Goal: Task Accomplishment & Management: Complete application form

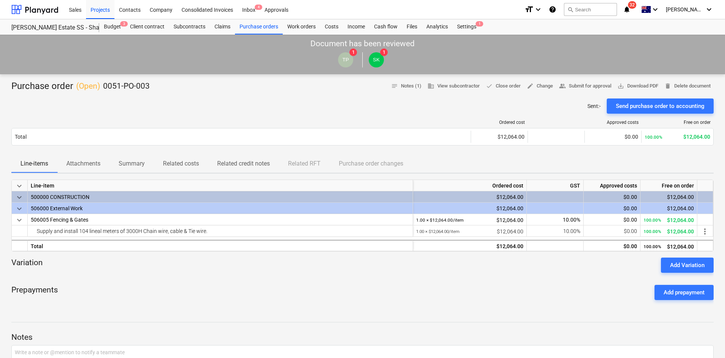
drag, startPoint x: 105, startPoint y: 14, endPoint x: 103, endPoint y: 27, distance: 12.6
click at [105, 14] on div "Projects" at bounding box center [100, 9] width 28 height 19
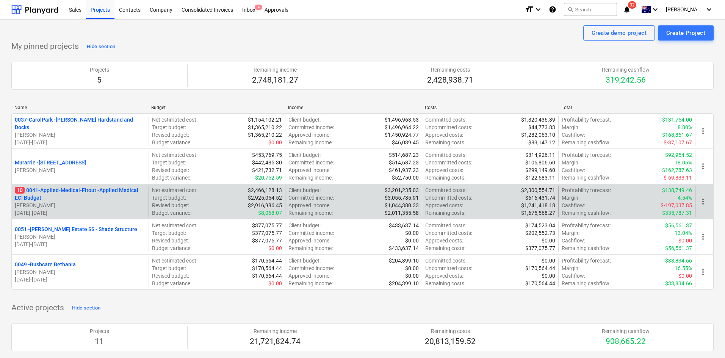
click at [55, 190] on p "10 0041-Applied-Medical-Fitout - Applied Medical ECI Budget" at bounding box center [80, 194] width 131 height 15
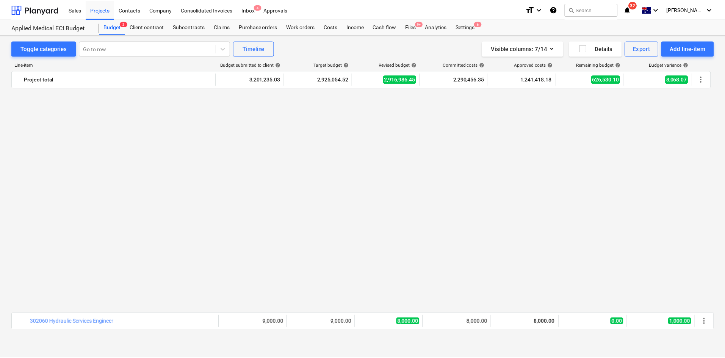
scroll to position [569, 0]
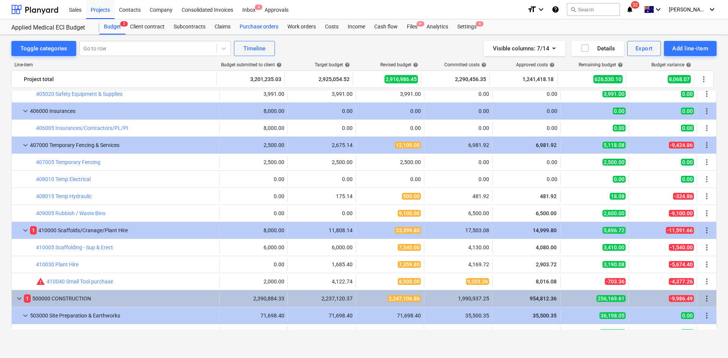
click at [274, 26] on div "Purchase orders" at bounding box center [259, 26] width 48 height 15
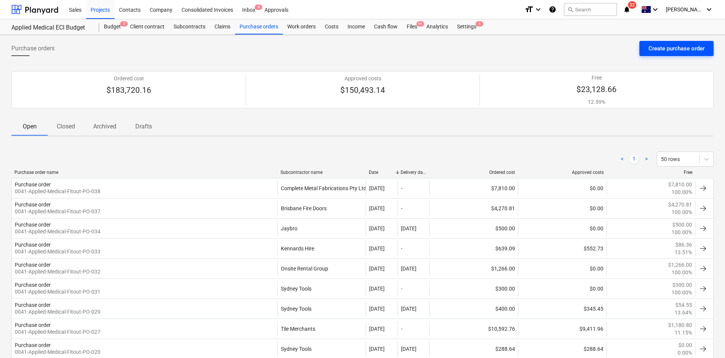
click at [677, 51] on div "Create purchase order" at bounding box center [677, 49] width 56 height 10
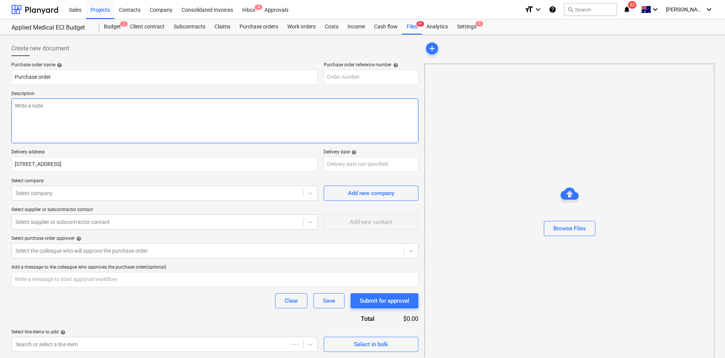
type textarea "x"
type input "0041-Applied-Medical-Fitout-PO-039"
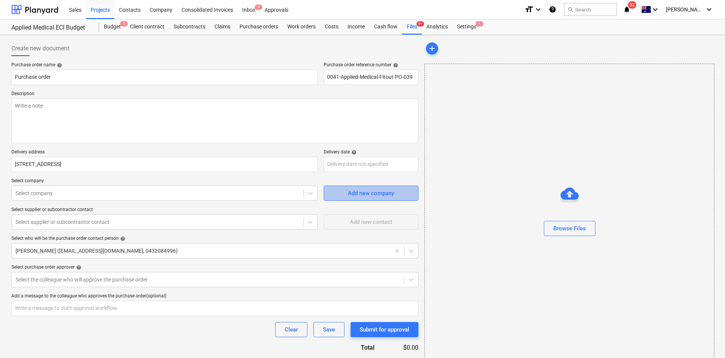
click at [340, 194] on span "Add new company" at bounding box center [371, 193] width 76 height 10
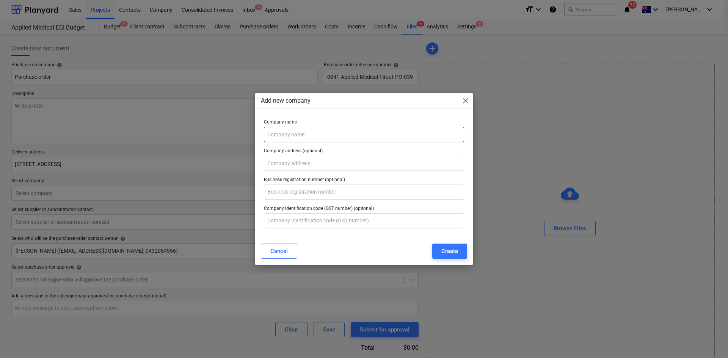
click at [292, 132] on input "text" at bounding box center [364, 134] width 200 height 15
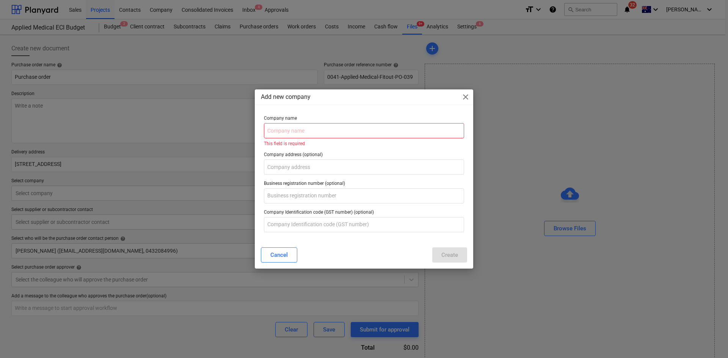
click at [307, 125] on input "text" at bounding box center [364, 130] width 200 height 15
type textarea "x"
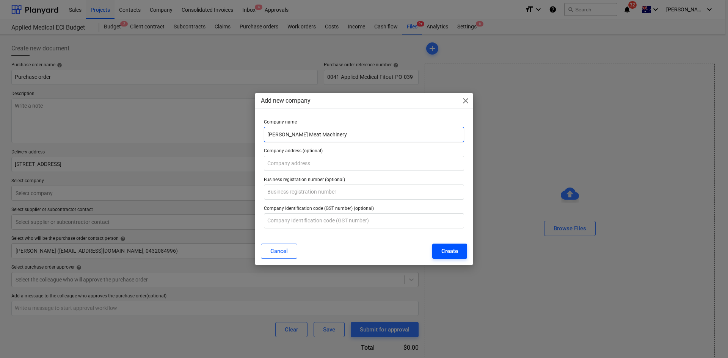
type input "Thompson Meat Machinery"
click at [445, 251] on div "Create" at bounding box center [449, 251] width 17 height 10
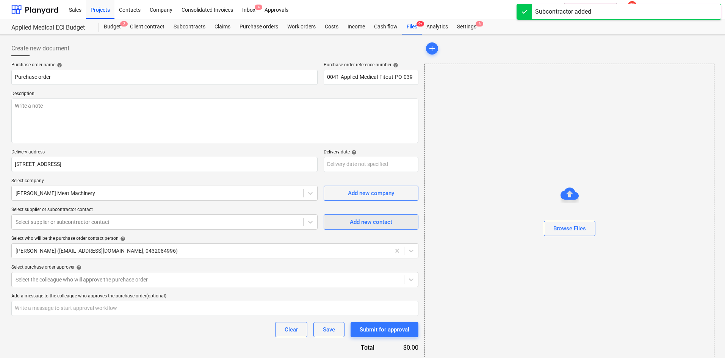
click at [343, 226] on span "Add new contact" at bounding box center [371, 222] width 76 height 10
type textarea "x"
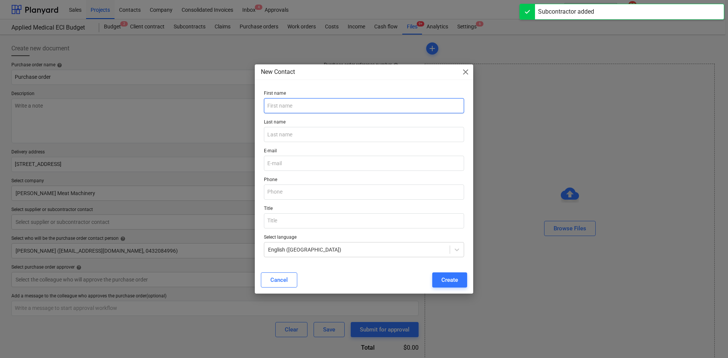
click at [279, 100] on input "text" at bounding box center [364, 105] width 200 height 15
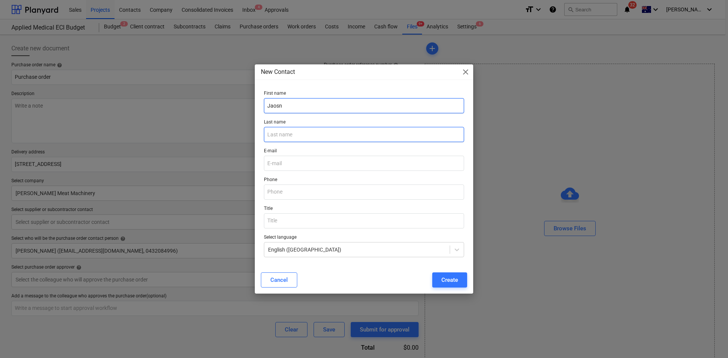
type input "Jaosn"
click at [303, 132] on input "text" at bounding box center [364, 134] width 200 height 15
type input "Russell"
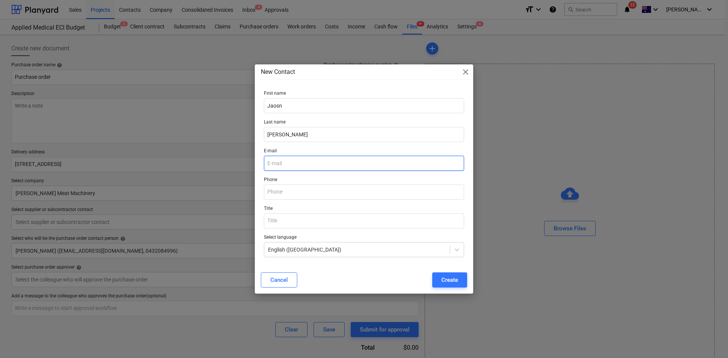
click at [287, 158] on input "email" at bounding box center [364, 163] width 200 height 15
type textarea "x"
paste input "Jason@tmach.com.au"
type input "Jason@tmach.com.au"
type textarea "x"
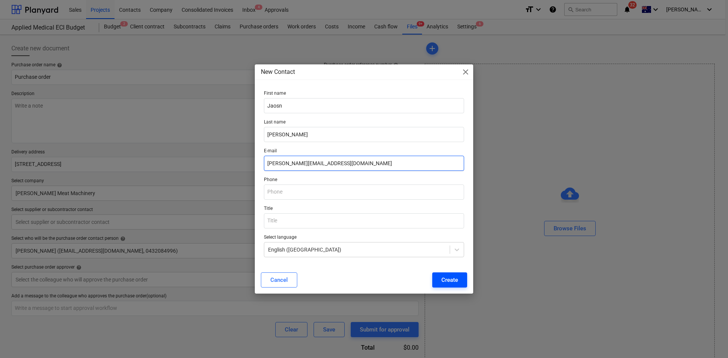
type input "Jason@tmach.com.au"
click at [453, 285] on button "Create" at bounding box center [449, 280] width 35 height 15
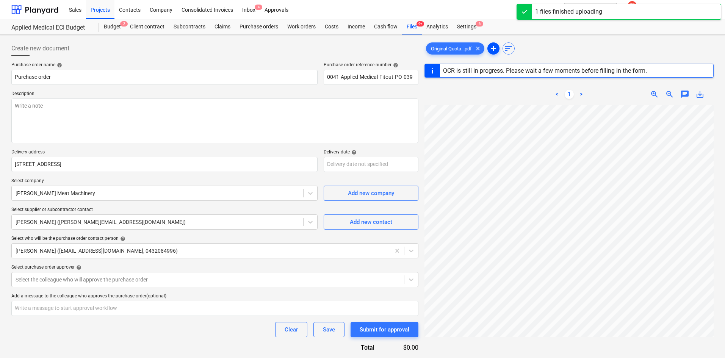
click at [494, 47] on span "add" at bounding box center [493, 48] width 9 height 9
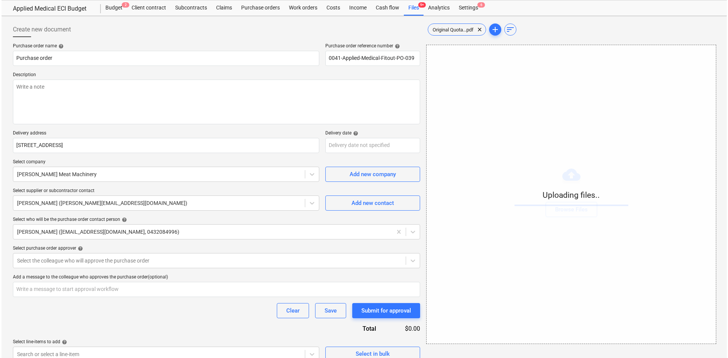
scroll to position [29, 0]
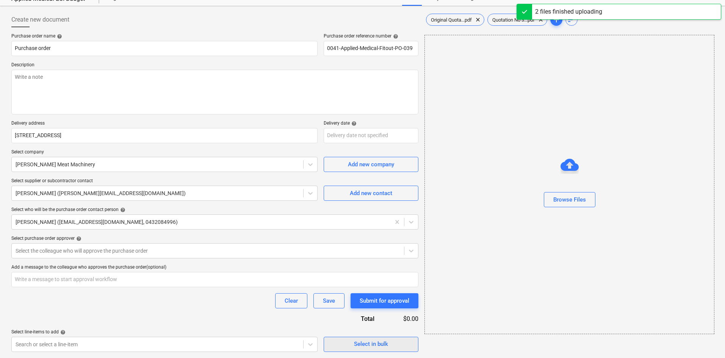
click at [368, 346] on div "Select in bulk" at bounding box center [371, 344] width 34 height 10
type textarea "x"
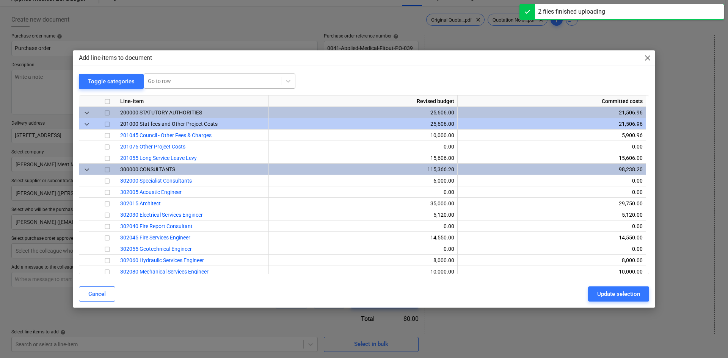
click at [207, 84] on div at bounding box center [212, 81] width 129 height 8
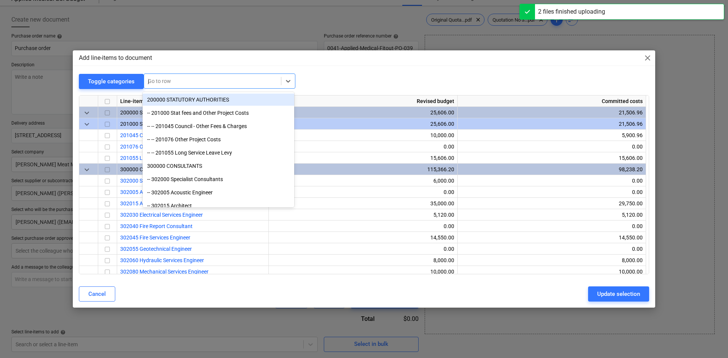
type input "jo"
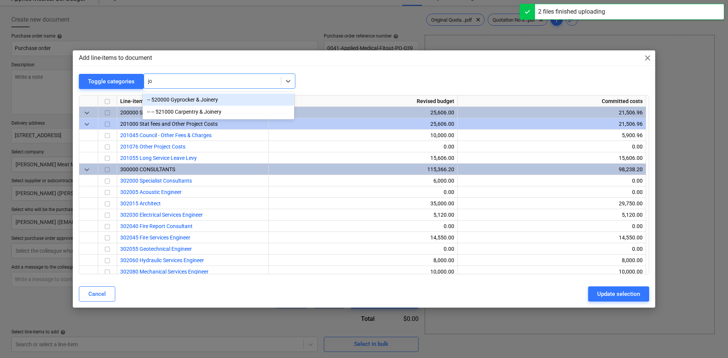
type textarea "x"
type input "joi"
type textarea "x"
type input "joinery"
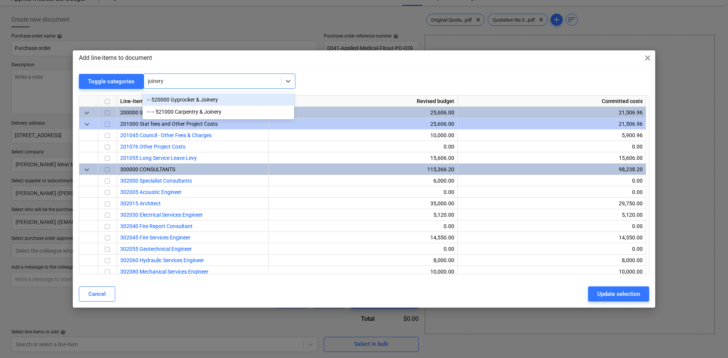
type textarea "x"
type input "j"
type input "meta"
type textarea "x"
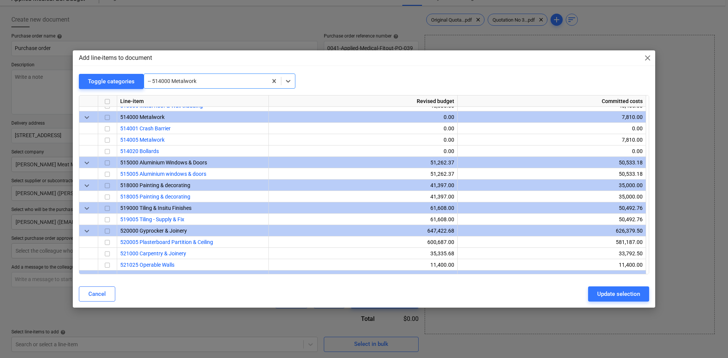
scroll to position [626, 0]
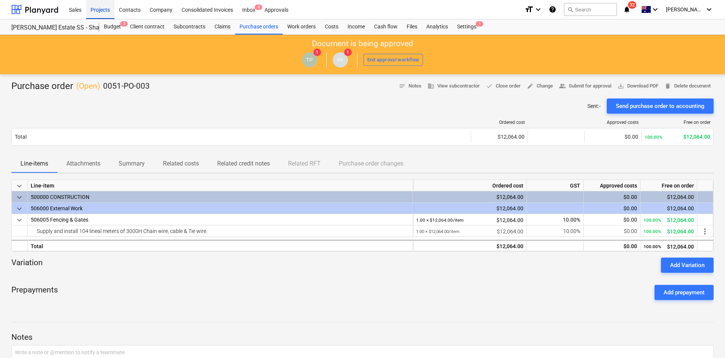
click at [104, 10] on div "Projects" at bounding box center [100, 9] width 28 height 19
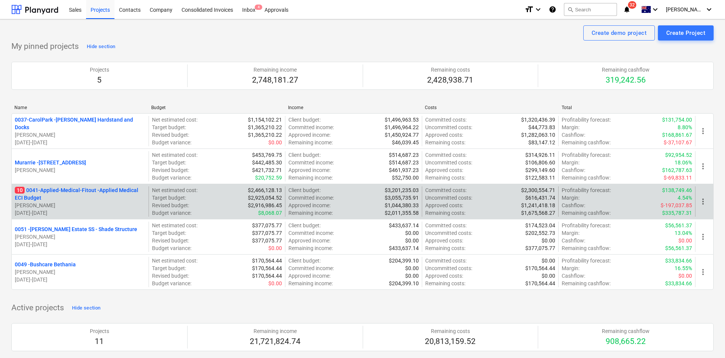
click at [65, 194] on p "10 0041-Applied-Medical-Fitout - Applied Medical ECI Budget" at bounding box center [80, 194] width 131 height 15
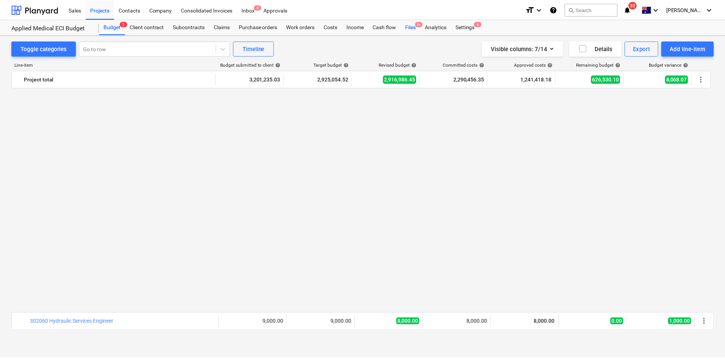
scroll to position [569, 0]
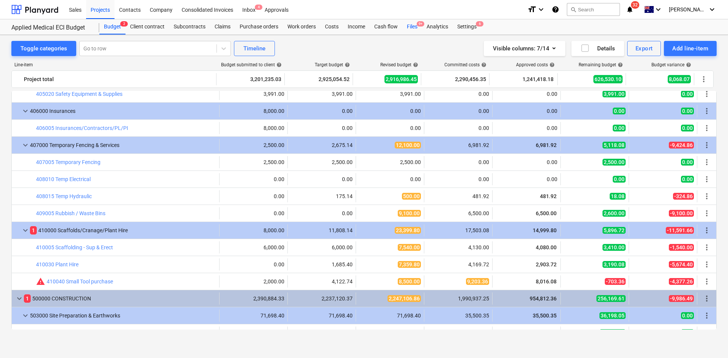
click at [409, 26] on div "Files 9+" at bounding box center [412, 26] width 20 height 15
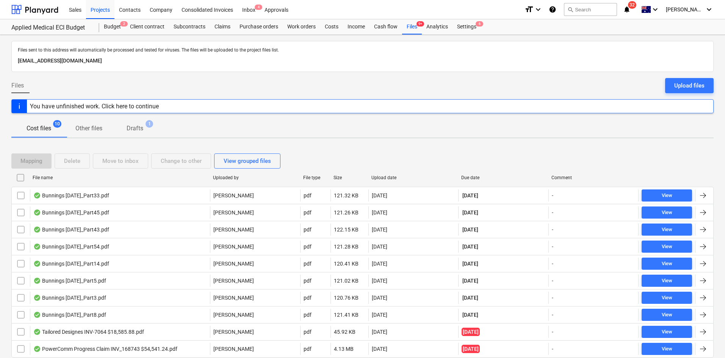
click at [146, 127] on span "Drafts 1" at bounding box center [135, 128] width 29 height 9
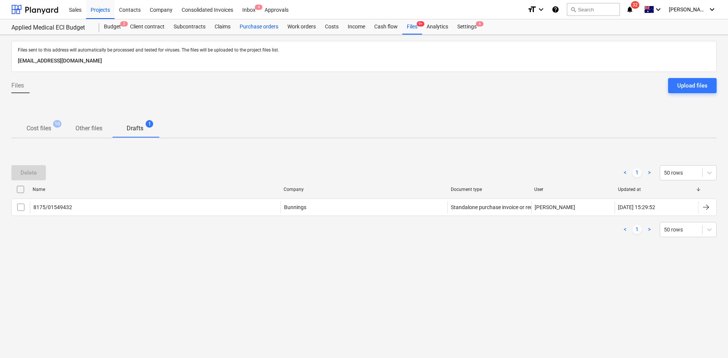
click at [260, 26] on div "Purchase orders" at bounding box center [259, 26] width 48 height 15
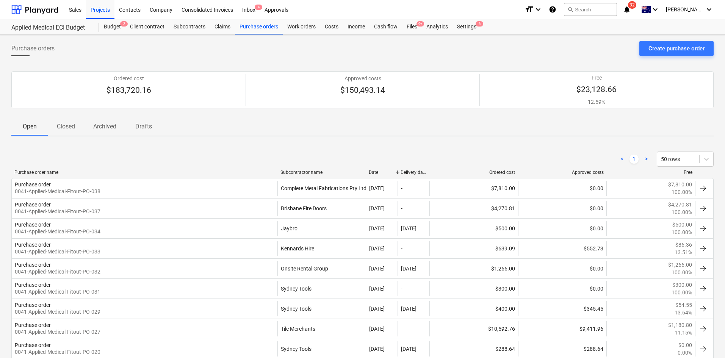
click at [150, 124] on p "Drafts" at bounding box center [144, 126] width 18 height 9
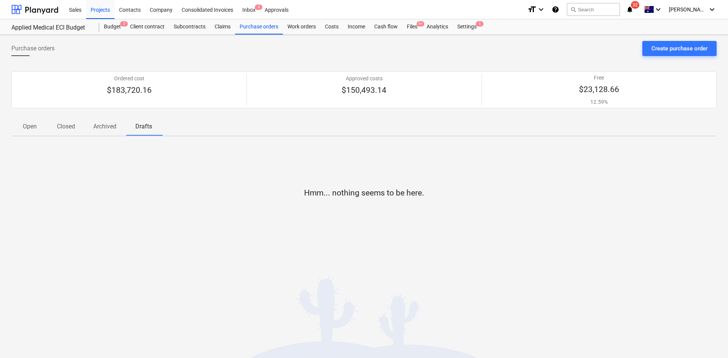
click at [34, 125] on p "Open" at bounding box center [29, 126] width 18 height 9
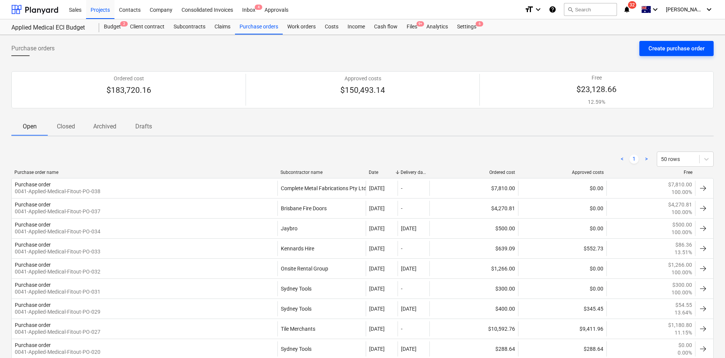
click at [675, 52] on div "Create purchase order" at bounding box center [677, 49] width 56 height 10
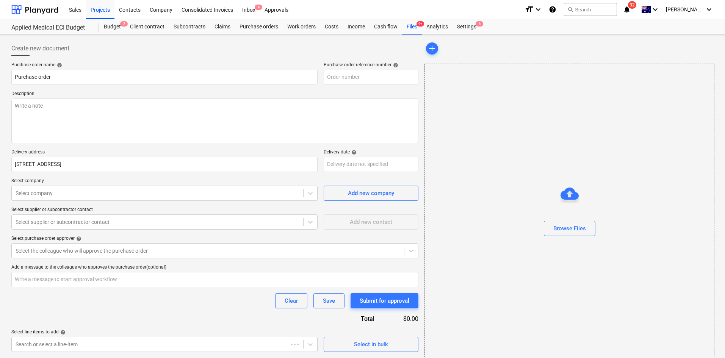
type textarea "x"
type input "0041-Applied-Medical-Fitout-PO-040"
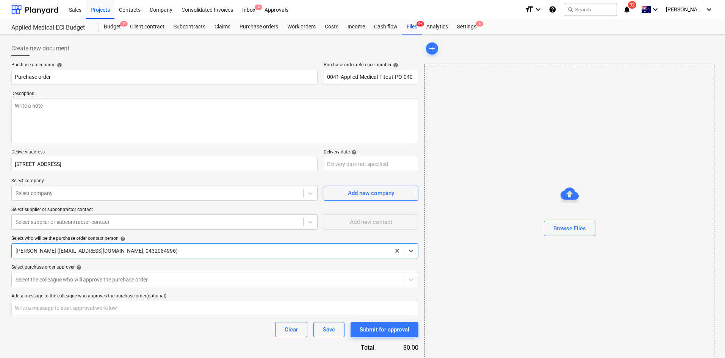
type textarea "x"
click at [218, 185] on p "Select company" at bounding box center [164, 182] width 306 height 8
click at [210, 193] on div at bounding box center [158, 194] width 284 height 8
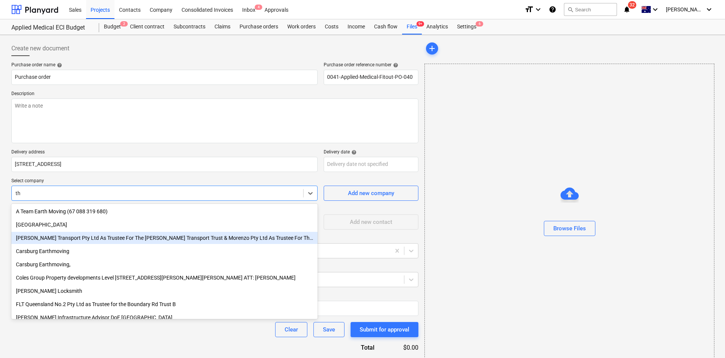
type input "t"
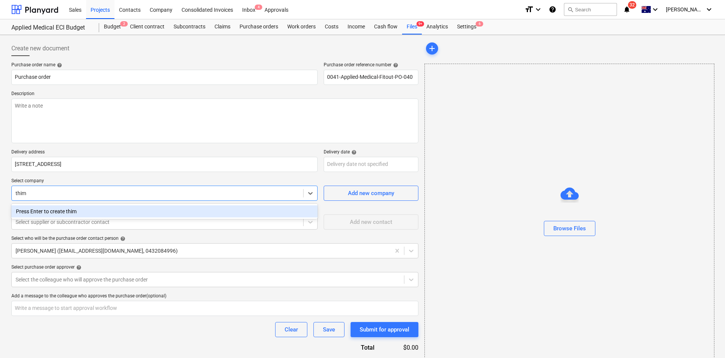
type input "thi"
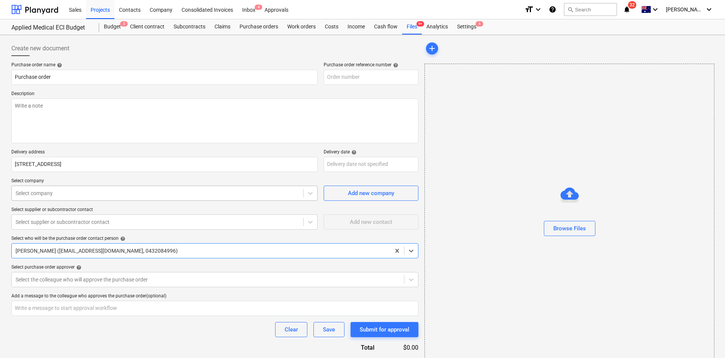
type textarea "x"
type input "0041-Applied-Medical-Fitout-PO-041"
type textarea "x"
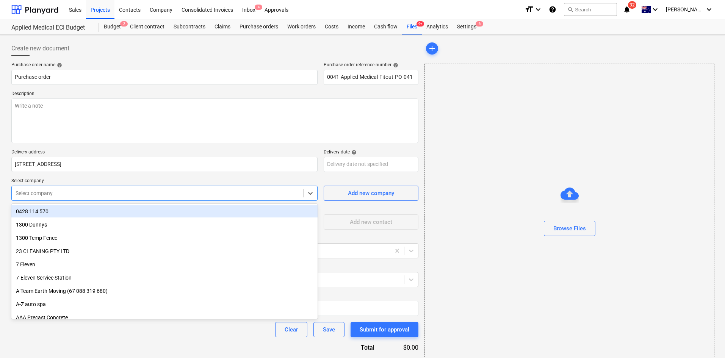
click at [87, 195] on div at bounding box center [158, 194] width 284 height 8
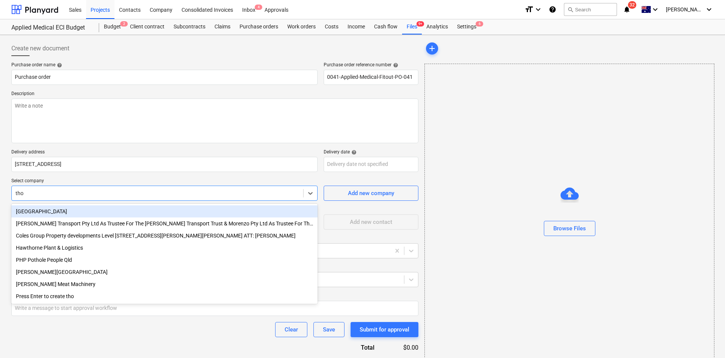
type input "thom"
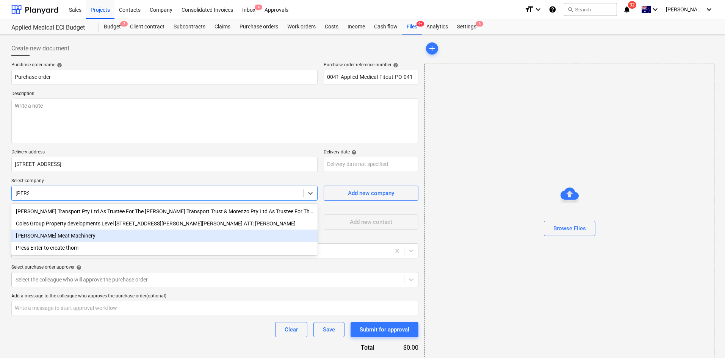
click at [78, 234] on div "Thompson Meat Machinery" at bounding box center [164, 236] width 306 height 12
type textarea "x"
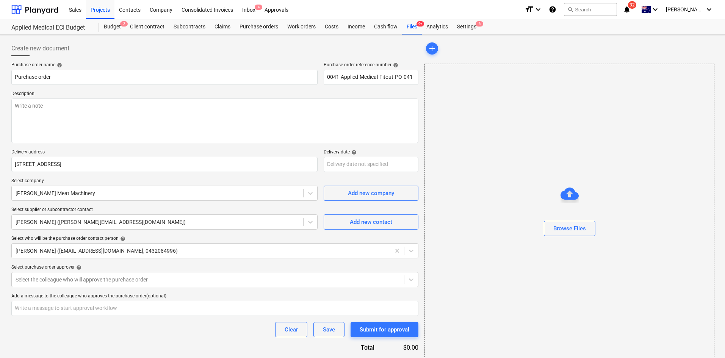
click at [176, 208] on p "Select supplier or subcontractor contact" at bounding box center [164, 211] width 306 height 8
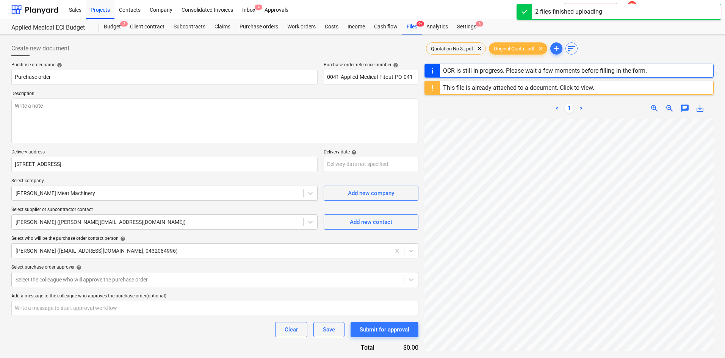
click at [583, 89] on div "This file is already attached to a document. Click to view." at bounding box center [518, 87] width 151 height 7
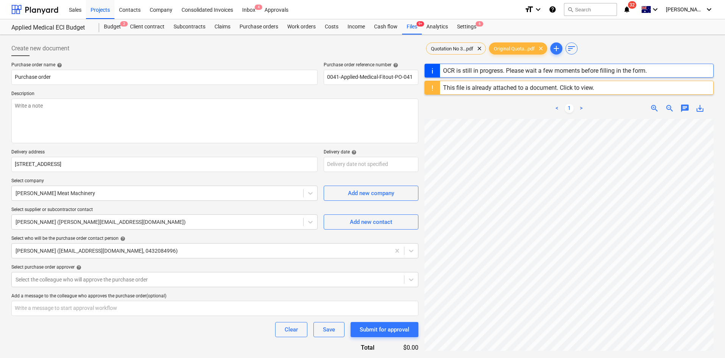
click at [561, 84] on div "This file is already attached to a document. Click to view." at bounding box center [518, 87] width 157 height 13
click at [578, 86] on div "This file is already attached to a document. Click to view." at bounding box center [518, 87] width 151 height 7
click at [599, 89] on div "This file is already attached to a document. Click to view." at bounding box center [569, 88] width 289 height 14
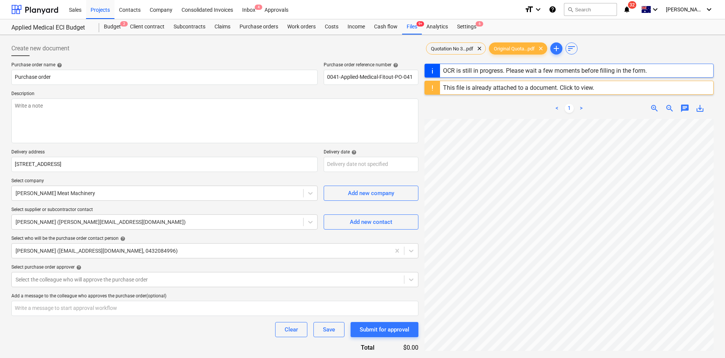
click at [555, 83] on div "This file is already attached to a document. Click to view." at bounding box center [518, 87] width 157 height 13
click at [594, 88] on div "This file is already attached to a document. Click to view." at bounding box center [518, 87] width 151 height 7
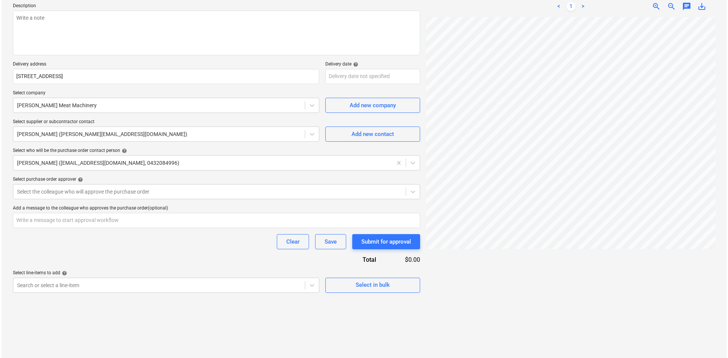
scroll to position [90, 0]
click at [372, 283] on div "Select in bulk" at bounding box center [371, 283] width 34 height 10
type textarea "x"
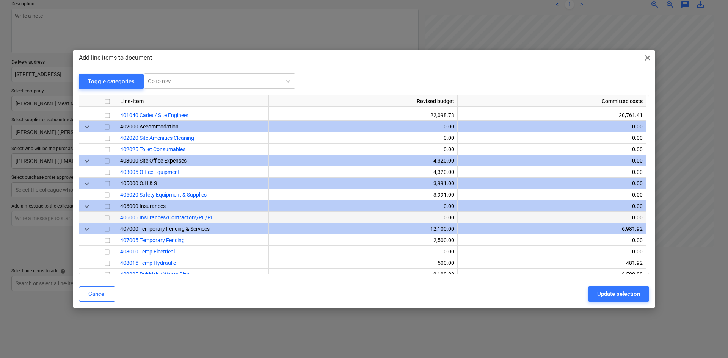
scroll to position [303, 0]
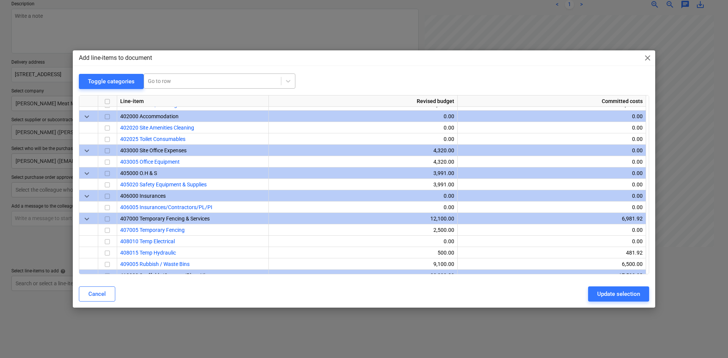
click at [173, 83] on div at bounding box center [212, 81] width 129 height 8
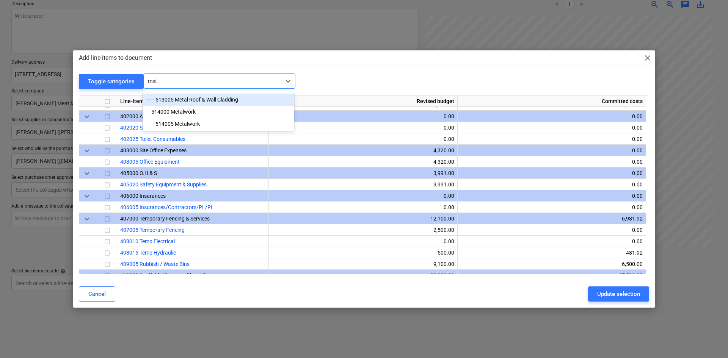
type input "meta"
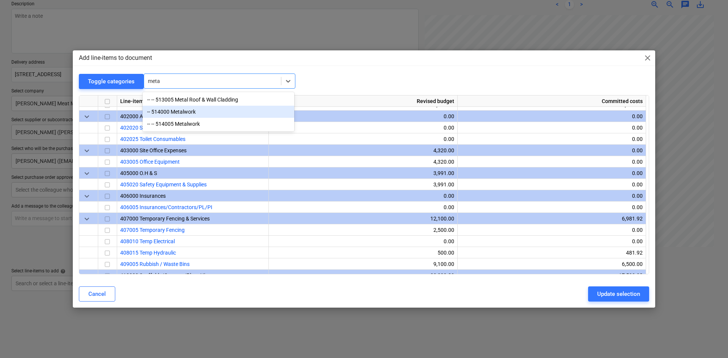
click at [204, 115] on div "-- 514000 Metalwork" at bounding box center [219, 112] width 152 height 12
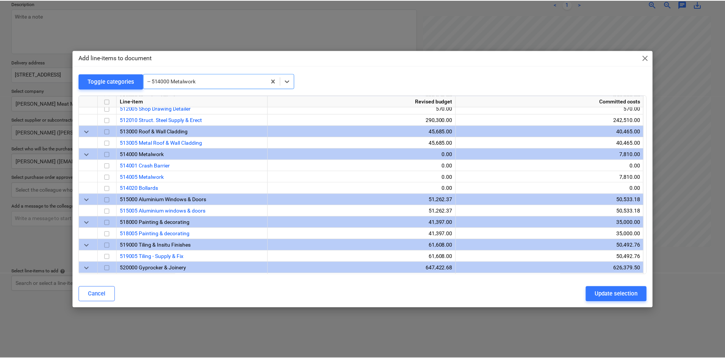
scroll to position [626, 0]
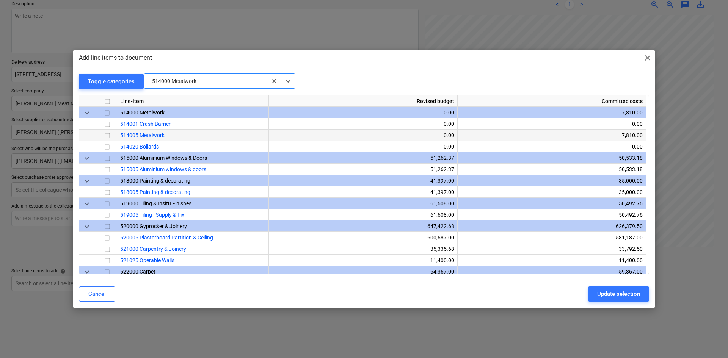
click at [110, 135] on input "checkbox" at bounding box center [107, 135] width 9 height 9
click at [606, 297] on div "Update selection" at bounding box center [618, 294] width 43 height 10
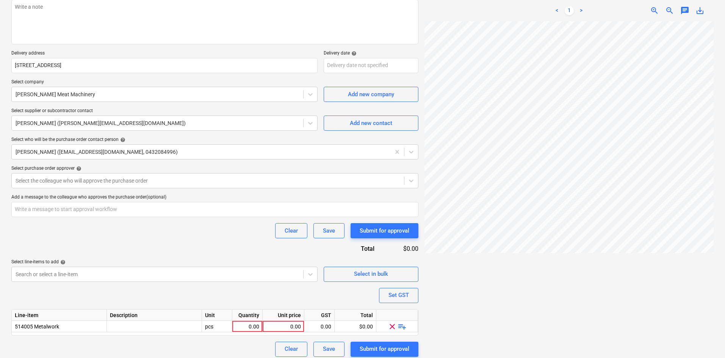
scroll to position [104, 0]
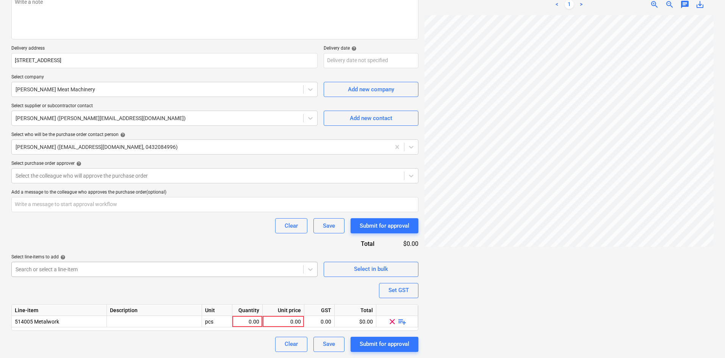
click at [257, 254] on body "Sales Projects Contacts Company Consolidated Invoices Inbox 4 Approvals format_…" at bounding box center [362, 75] width 725 height 358
click at [176, 201] on div "Purchase order name help Purchase order Purchase order reference number help 00…" at bounding box center [214, 155] width 407 height 394
click at [392, 324] on span "clear" at bounding box center [392, 321] width 9 height 9
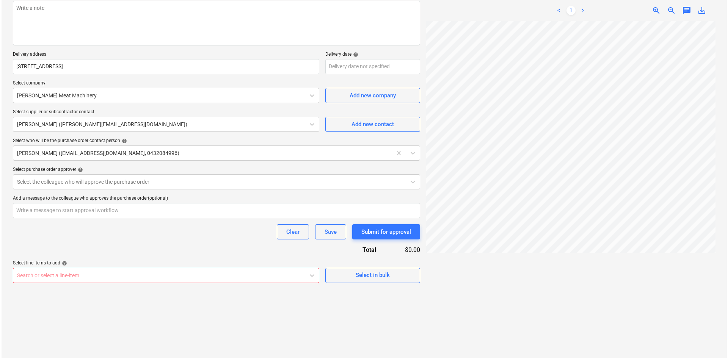
scroll to position [98, 0]
click at [368, 271] on div "Select in bulk" at bounding box center [371, 275] width 34 height 10
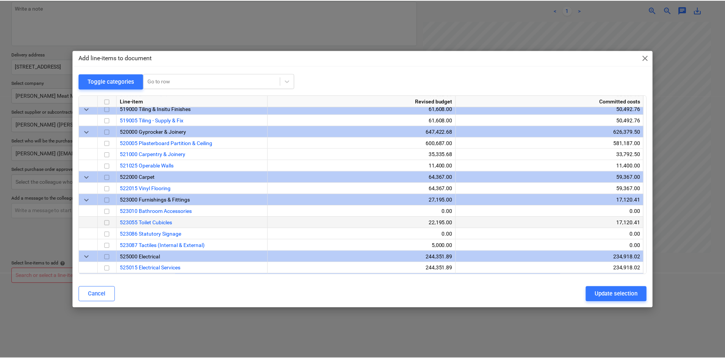
scroll to position [682, 0]
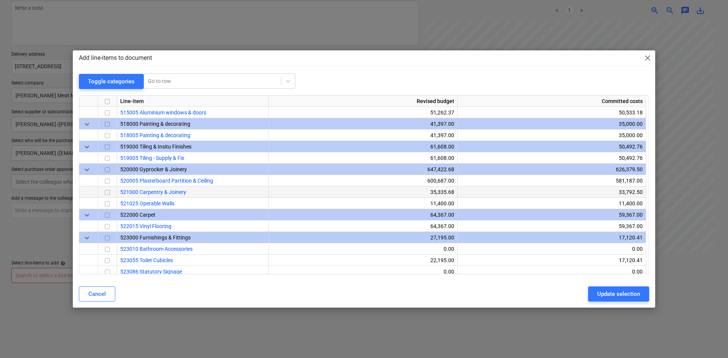
click at [108, 193] on input "checkbox" at bounding box center [107, 192] width 9 height 9
click at [612, 290] on div "Update selection" at bounding box center [618, 294] width 43 height 10
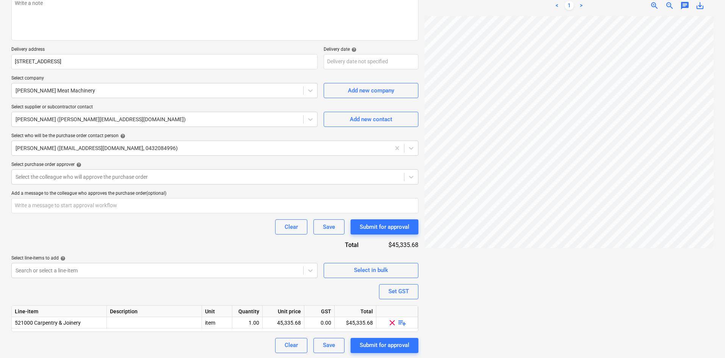
scroll to position [104, 0]
click at [399, 320] on span "playlist_add" at bounding box center [402, 321] width 9 height 9
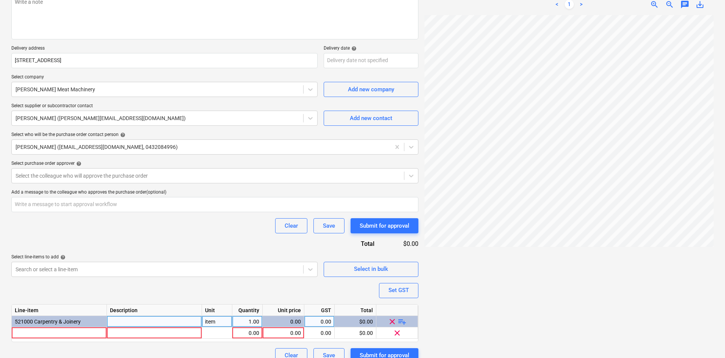
click at [402, 320] on span "playlist_add" at bounding box center [402, 321] width 9 height 9
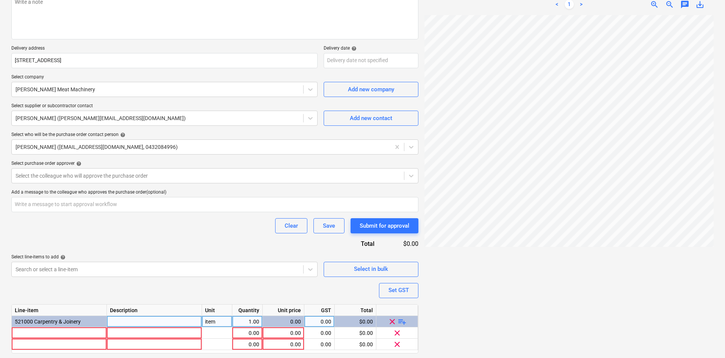
click at [402, 320] on span "playlist_add" at bounding box center [402, 321] width 9 height 9
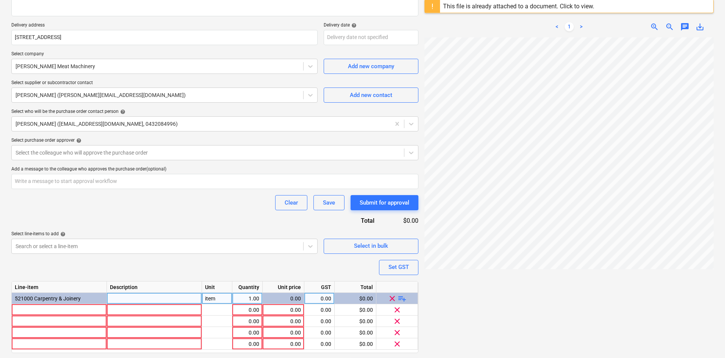
scroll to position [149, 0]
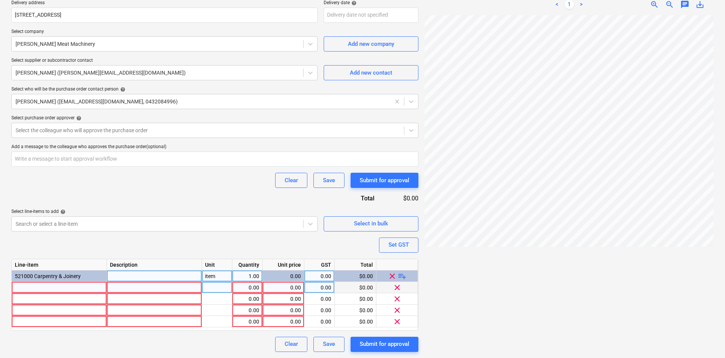
click at [59, 286] on div at bounding box center [59, 287] width 95 height 11
type textarea "x"
type input "Sin"
type textarea "x"
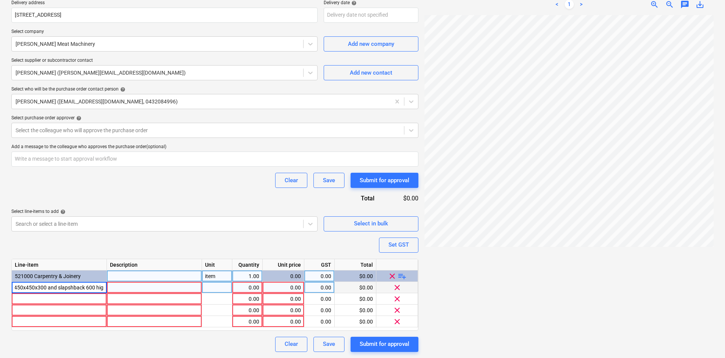
type input "Sink 1545x600 with bowl 450x450x300 and slapshback 600 high"
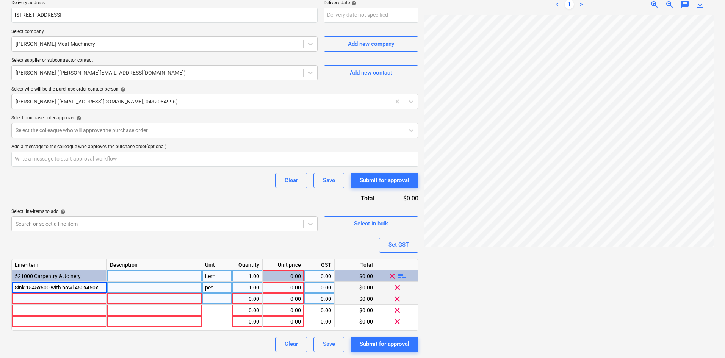
click at [66, 300] on div at bounding box center [59, 298] width 95 height 11
type textarea "x"
type input "Sim"
type textarea "x"
type input "Simulation room bench"
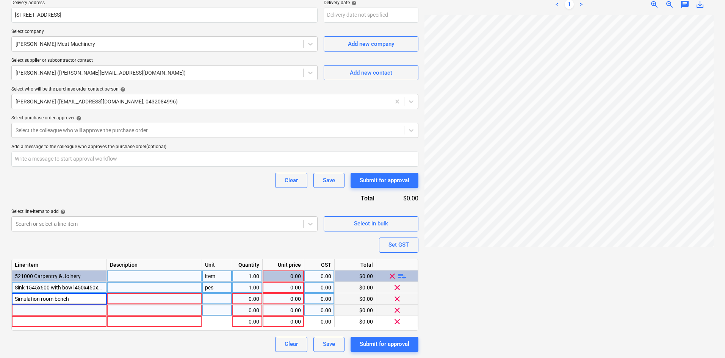
click at [53, 308] on div at bounding box center [59, 310] width 95 height 11
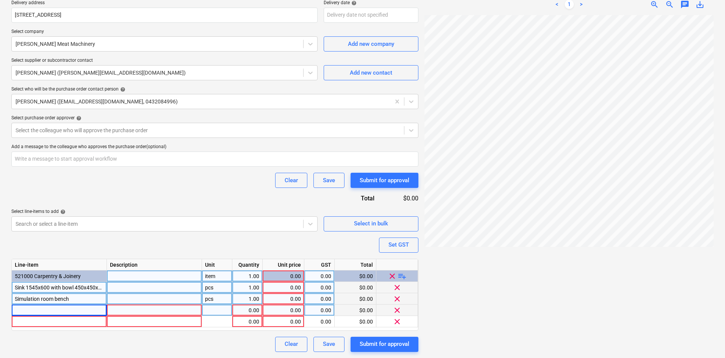
click at [20, 311] on div at bounding box center [59, 310] width 95 height 11
type textarea "x"
type input "SS top"
click at [41, 313] on div "SS top" at bounding box center [59, 310] width 95 height 11
click at [42, 311] on input "SS top" at bounding box center [59, 310] width 95 height 11
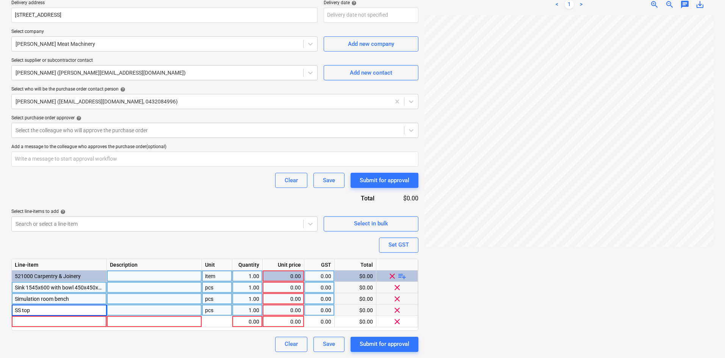
click at [39, 309] on input "SS top" at bounding box center [59, 310] width 95 height 11
type textarea "x"
type input "SS top only - sink 1545x600 with 1 bowl 40x450x300 and splash back 600 high"
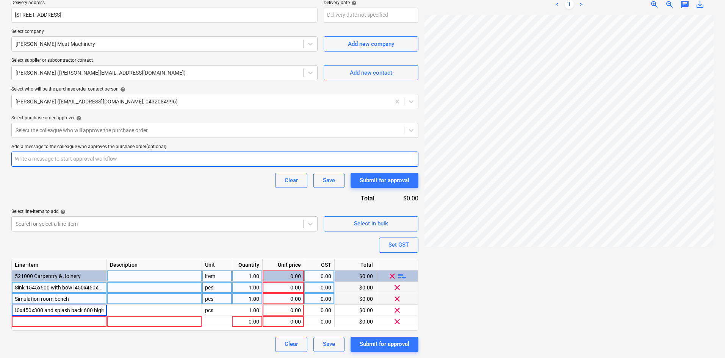
scroll to position [0, 75]
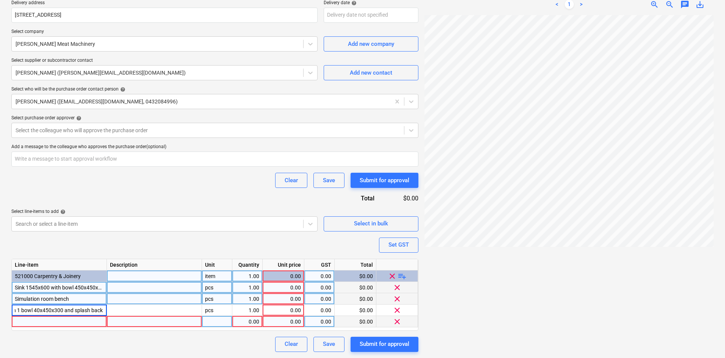
type textarea "x"
click at [29, 318] on div at bounding box center [59, 321] width 95 height 11
type input "Vestibule room trough 1545 long"
click at [217, 271] on div "item" at bounding box center [217, 276] width 30 height 11
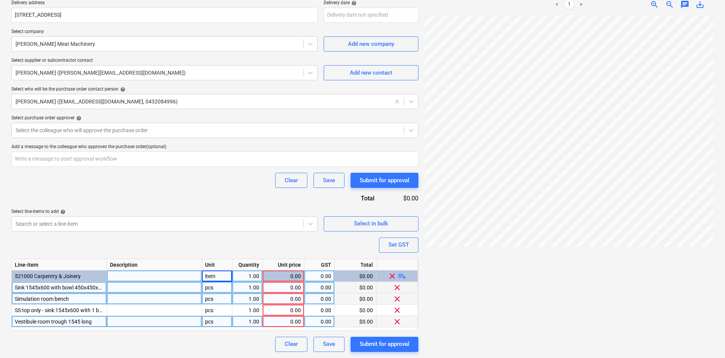
click at [214, 284] on div "pcs" at bounding box center [217, 287] width 30 height 11
click at [214, 292] on input "item" at bounding box center [217, 287] width 30 height 11
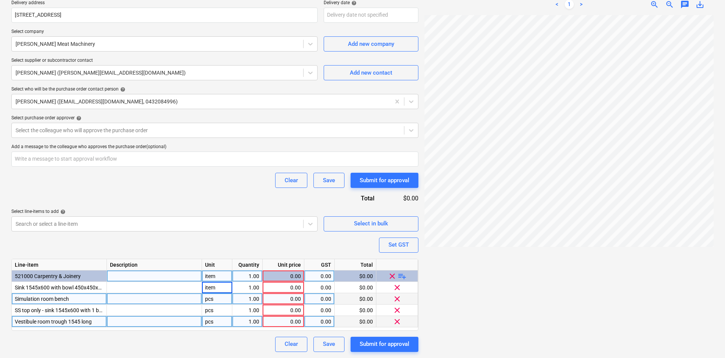
type textarea "x"
click at [216, 300] on div "pcs" at bounding box center [217, 298] width 30 height 11
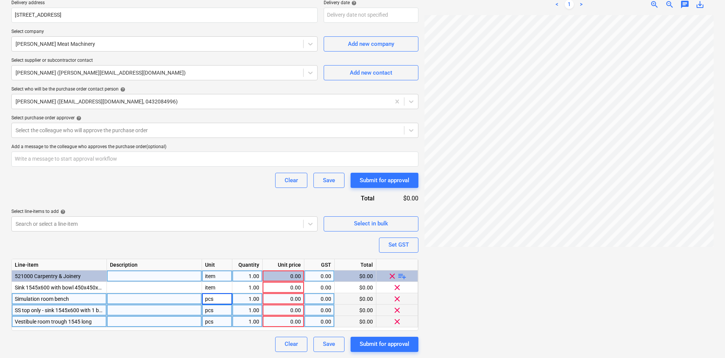
type input "item"
type textarea "x"
click at [214, 309] on div "pcs" at bounding box center [217, 310] width 30 height 11
type input "item"
click at [217, 323] on div "pcs" at bounding box center [217, 321] width 30 height 11
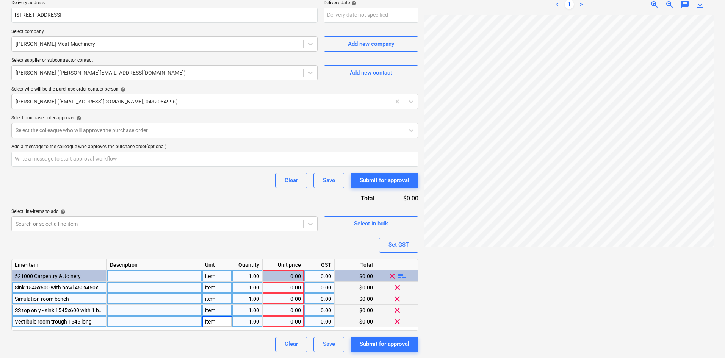
type textarea "x"
drag, startPoint x: 285, startPoint y: 287, endPoint x: 262, endPoint y: 289, distance: 23.6
click at [285, 286] on div "0.00" at bounding box center [283, 287] width 35 height 11
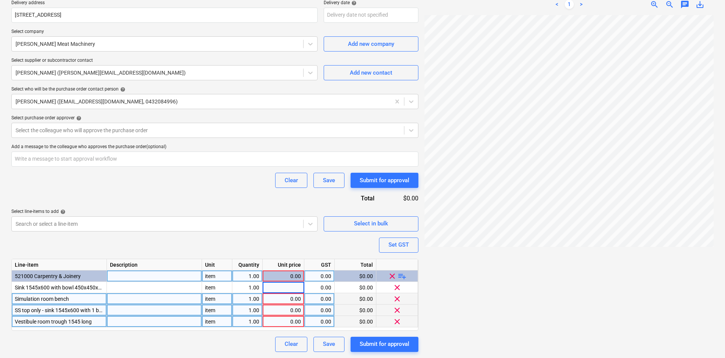
click at [277, 314] on div "0.00" at bounding box center [283, 310] width 35 height 11
type input "3045"
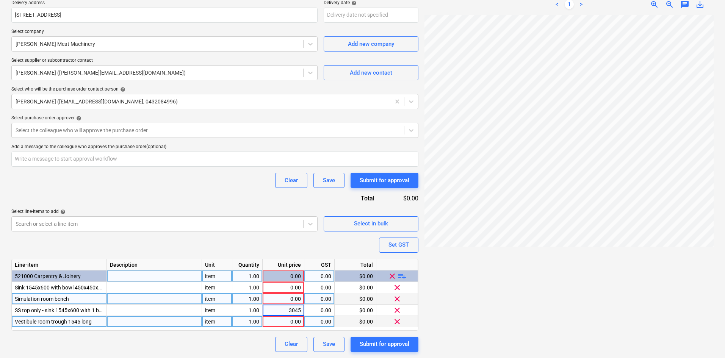
type textarea "x"
click at [283, 323] on div "0.00" at bounding box center [283, 321] width 35 height 11
type input "4816"
type textarea "x"
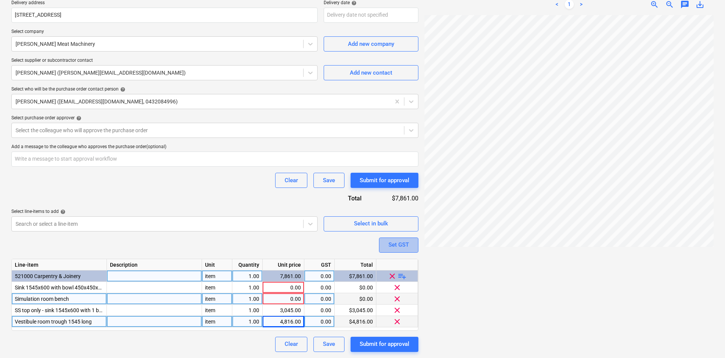
click at [384, 245] on button "Set GST" at bounding box center [398, 245] width 39 height 15
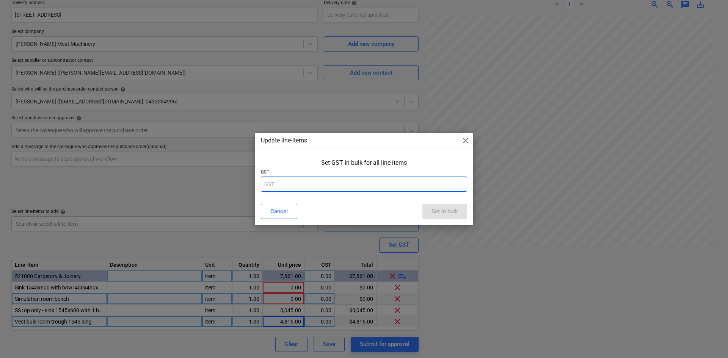
click at [321, 188] on input "text" at bounding box center [364, 184] width 206 height 15
type input "10"
drag, startPoint x: 446, startPoint y: 212, endPoint x: 435, endPoint y: 216, distance: 11.2
click at [446, 212] on div "Set in bulk" at bounding box center [444, 212] width 27 height 10
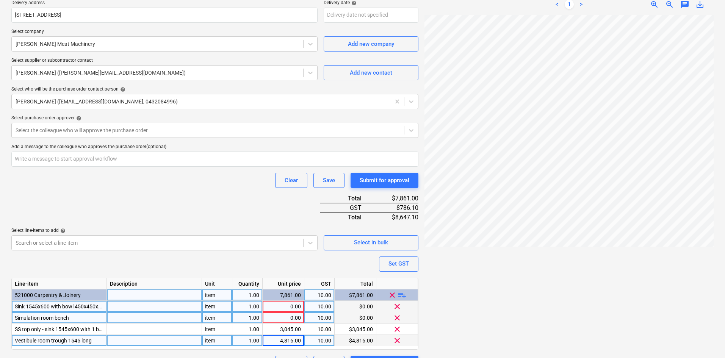
type textarea "x"
click at [275, 303] on div "0.00" at bounding box center [283, 306] width 35 height 11
type input "291"
type textarea "x"
type input "2913"
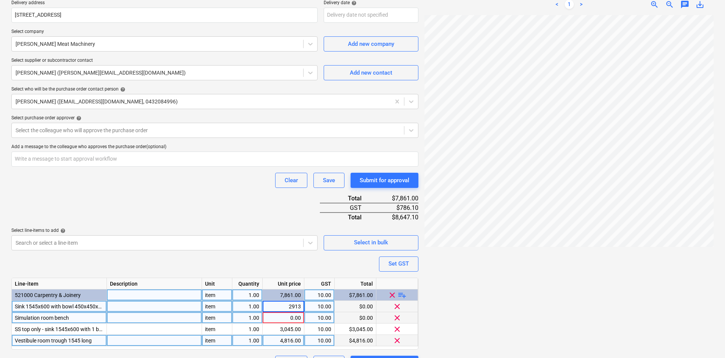
type textarea "x"
type input "4940"
click at [168, 204] on div "Purchase order name help Purchase order Purchase order reference number help 00…" at bounding box center [214, 142] width 407 height 458
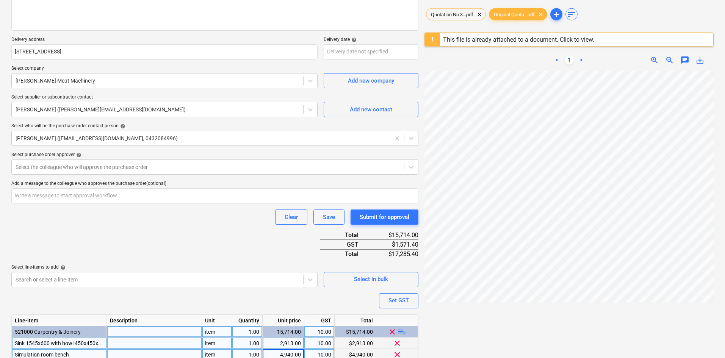
scroll to position [17, 0]
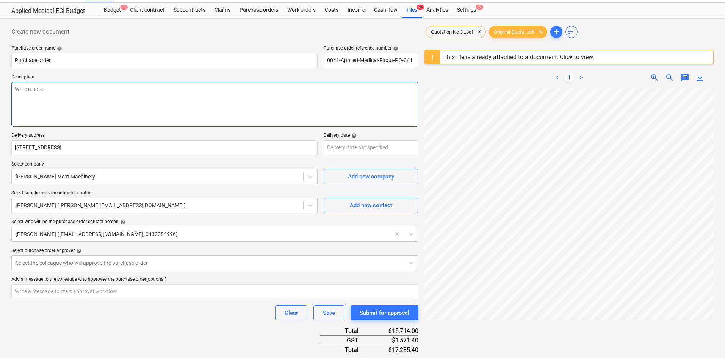
click at [144, 99] on textarea at bounding box center [214, 104] width 407 height 45
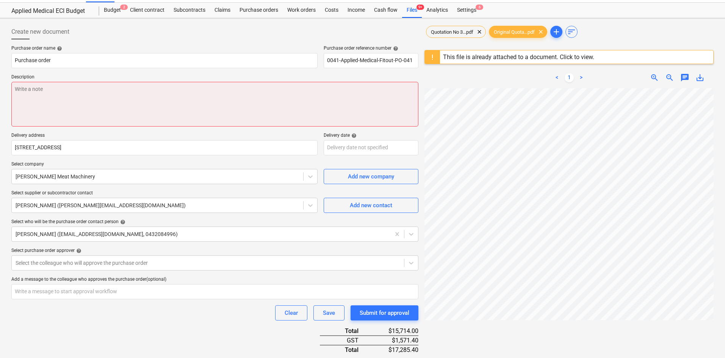
click at [130, 105] on textarea at bounding box center [214, 104] width 407 height 45
paste textarea "Site contact : Mikey - 0432 029 544"
type textarea "x"
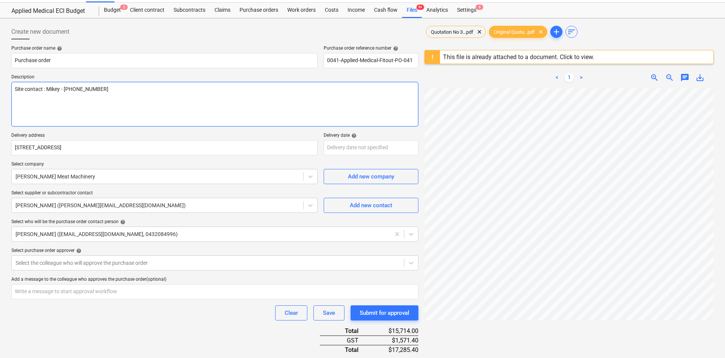
type textarea "Site contact : Mikey - 0432 029 544"
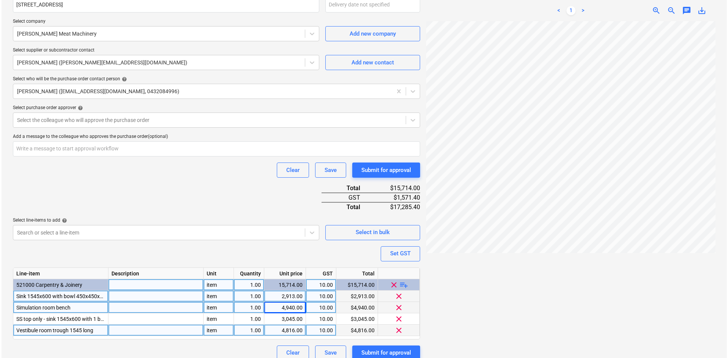
scroll to position [168, 0]
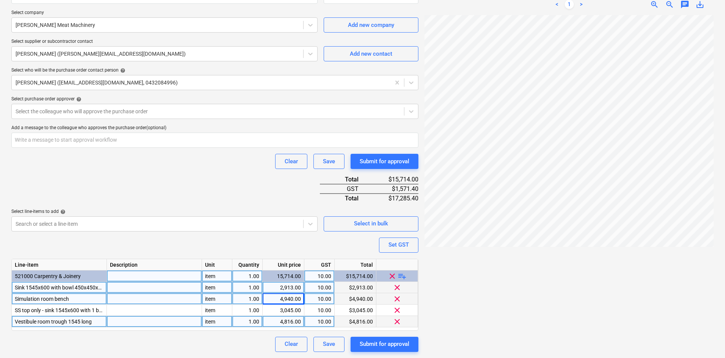
click at [212, 200] on div "Purchase order name help Purchase order Purchase order reference number help 00…" at bounding box center [214, 123] width 407 height 458
type textarea "x"
click at [121, 113] on div at bounding box center [208, 112] width 385 height 8
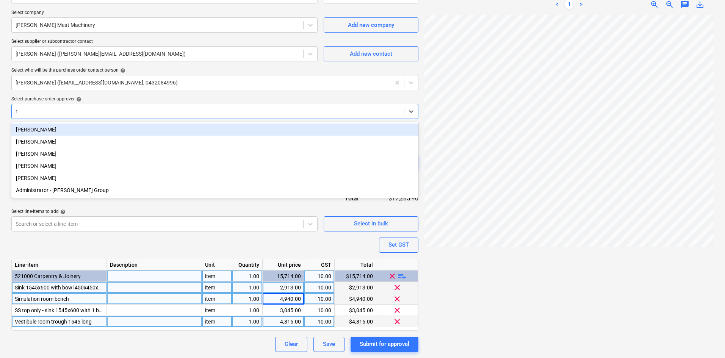
type input "ro"
type textarea "x"
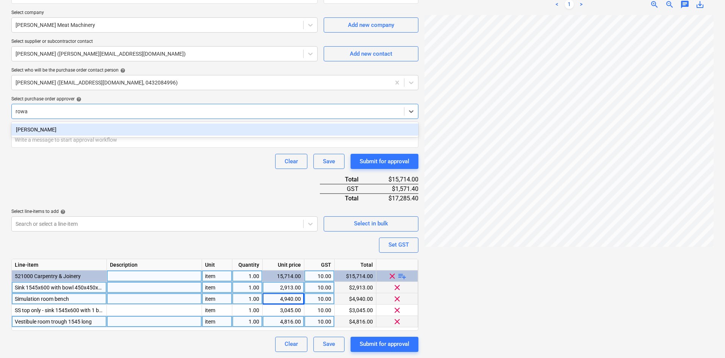
type input "rowan"
type textarea "x"
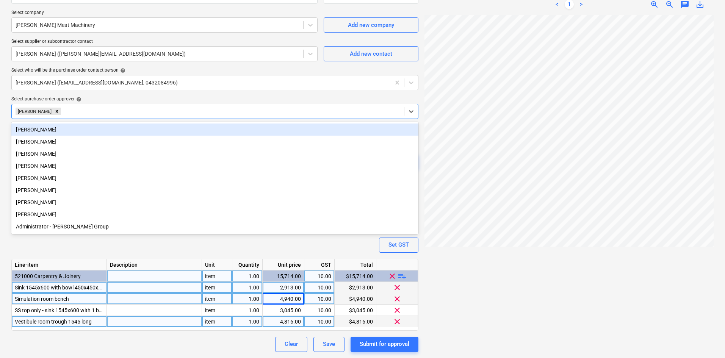
click at [158, 94] on div "Purchase order name help Purchase order Purchase order reference number help 00…" at bounding box center [214, 123] width 407 height 458
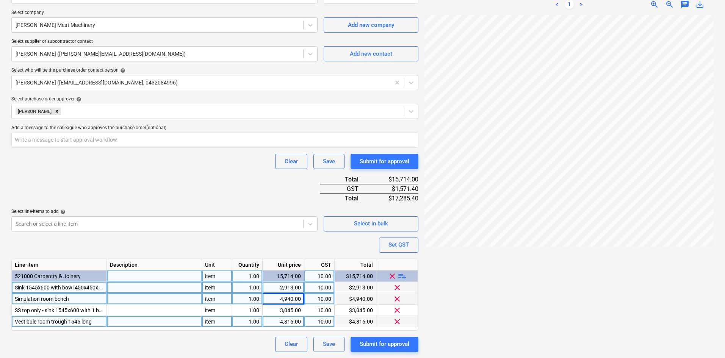
click at [170, 179] on div "Purchase order name help Purchase order Purchase order reference number help 00…" at bounding box center [214, 123] width 407 height 458
click at [387, 343] on div "Submit for approval" at bounding box center [385, 344] width 50 height 10
type textarea "x"
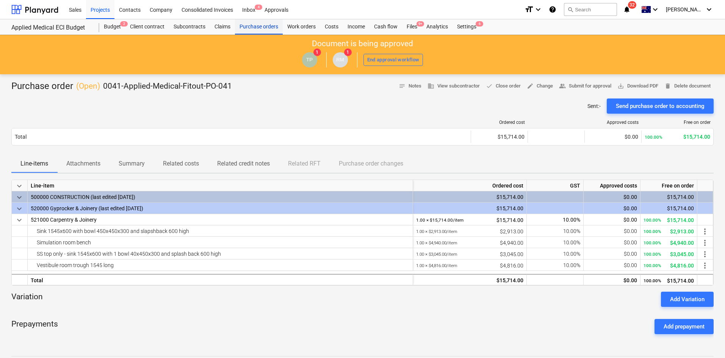
click at [267, 27] on div "Purchase orders" at bounding box center [259, 26] width 48 height 15
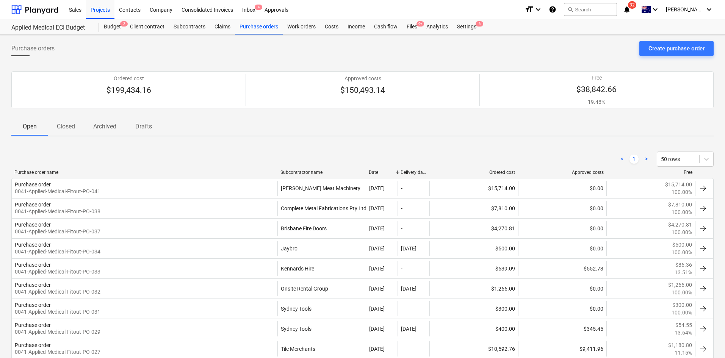
click at [158, 123] on span "Drafts" at bounding box center [143, 127] width 36 height 14
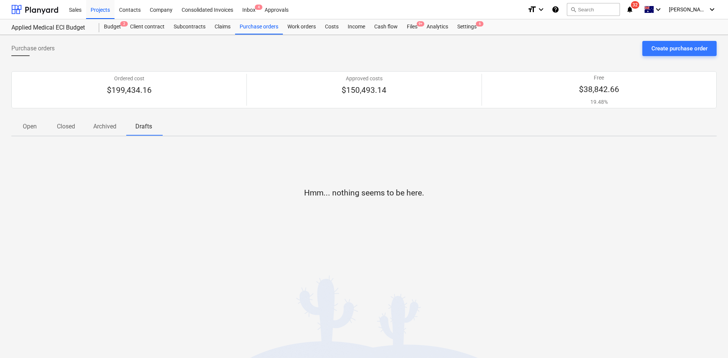
click at [23, 126] on p "Open" at bounding box center [29, 126] width 18 height 9
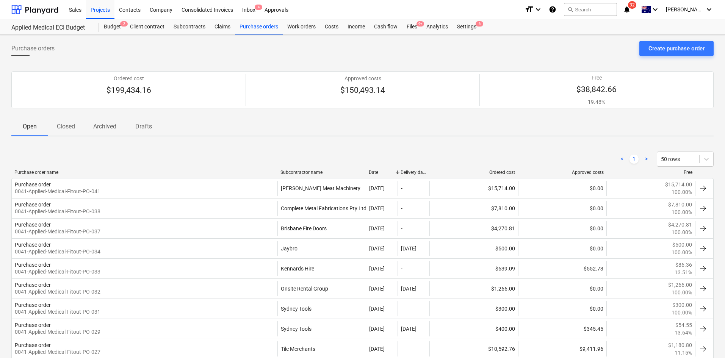
click at [134, 127] on span "Drafts" at bounding box center [143, 127] width 36 height 14
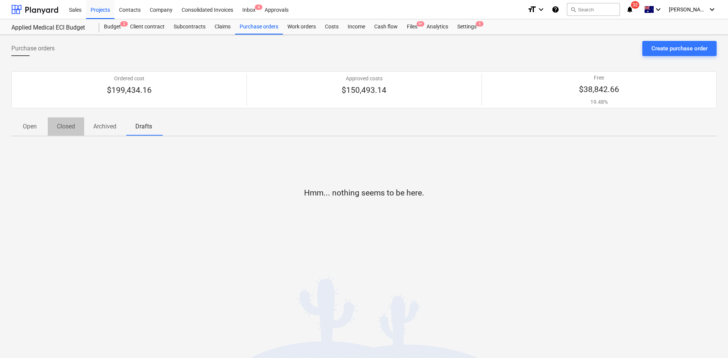
click at [69, 128] on p "Closed" at bounding box center [66, 126] width 18 height 9
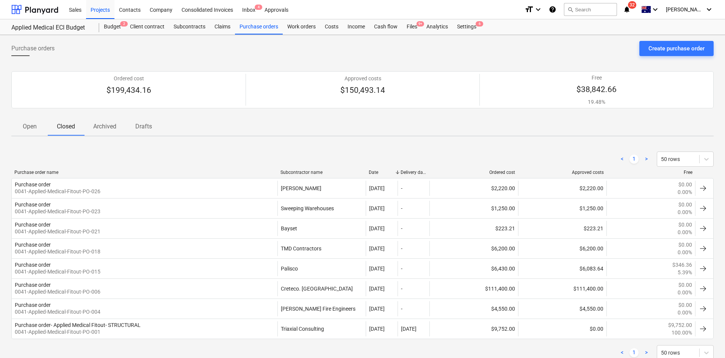
click at [96, 126] on p "Archived" at bounding box center [104, 126] width 23 height 9
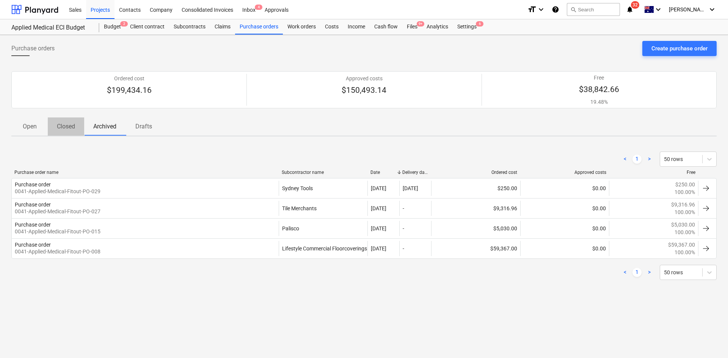
click at [80, 127] on span "Closed" at bounding box center [66, 127] width 36 height 14
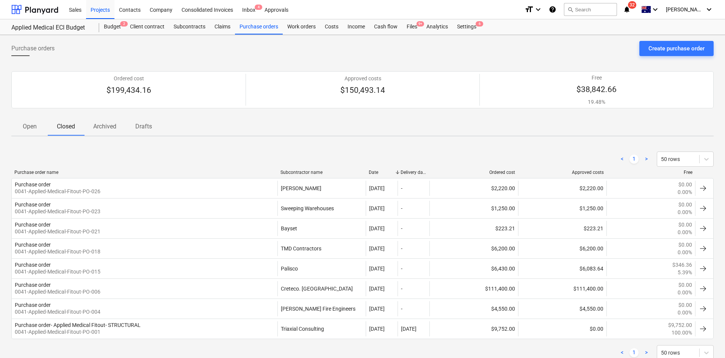
click at [111, 126] on p "Archived" at bounding box center [104, 126] width 23 height 9
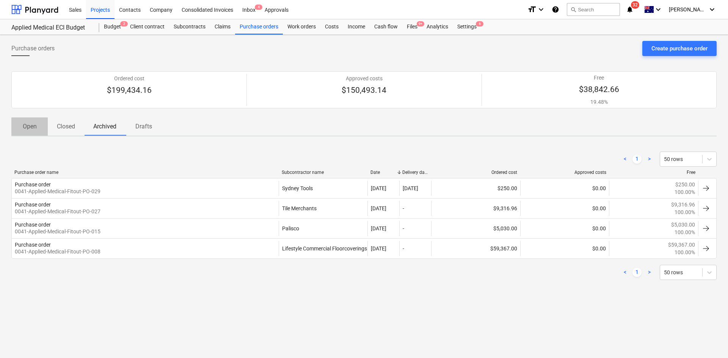
click at [28, 129] on p "Open" at bounding box center [29, 126] width 18 height 9
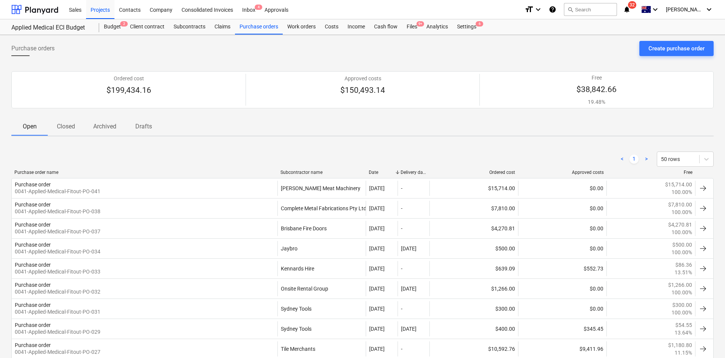
click at [184, 147] on div "< 1 > 50 rows Purchase order name Subcontractor name Date Delivery date Ordered…" at bounding box center [362, 357] width 703 height 428
click at [419, 27] on div "Files 9+" at bounding box center [412, 26] width 20 height 15
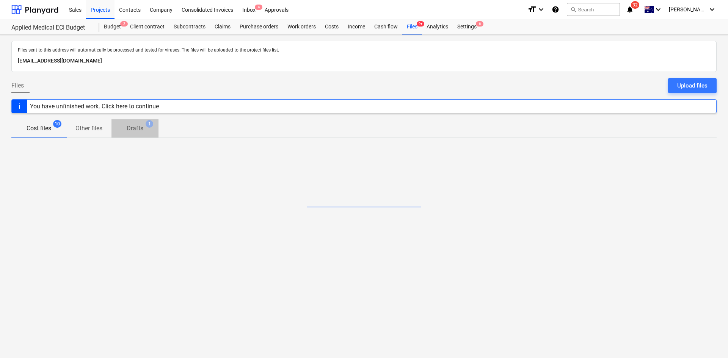
click at [153, 130] on span "Drafts 1" at bounding box center [134, 129] width 47 height 14
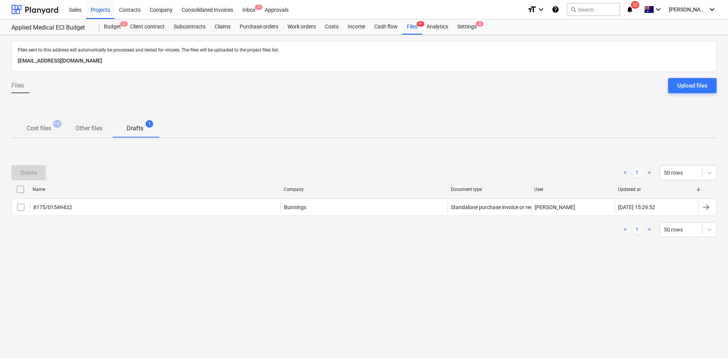
click at [36, 131] on p "Cost files" at bounding box center [39, 128] width 25 height 9
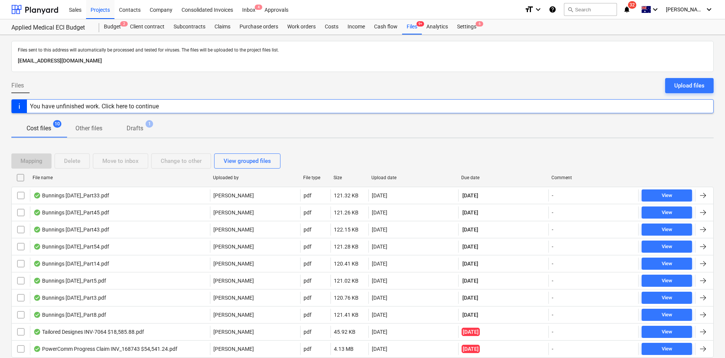
click at [136, 124] on span "Drafts 1" at bounding box center [134, 129] width 47 height 14
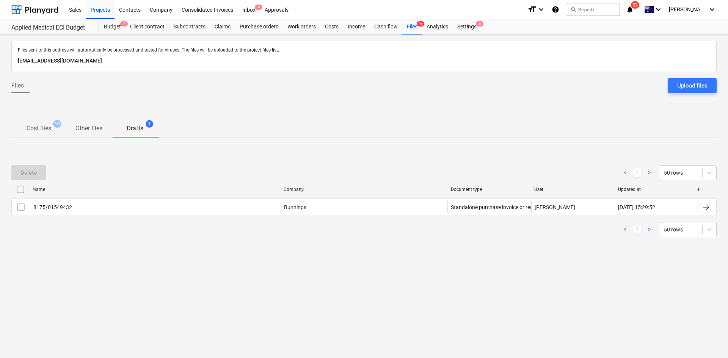
click at [47, 128] on p "Cost files" at bounding box center [39, 128] width 25 height 9
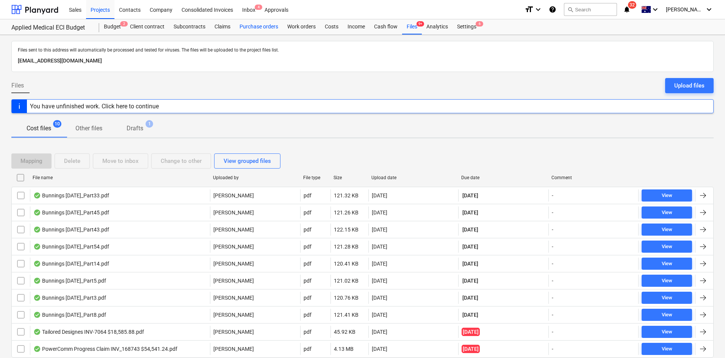
click at [253, 27] on div "Purchase orders" at bounding box center [259, 26] width 48 height 15
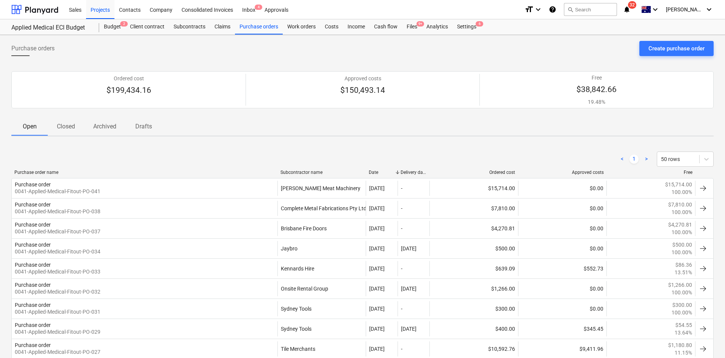
click at [191, 147] on div "< 1 > 50 rows Purchase order name Subcontractor name Date Delivery date Ordered…" at bounding box center [362, 357] width 703 height 428
drag, startPoint x: 100, startPoint y: 12, endPoint x: 114, endPoint y: 1, distance: 17.2
click at [100, 12] on div "Projects" at bounding box center [100, 9] width 28 height 19
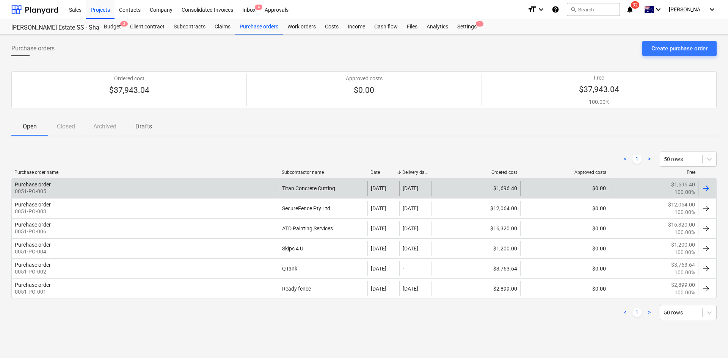
click at [175, 186] on div "Purchase order 0051-PO-005" at bounding box center [145, 188] width 267 height 15
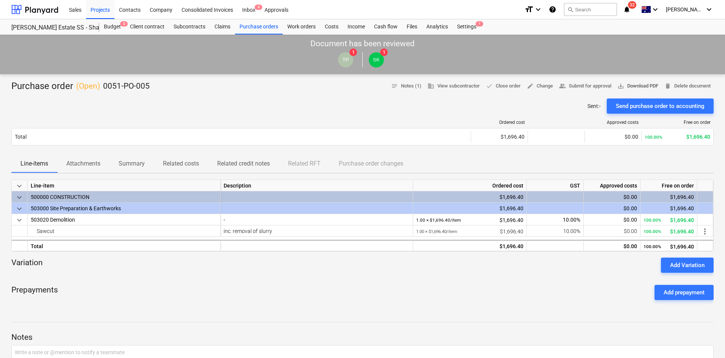
click at [637, 86] on span "save_alt Download PDF" at bounding box center [638, 86] width 41 height 9
click at [628, 85] on span "save_alt Download PDF" at bounding box center [638, 86] width 41 height 9
click at [279, 288] on div "Prepayments Add prepayment" at bounding box center [362, 292] width 703 height 27
click at [532, 85] on span "edit Change" at bounding box center [540, 86] width 26 height 9
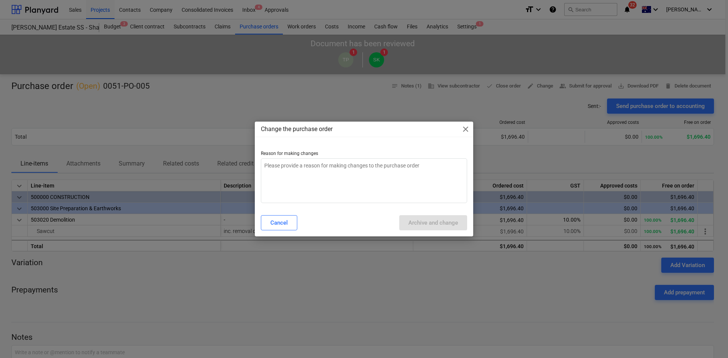
type textarea "x"
click at [307, 182] on textarea at bounding box center [364, 180] width 206 height 45
type textarea "c"
type textarea "x"
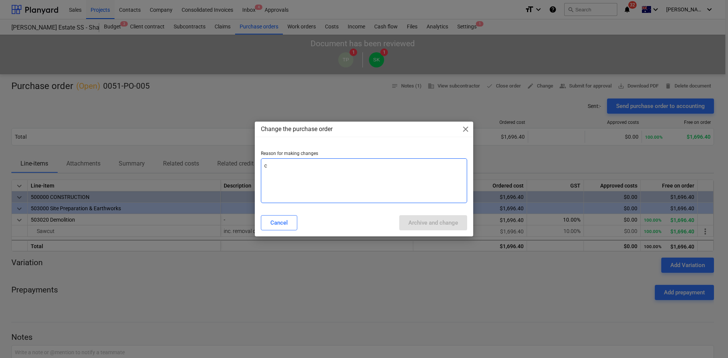
type textarea "ch"
type textarea "x"
type textarea "cha"
type textarea "x"
type textarea "chan"
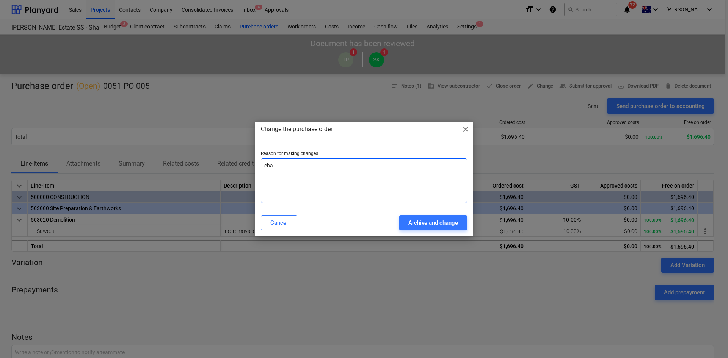
type textarea "x"
type textarea "[PERSON_NAME]"
type textarea "x"
type textarea "change"
type textarea "x"
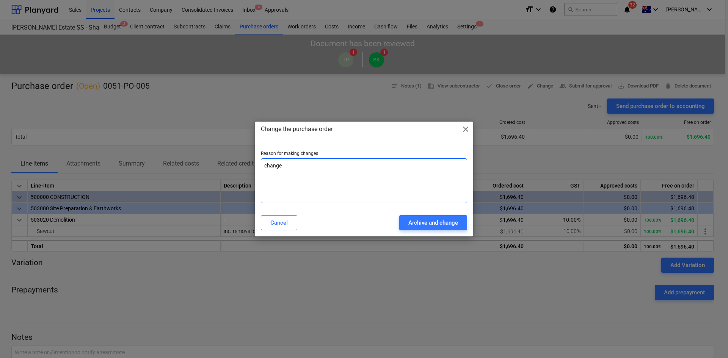
type textarea "change"
type textarea "x"
type textarea "change i"
type textarea "x"
type textarea "change in"
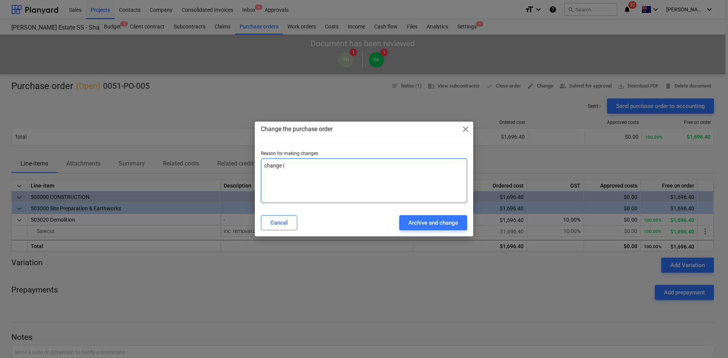
type textarea "x"
type textarea "change in"
type textarea "x"
type textarea "change in p"
type textarea "x"
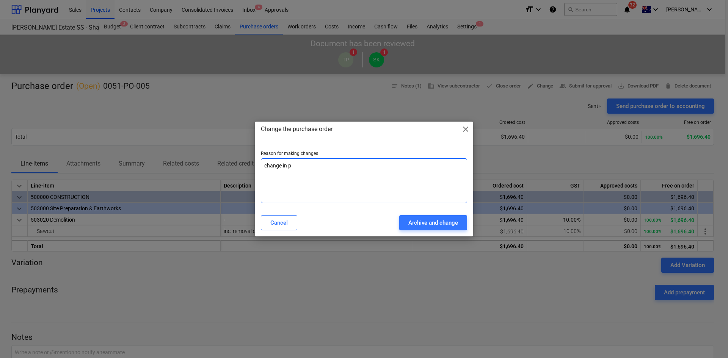
type textarea "change in pr"
type textarea "x"
type textarea "change in pri"
type textarea "x"
type textarea "change in pric"
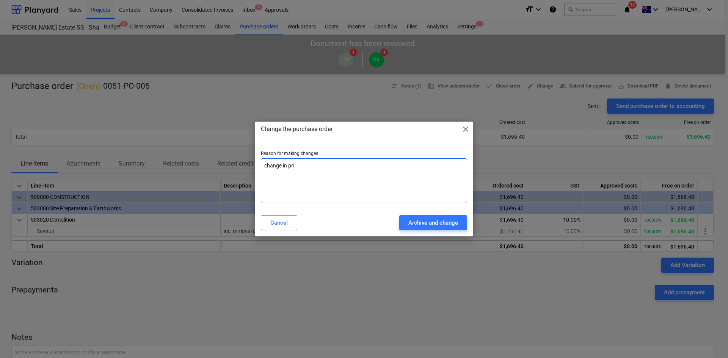
type textarea "x"
type textarea "change in price"
type textarea "x"
type textarea "change in price"
type textarea "x"
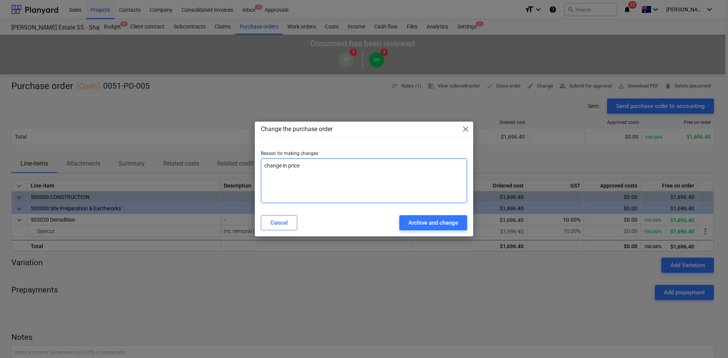
type textarea "change in price"
type textarea "x"
type textarea "change in price"
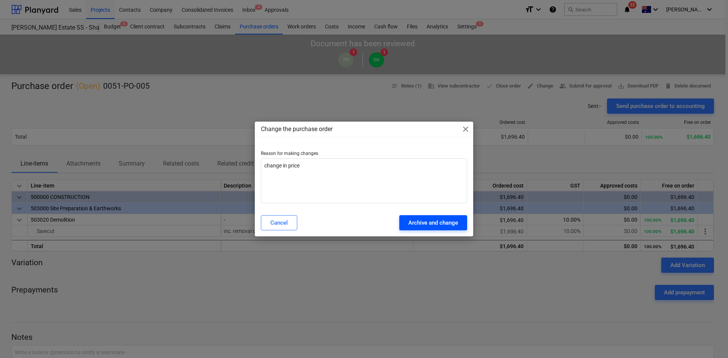
click at [419, 221] on div "Archive and change" at bounding box center [433, 223] width 50 height 10
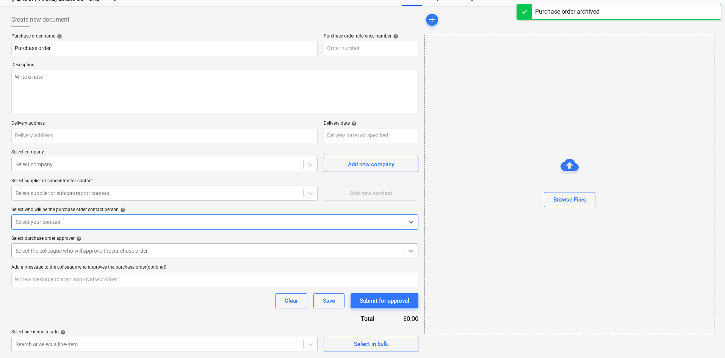
type textarea "x"
type input "0051-PO-005"
type textarea "Site contact : [PERSON_NAME] - [PHONE_NUMBER]"
type input "[STREET_ADDRESS][PERSON_NAME][PERSON_NAME]"
type input "[DATE]"
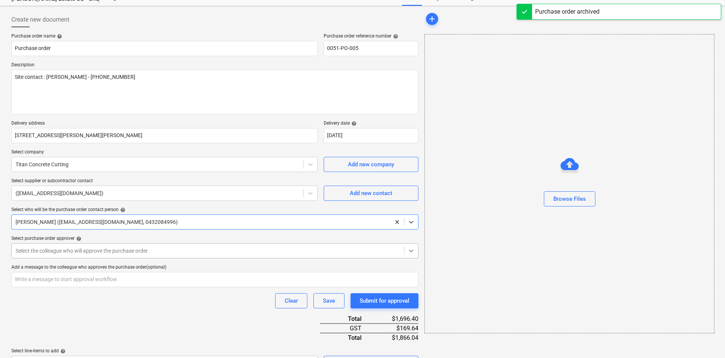
scroll to position [134, 0]
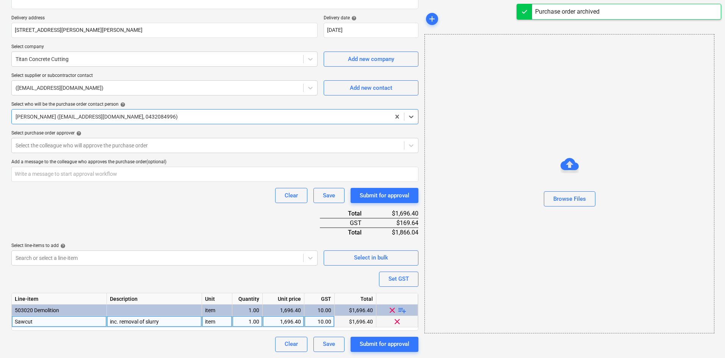
type textarea "x"
click at [295, 322] on div "1,696.40" at bounding box center [283, 321] width 35 height 11
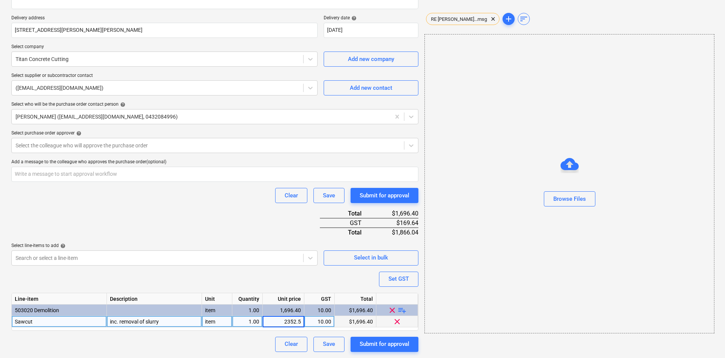
type input "2352.50"
click at [165, 192] on div "Clear Save Submit for approval" at bounding box center [214, 195] width 407 height 15
click at [489, 19] on span "clear" at bounding box center [493, 18] width 9 height 9
click at [552, 23] on div "add" at bounding box center [569, 18] width 289 height 15
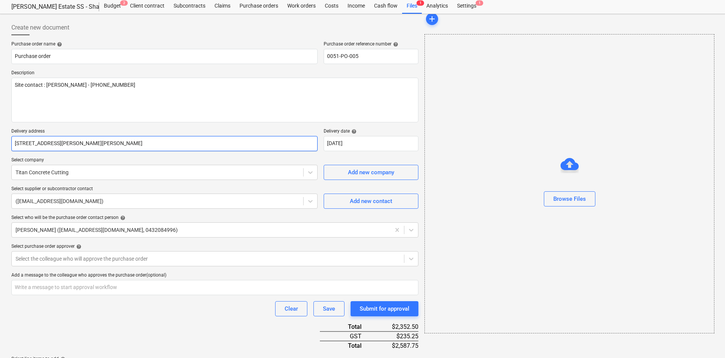
scroll to position [20, 0]
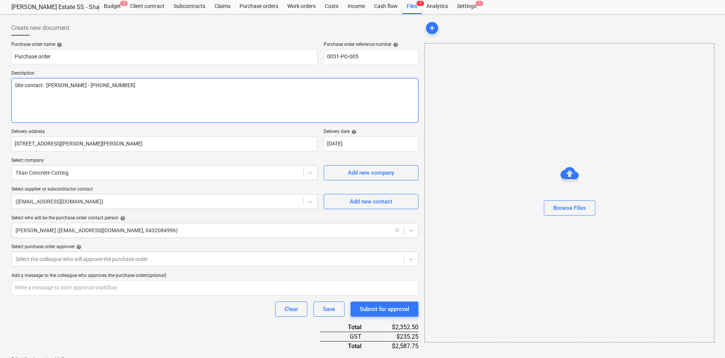
click at [130, 104] on textarea "Site contact : [PERSON_NAME] - [PHONE_NUMBER]" at bounding box center [214, 100] width 407 height 45
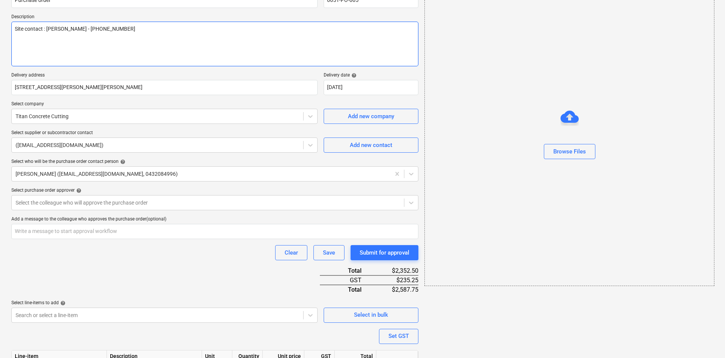
scroll to position [134, 0]
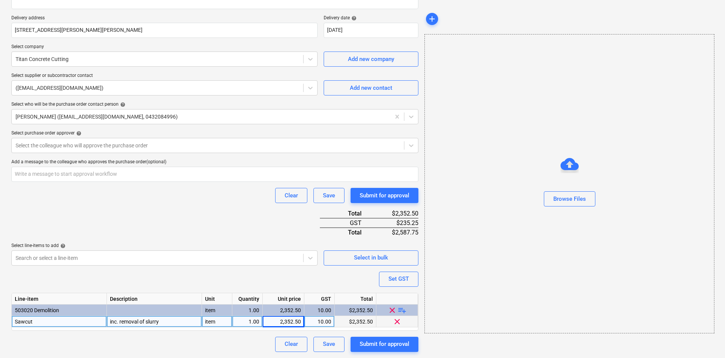
click at [193, 207] on div "Purchase order name help Purchase order Purchase order reference number help 00…" at bounding box center [214, 140] width 407 height 424
click at [158, 147] on div at bounding box center [208, 146] width 385 height 8
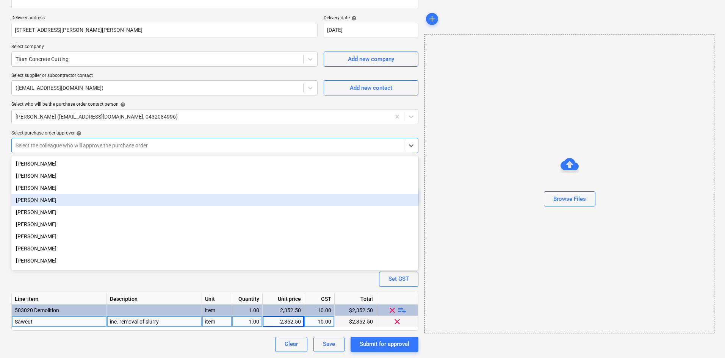
click at [57, 202] on div "[PERSON_NAME]" at bounding box center [214, 200] width 407 height 12
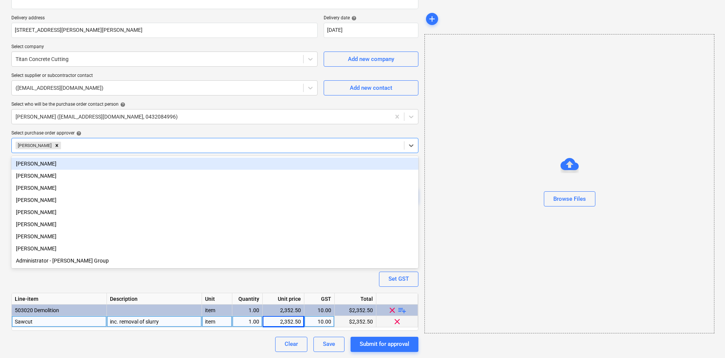
click at [141, 131] on div "Select purchase order approver help" at bounding box center [214, 133] width 407 height 6
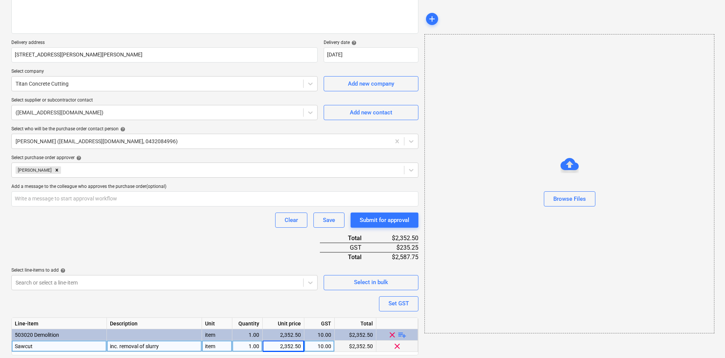
scroll to position [58, 0]
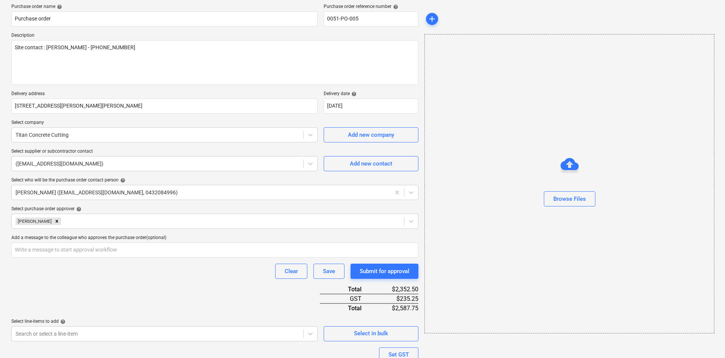
click at [202, 268] on div "Clear Save Submit for approval" at bounding box center [214, 271] width 407 height 15
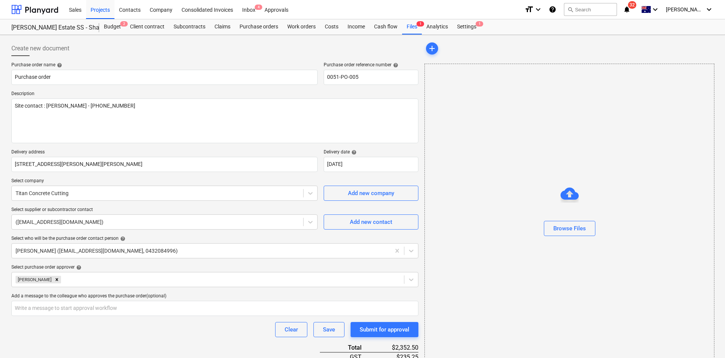
click at [187, 155] on p "Delivery address" at bounding box center [164, 153] width 306 height 8
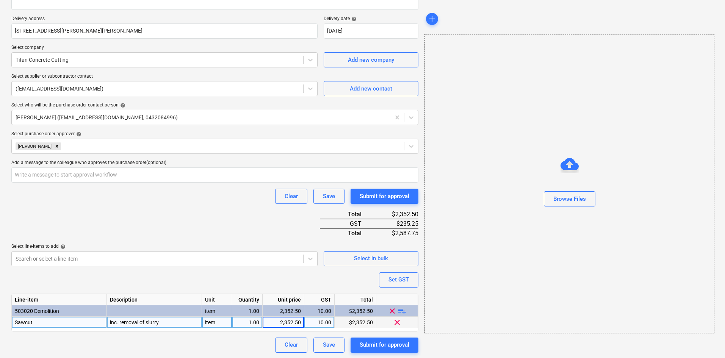
scroll to position [134, 0]
drag, startPoint x: 554, startPoint y: 81, endPoint x: 515, endPoint y: 99, distance: 43.1
click at [554, 81] on div "Browse Files" at bounding box center [570, 184] width 290 height 300
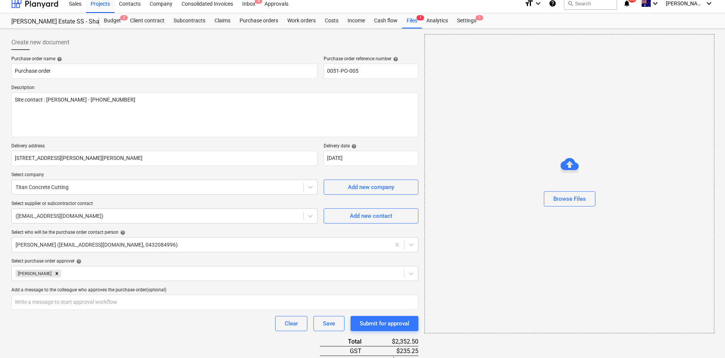
scroll to position [0, 0]
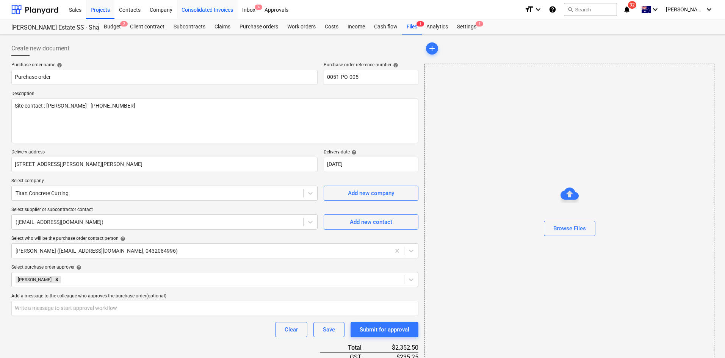
drag, startPoint x: 221, startPoint y: 28, endPoint x: 222, endPoint y: 13, distance: 14.9
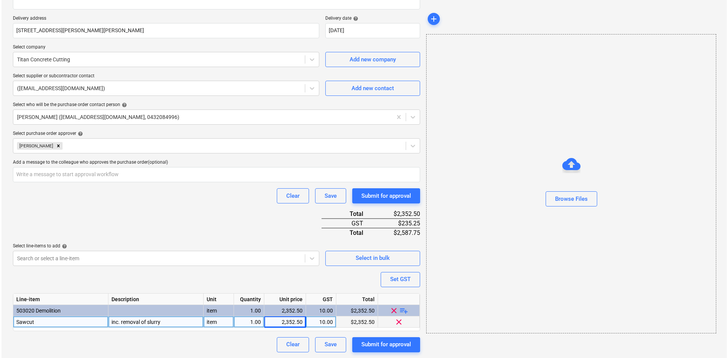
scroll to position [134, 0]
click at [373, 345] on div "Submit for approval" at bounding box center [385, 344] width 50 height 10
type textarea "x"
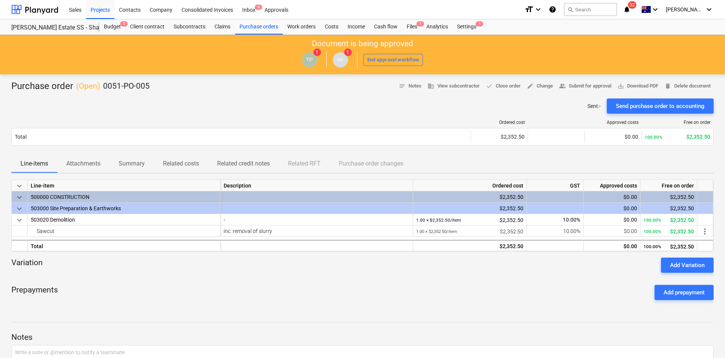
click at [499, 283] on div "Prepayments Add prepayment" at bounding box center [362, 292] width 703 height 27
click at [375, 113] on div "Sent : - Send purchase order to accounting" at bounding box center [362, 106] width 703 height 15
click at [631, 86] on span "save_alt Download PDF" at bounding box center [638, 86] width 41 height 9
click at [374, 112] on div "Sent : - Send purchase order to accounting" at bounding box center [362, 106] width 703 height 15
click at [385, 58] on div "End approval workflow" at bounding box center [393, 60] width 52 height 9
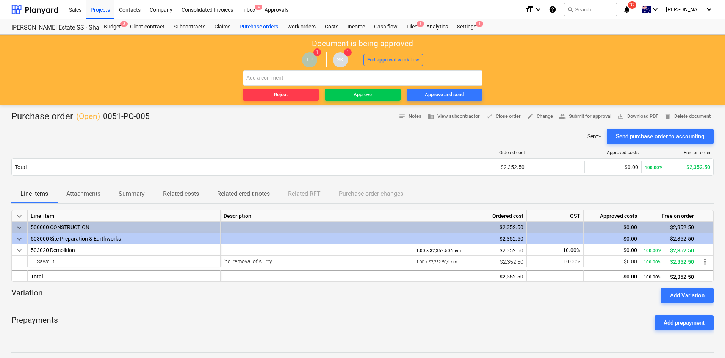
click at [295, 116] on div "Purchase order ( Open ) 0051-PO-005 notes Notes business View subcontractor don…" at bounding box center [362, 117] width 703 height 12
click at [412, 137] on div "Sent : - Send purchase order to accounting" at bounding box center [362, 136] width 703 height 15
click at [367, 134] on div "Sent : - Send purchase order to accounting" at bounding box center [362, 136] width 703 height 15
click at [101, 10] on div "Projects" at bounding box center [100, 9] width 28 height 19
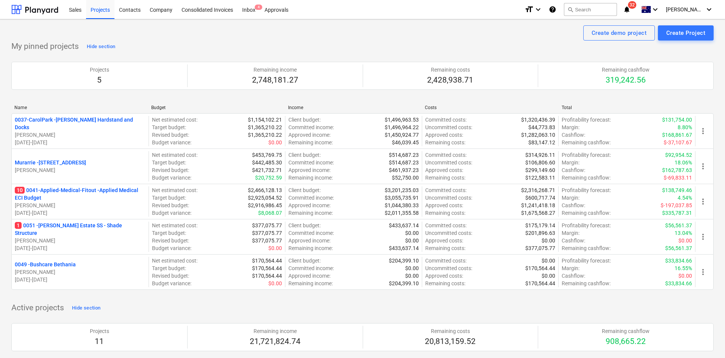
click at [637, 8] on span "32" at bounding box center [632, 5] width 8 height 8
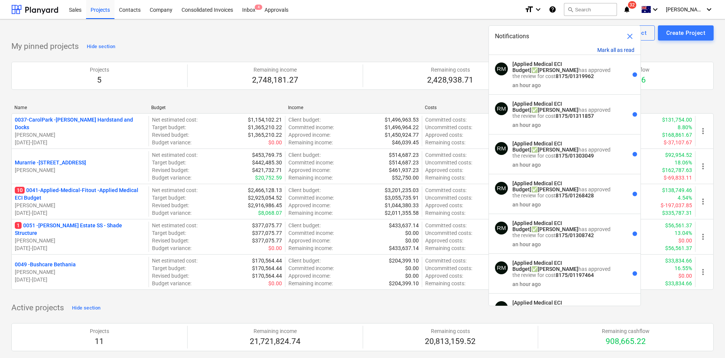
click at [618, 50] on button "Mark all as read" at bounding box center [616, 50] width 37 height 6
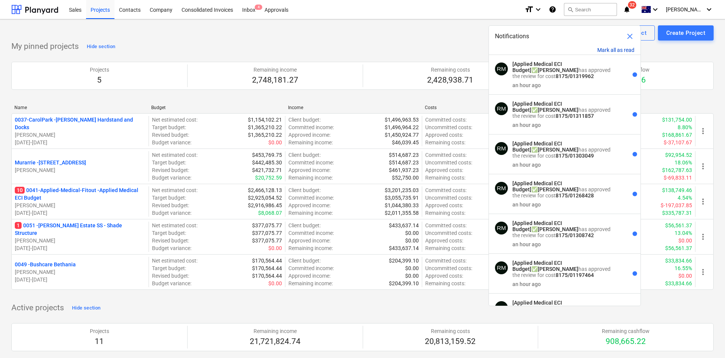
click at [618, 50] on button "Mark all as read" at bounding box center [616, 50] width 37 height 6
click at [433, 49] on div "My pinned projects Hide section Projects 5 Remaining income 2,748,181.27 Remain…" at bounding box center [362, 170] width 703 height 259
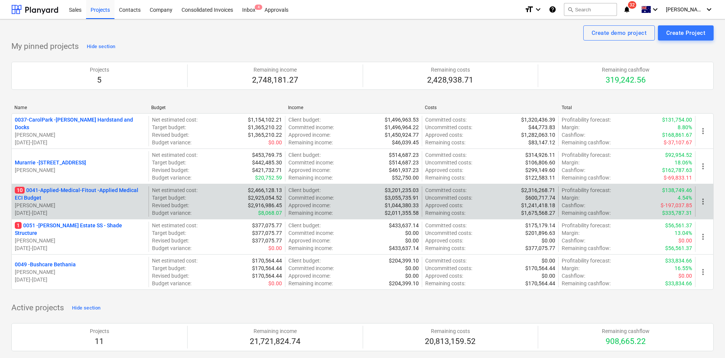
click at [71, 189] on p "10 0041-Applied-Medical-Fitout - Applied Medical ECI Budget" at bounding box center [80, 194] width 131 height 15
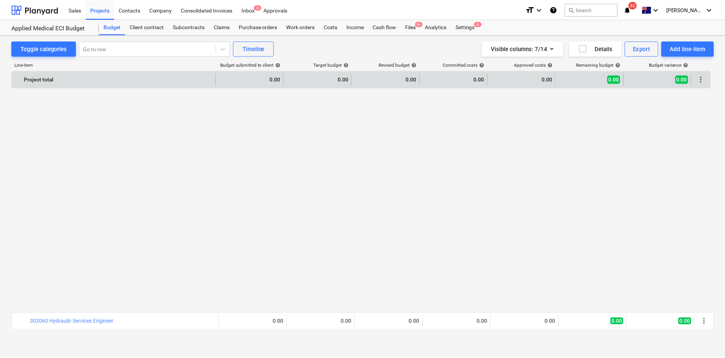
scroll to position [569, 0]
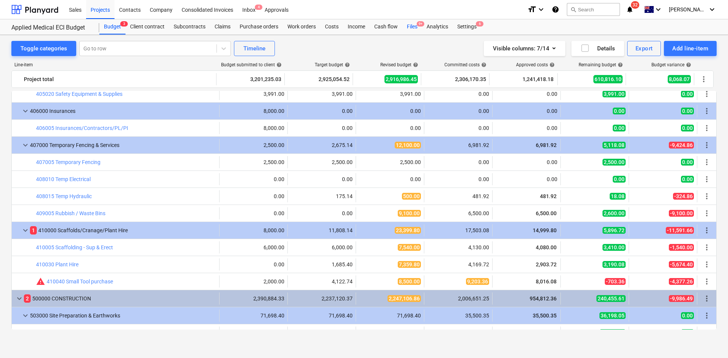
click at [414, 27] on div "Files 9+" at bounding box center [412, 26] width 20 height 15
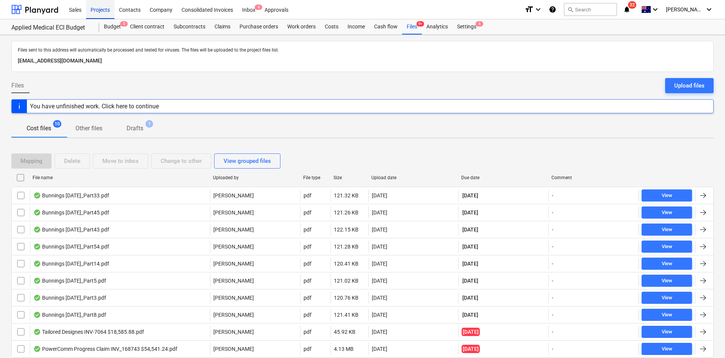
click at [95, 9] on div "Projects" at bounding box center [100, 9] width 28 height 19
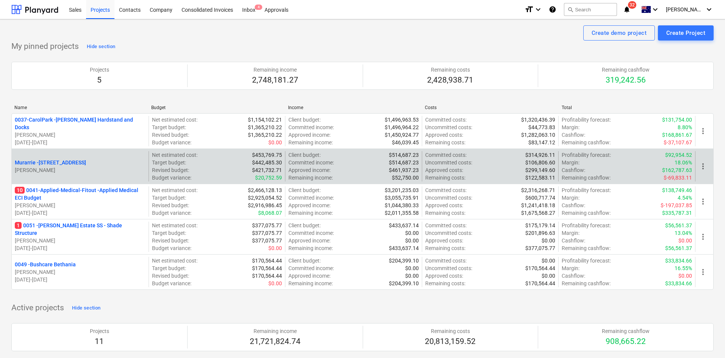
click at [66, 166] on p "Murarrie - 286 Queensport rd Murrarie" at bounding box center [50, 163] width 71 height 8
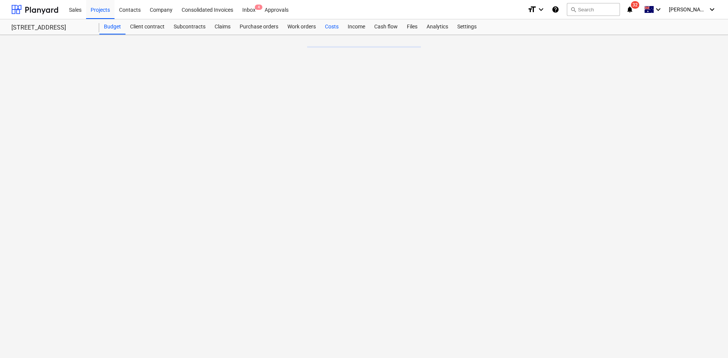
click at [340, 28] on div "Costs" at bounding box center [331, 26] width 23 height 15
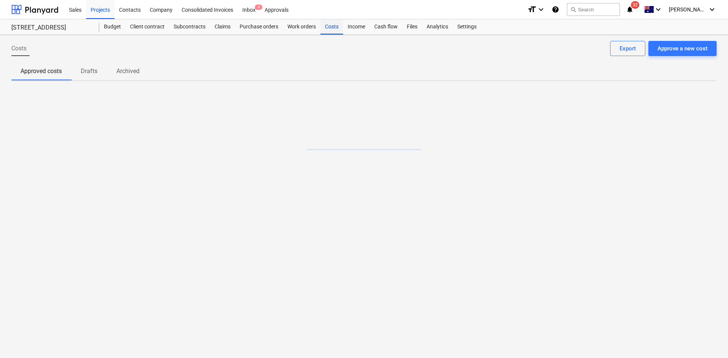
click at [338, 28] on div "Costs" at bounding box center [331, 26] width 23 height 15
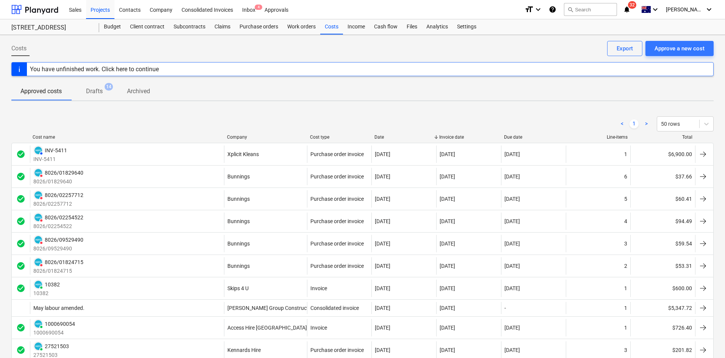
click at [237, 141] on div "Cost name Company Cost type Date Invoice date Due date Line-items Total" at bounding box center [362, 139] width 703 height 8
click at [240, 136] on div "Company" at bounding box center [265, 137] width 77 height 5
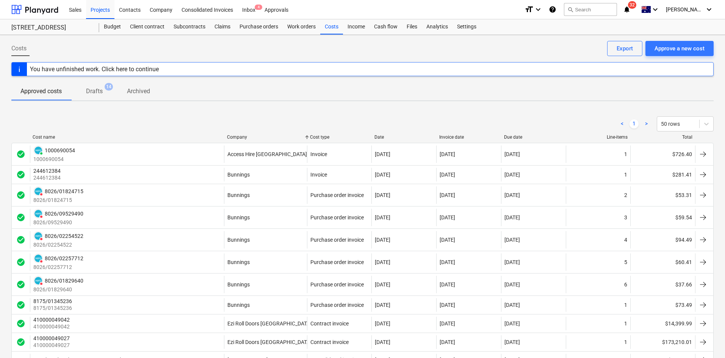
click at [241, 136] on div "Company" at bounding box center [265, 137] width 77 height 5
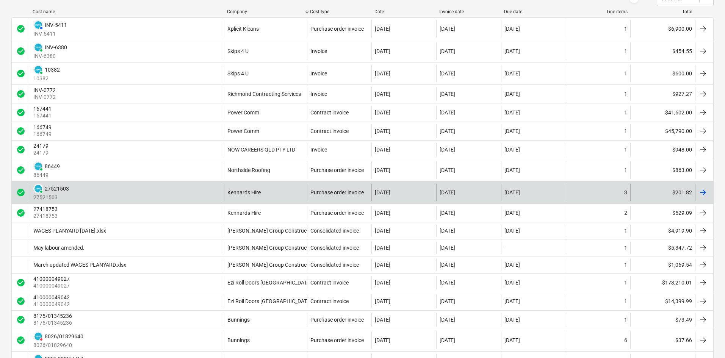
scroll to position [152, 0]
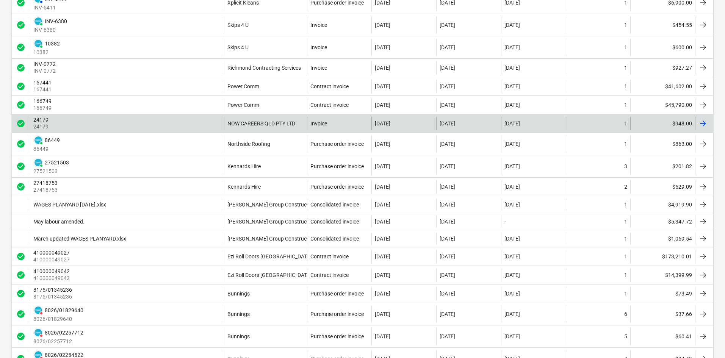
click at [188, 122] on div "24179 24179" at bounding box center [127, 124] width 194 height 14
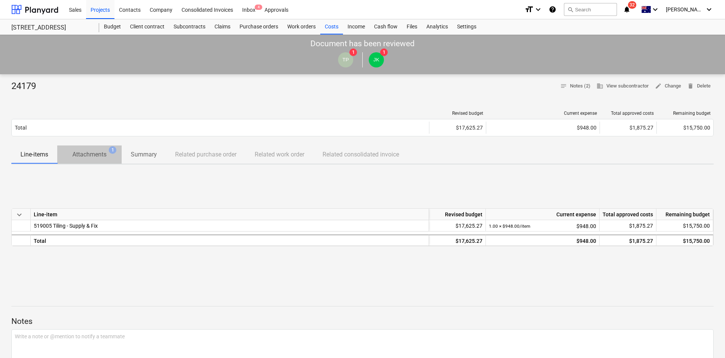
click at [89, 159] on p "Attachments" at bounding box center [89, 154] width 34 height 9
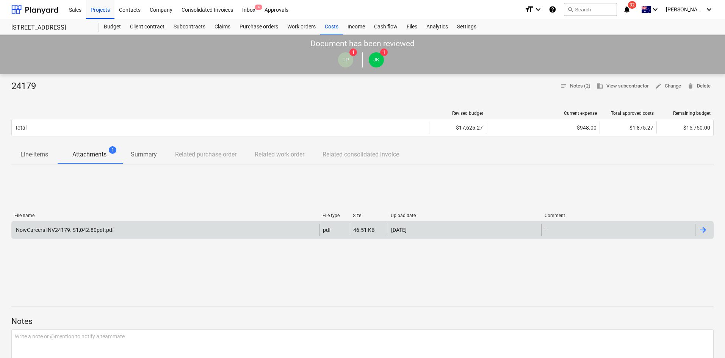
click at [96, 225] on div "NowCareers INV24179. $1,042.80pdf.pdf" at bounding box center [166, 230] width 308 height 12
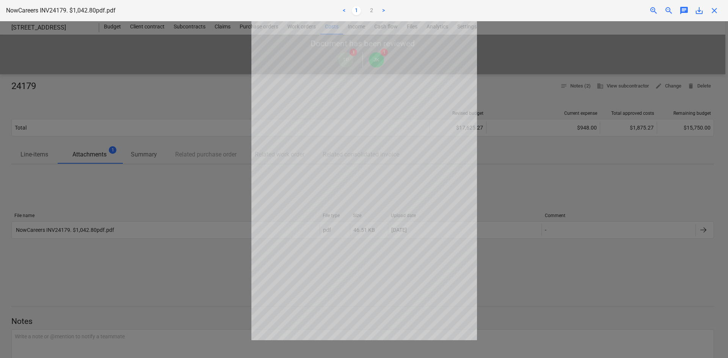
click at [698, 11] on span "save_alt" at bounding box center [699, 10] width 9 height 9
click at [714, 11] on span "close" at bounding box center [714, 10] width 9 height 9
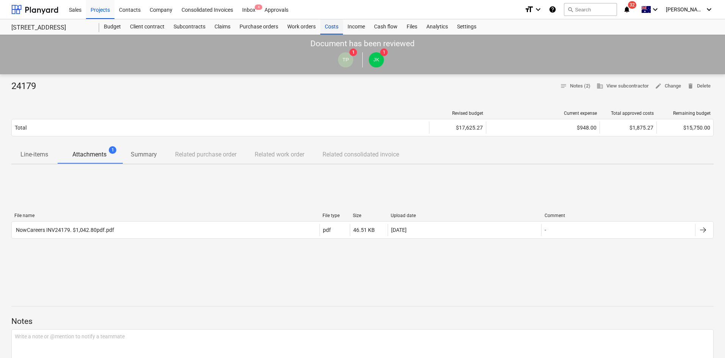
click at [334, 27] on div "Costs" at bounding box center [331, 26] width 23 height 15
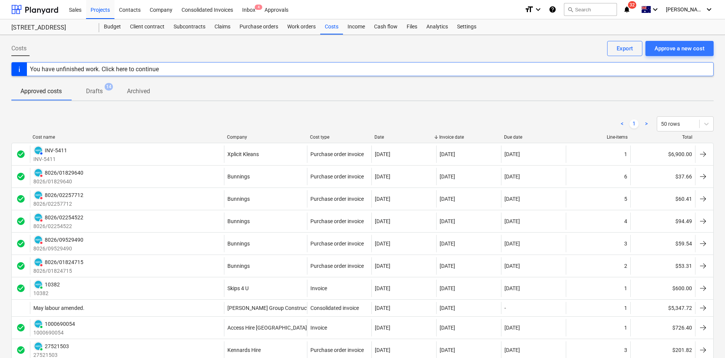
click at [242, 136] on div "Company" at bounding box center [265, 137] width 77 height 5
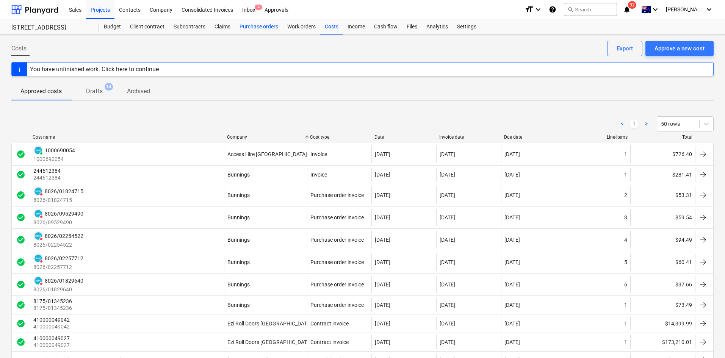
click at [253, 30] on div "Purchase orders" at bounding box center [259, 26] width 48 height 15
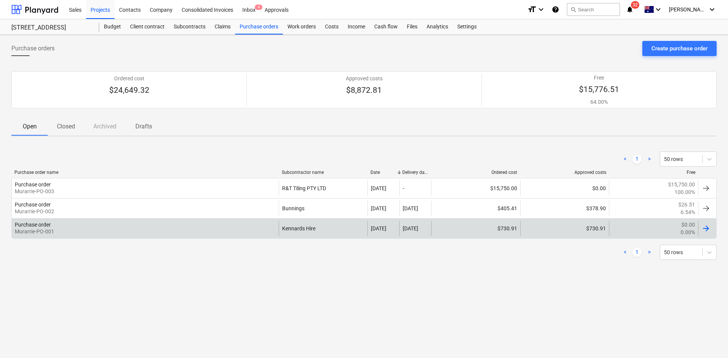
click at [233, 231] on div "Purchase order Murarrie-PO-001" at bounding box center [145, 228] width 267 height 15
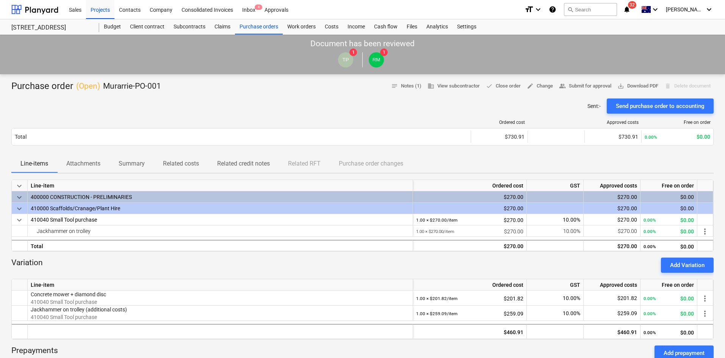
click at [84, 163] on p "Attachments" at bounding box center [83, 163] width 34 height 9
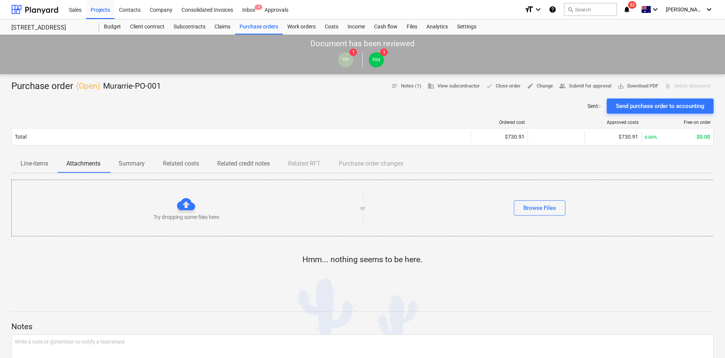
click at [53, 163] on span "Line-items" at bounding box center [34, 164] width 46 height 14
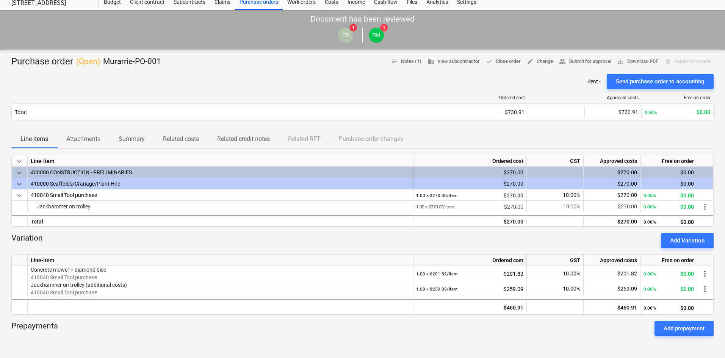
scroll to position [38, 0]
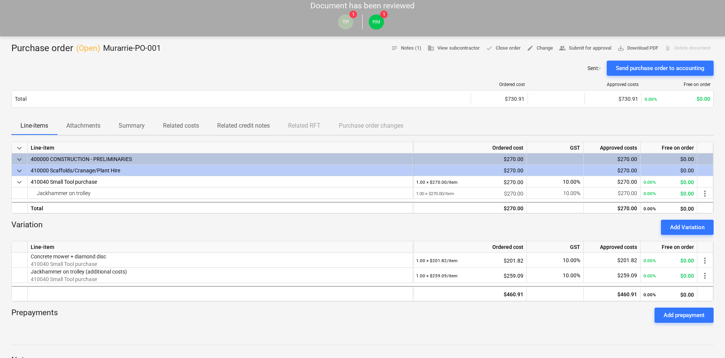
click at [194, 124] on p "Related costs" at bounding box center [181, 125] width 36 height 9
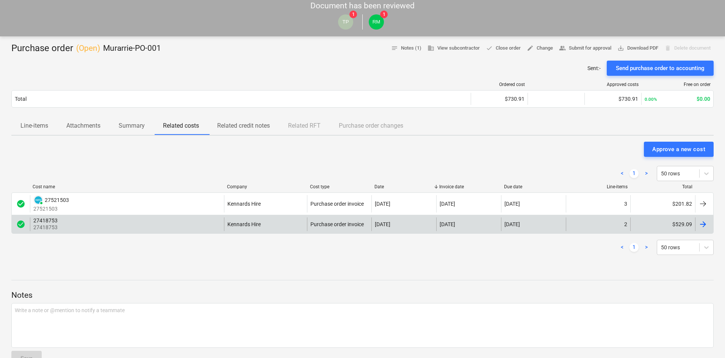
click at [195, 222] on div "27418753 27418753" at bounding box center [127, 225] width 194 height 14
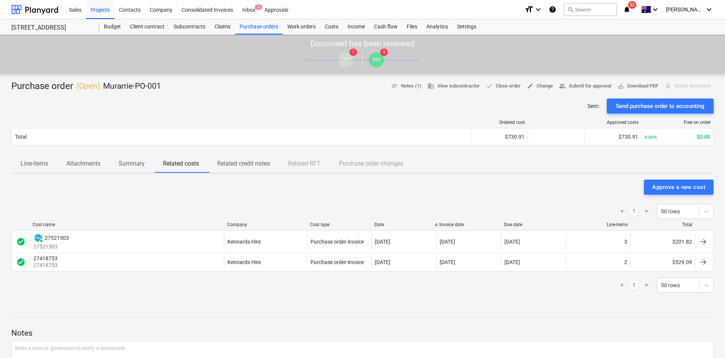
scroll to position [38, 0]
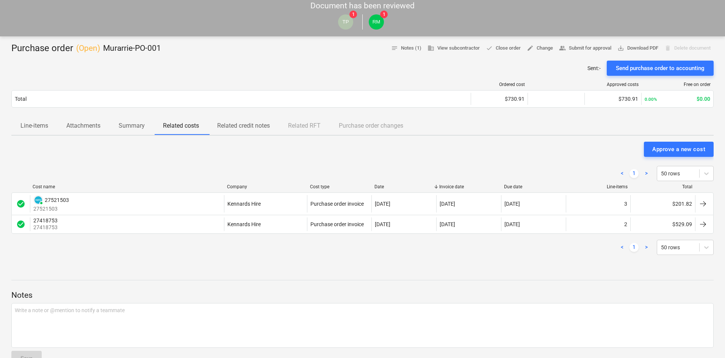
click at [222, 256] on div "< 1 > 50 rows" at bounding box center [362, 247] width 703 height 21
click at [154, 69] on div "Sent : - Send purchase order to accounting" at bounding box center [362, 68] width 703 height 15
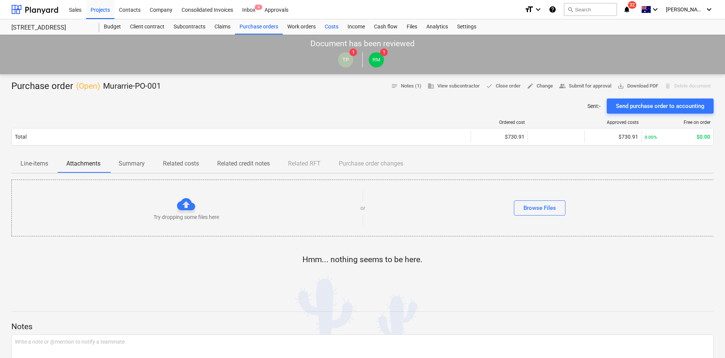
click at [331, 26] on div "Costs" at bounding box center [331, 26] width 23 height 15
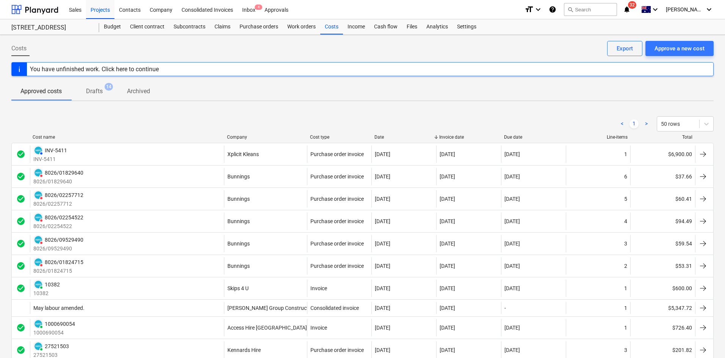
click at [240, 138] on div "Company" at bounding box center [265, 137] width 77 height 5
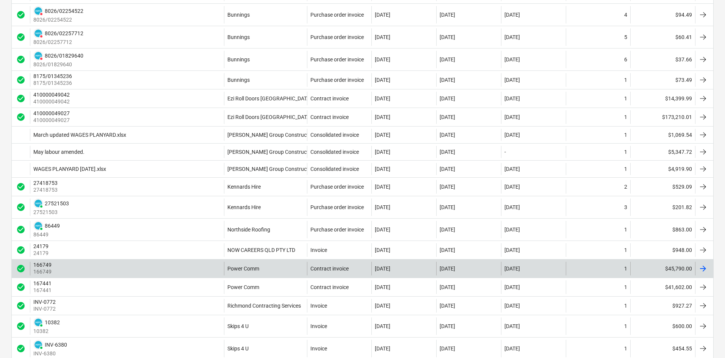
scroll to position [227, 0]
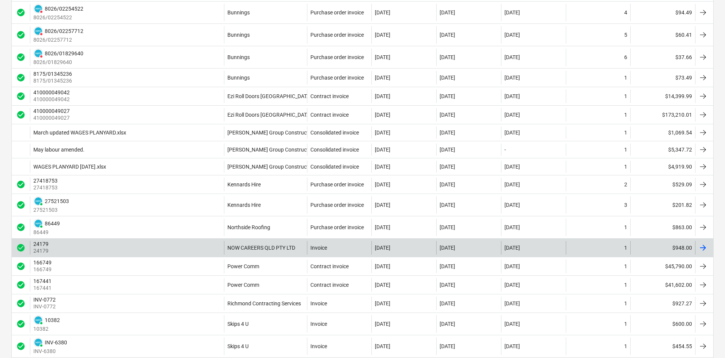
click at [196, 247] on div "24179 24179" at bounding box center [127, 248] width 194 height 14
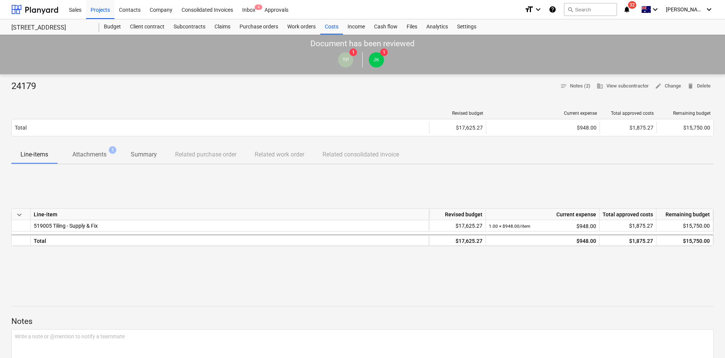
click at [99, 157] on p "Attachments" at bounding box center [89, 154] width 34 height 9
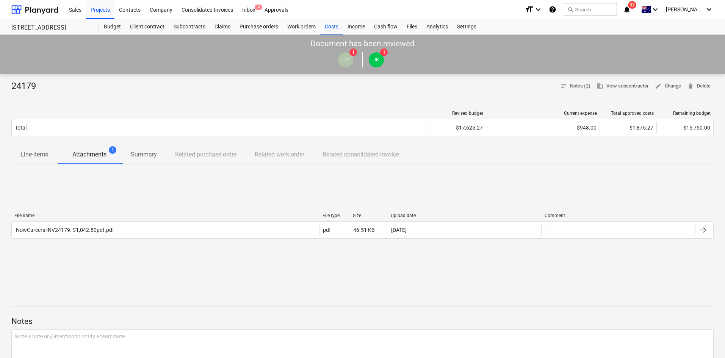
click at [43, 156] on p "Line-items" at bounding box center [34, 154] width 28 height 9
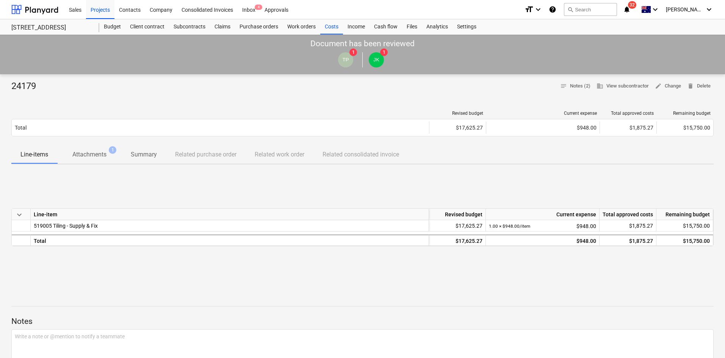
click at [210, 157] on div "Line-items Attachments 1 Summary Related purchase order Related work order Rela…" at bounding box center [362, 155] width 703 height 18
click at [155, 156] on p "Summary" at bounding box center [144, 154] width 26 height 9
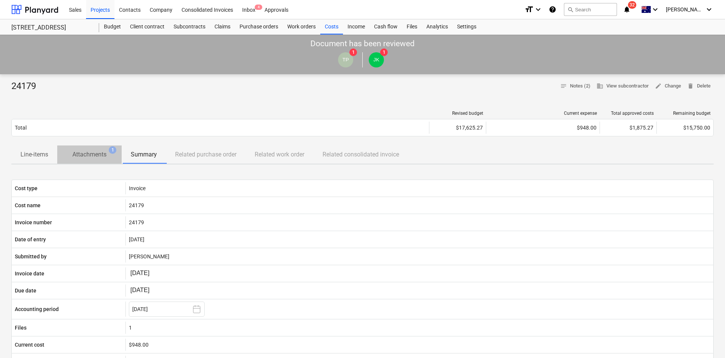
click at [90, 154] on p "Attachments" at bounding box center [89, 154] width 34 height 9
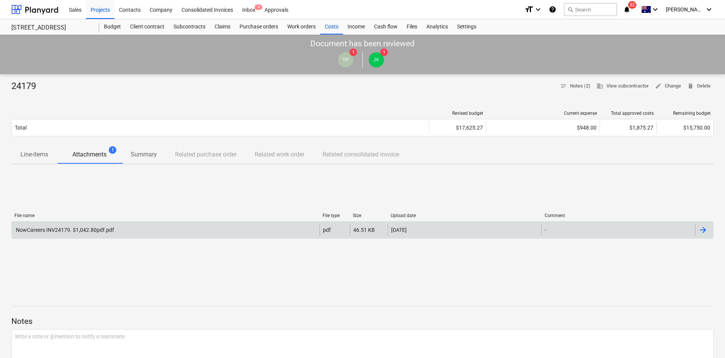
click at [201, 234] on div "NowCareers INV24179. $1,042.80pdf.pdf" at bounding box center [166, 230] width 308 height 12
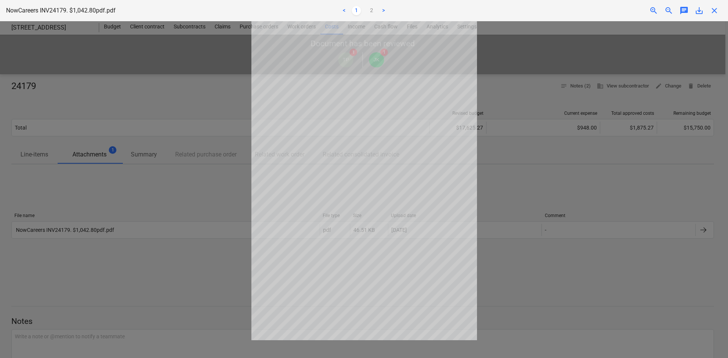
drag, startPoint x: 177, startPoint y: 217, endPoint x: 623, endPoint y: 9, distance: 492.9
click at [179, 215] on div at bounding box center [364, 189] width 728 height 337
click at [715, 12] on span "close" at bounding box center [714, 10] width 9 height 9
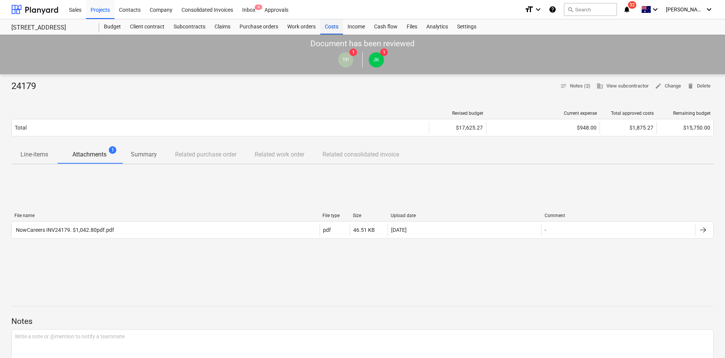
click at [338, 26] on div "Costs" at bounding box center [331, 26] width 23 height 15
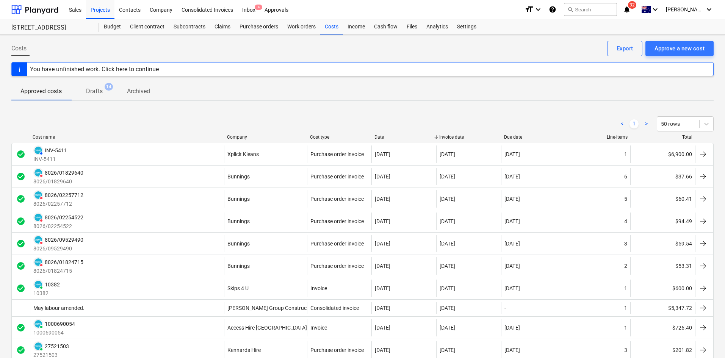
click at [240, 135] on div "Company" at bounding box center [265, 137] width 77 height 5
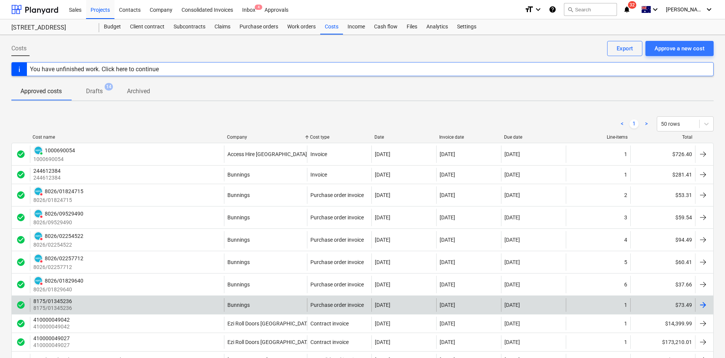
click at [190, 302] on div "8175/01345236 8175/01345236" at bounding box center [127, 305] width 194 height 14
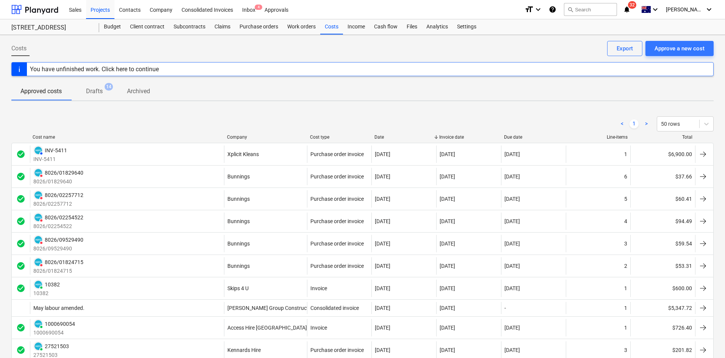
click at [248, 139] on div "Company" at bounding box center [265, 137] width 77 height 5
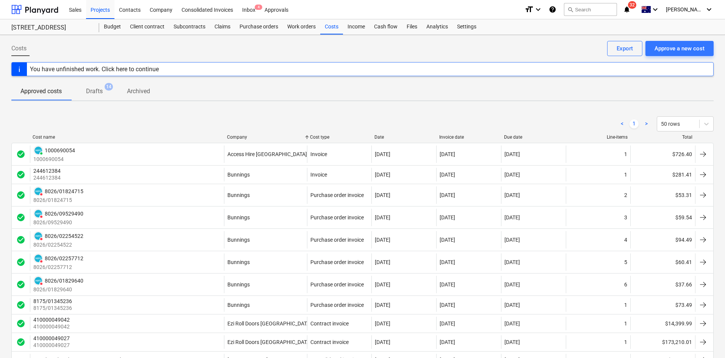
click at [334, 31] on div "Costs" at bounding box center [331, 26] width 23 height 15
click at [251, 25] on div "Purchase orders" at bounding box center [259, 26] width 48 height 15
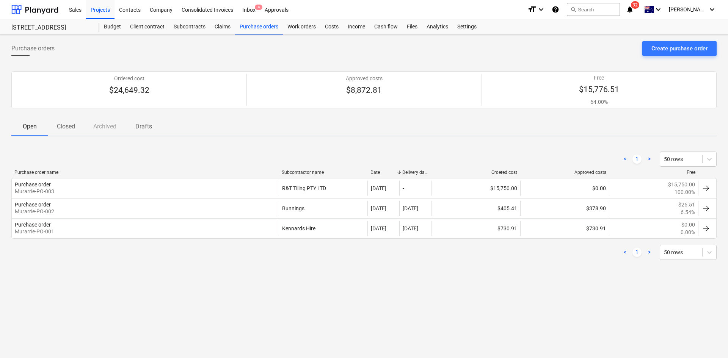
click at [61, 122] on p "Closed" at bounding box center [66, 126] width 18 height 9
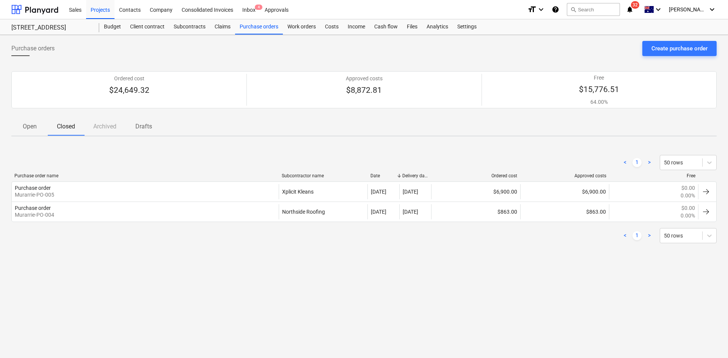
click at [27, 127] on p "Open" at bounding box center [29, 126] width 18 height 9
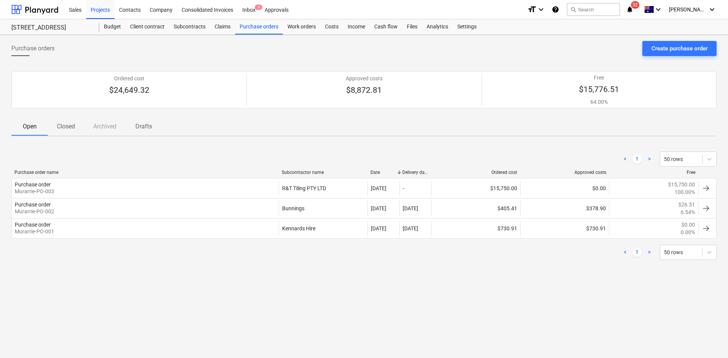
click at [221, 157] on div "< 1 > 50 rows" at bounding box center [363, 159] width 705 height 15
click at [243, 43] on div "Purchase orders Create purchase order" at bounding box center [363, 51] width 705 height 21
click at [245, 52] on div "Purchase orders Create purchase order" at bounding box center [363, 51] width 705 height 21
click at [337, 26] on div "Costs" at bounding box center [331, 26] width 23 height 15
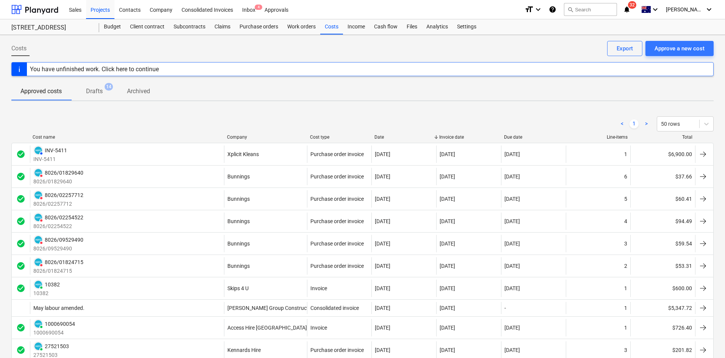
click at [518, 136] on div "Due date" at bounding box center [533, 137] width 59 height 5
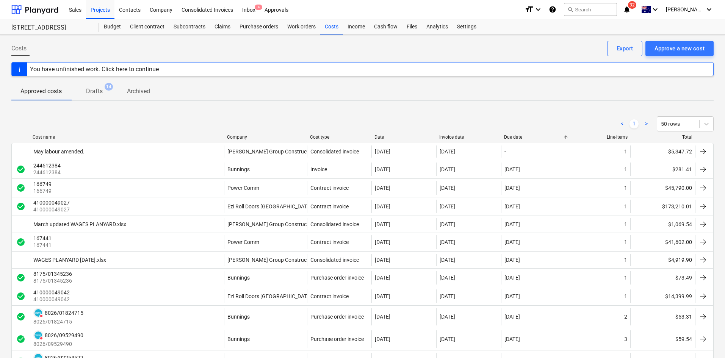
click at [240, 138] on div "Company" at bounding box center [265, 137] width 77 height 5
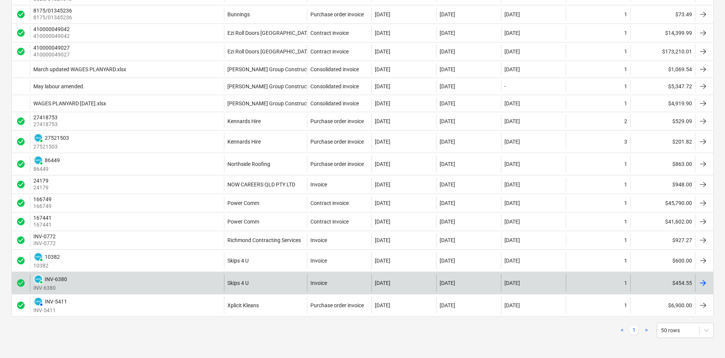
scroll to position [295, 0]
click at [199, 279] on div "PAID INV-6380 INV-6380" at bounding box center [127, 281] width 194 height 17
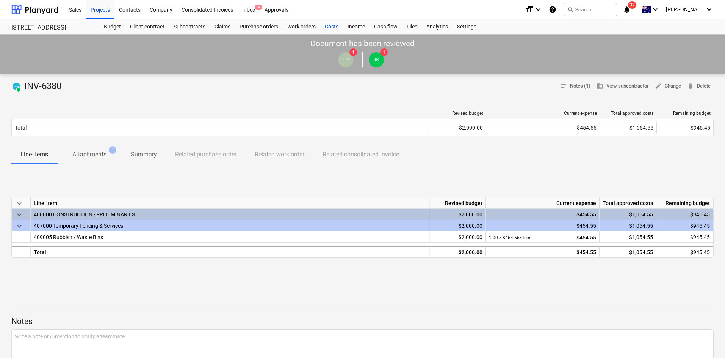
drag, startPoint x: 102, startPoint y: 146, endPoint x: 94, endPoint y: 154, distance: 11.3
click at [98, 150] on button "Attachments 1" at bounding box center [89, 155] width 64 height 18
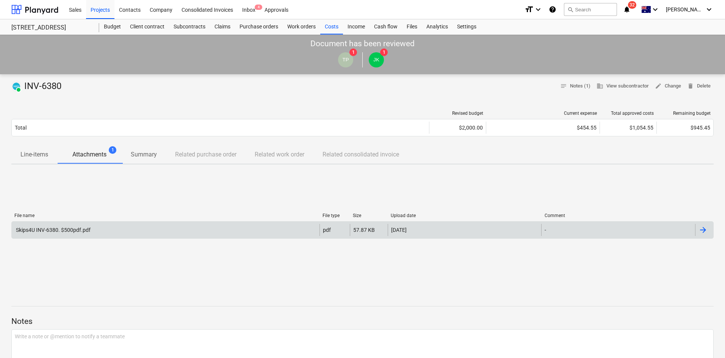
click at [107, 226] on div "Skips4U INV-6380. $500pdf.pdf" at bounding box center [166, 230] width 308 height 12
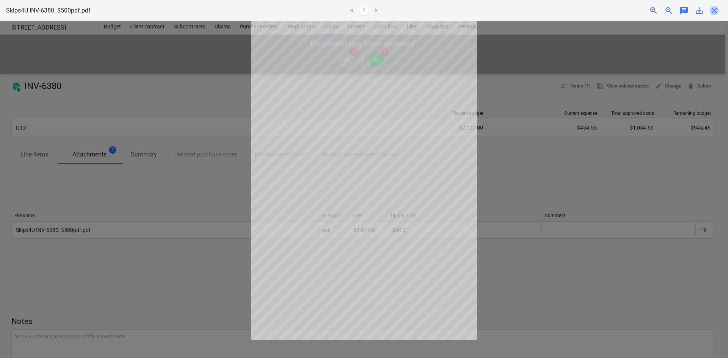
click at [718, 9] on span "close" at bounding box center [714, 10] width 9 height 9
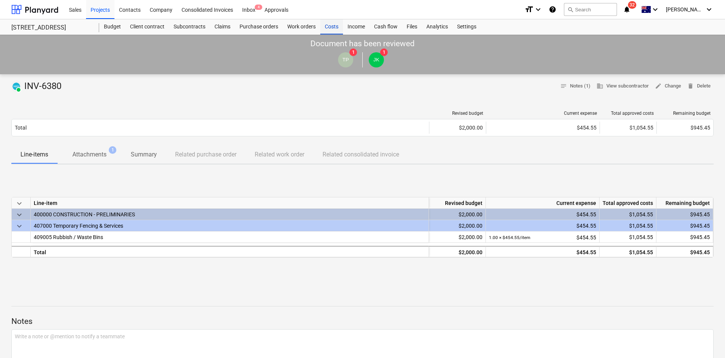
click at [325, 27] on div "Costs" at bounding box center [331, 26] width 23 height 15
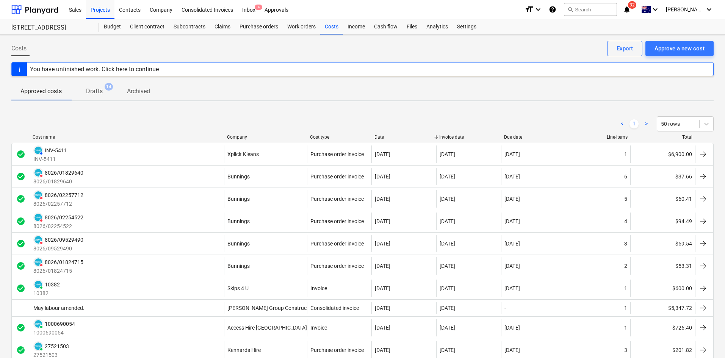
click at [249, 135] on div "Company" at bounding box center [265, 137] width 77 height 5
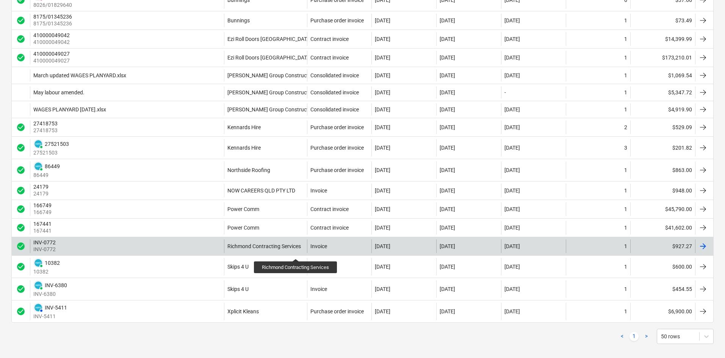
scroll to position [295, 0]
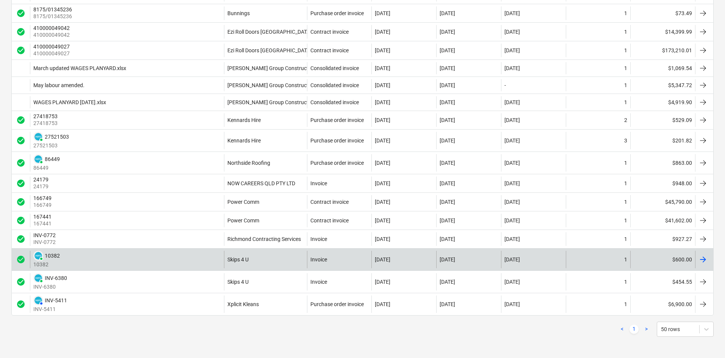
click at [186, 264] on div "PAID 10382 10382" at bounding box center [127, 259] width 194 height 17
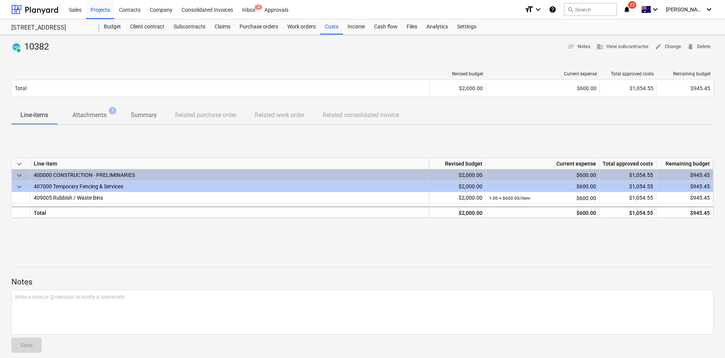
click at [88, 60] on div "PAID 10382 notes Notes business View subcontractor edit Change delete Delete Re…" at bounding box center [362, 200] width 725 height 330
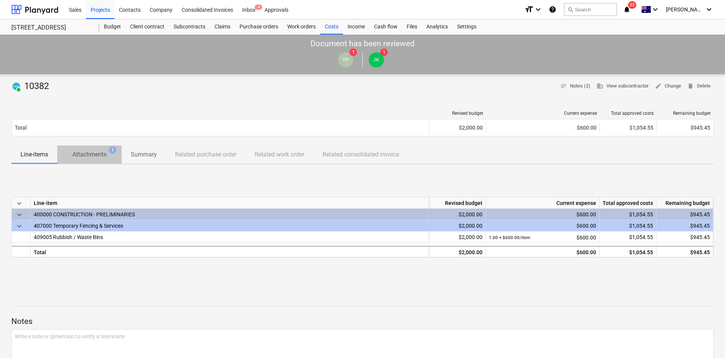
click at [94, 154] on p "Attachments" at bounding box center [89, 154] width 34 height 9
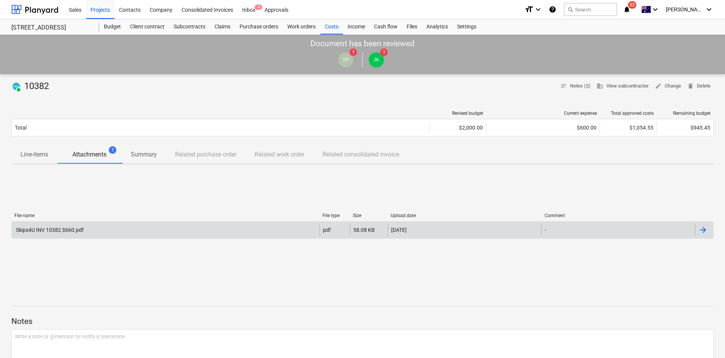
click at [86, 224] on div "Skips4U INV 10382 $660.pdf" at bounding box center [166, 230] width 308 height 12
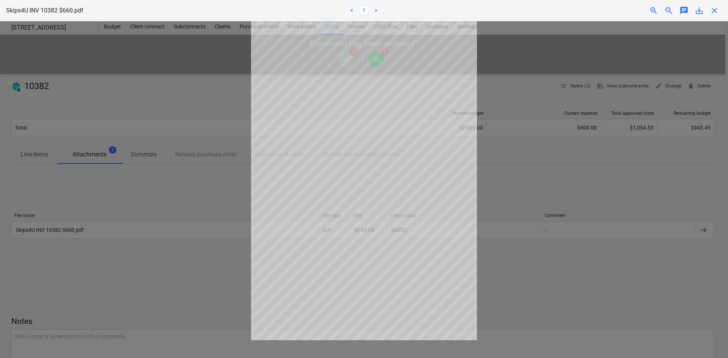
click at [718, 12] on span "close" at bounding box center [714, 10] width 9 height 9
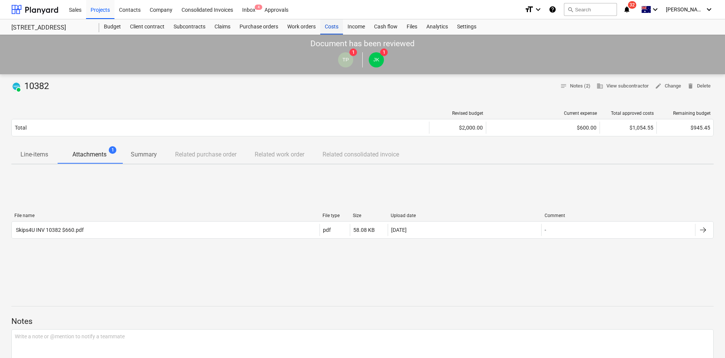
click at [331, 23] on div "Costs" at bounding box center [331, 26] width 23 height 15
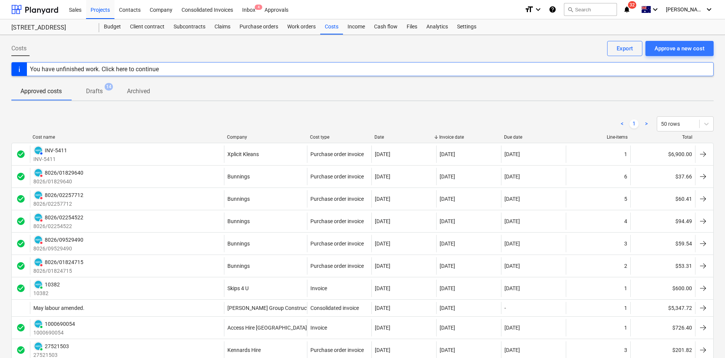
click at [236, 138] on div "Company" at bounding box center [265, 137] width 77 height 5
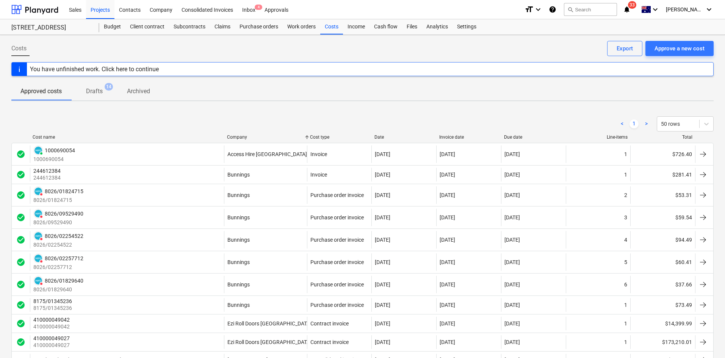
click at [243, 137] on div "Company" at bounding box center [265, 137] width 77 height 5
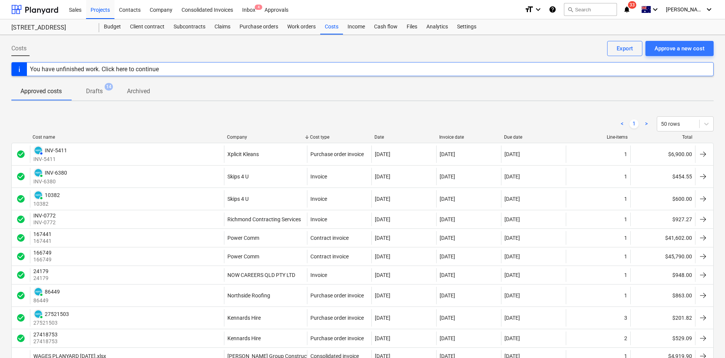
click at [243, 136] on div "Company" at bounding box center [265, 137] width 77 height 5
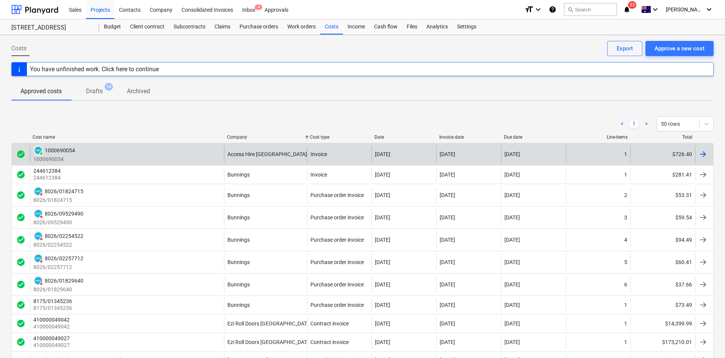
click at [187, 150] on div "PAID 1000690054 1000690054" at bounding box center [127, 154] width 194 height 17
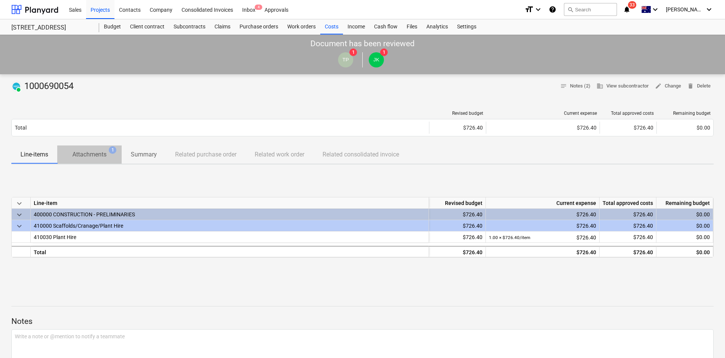
click at [103, 154] on p "Attachments" at bounding box center [89, 154] width 34 height 9
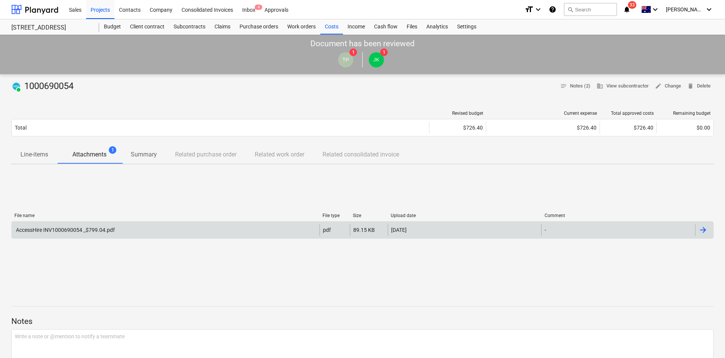
click at [155, 227] on div "AccessHire INV1000690054 _$799.04.pdf" at bounding box center [166, 230] width 308 height 12
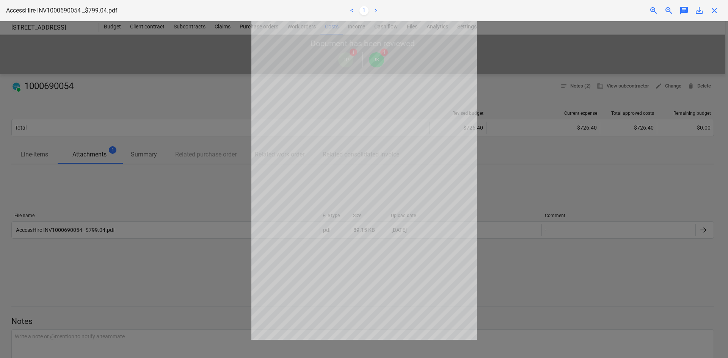
click at [619, 97] on div at bounding box center [364, 189] width 728 height 337
click at [717, 14] on span "close" at bounding box center [714, 10] width 9 height 9
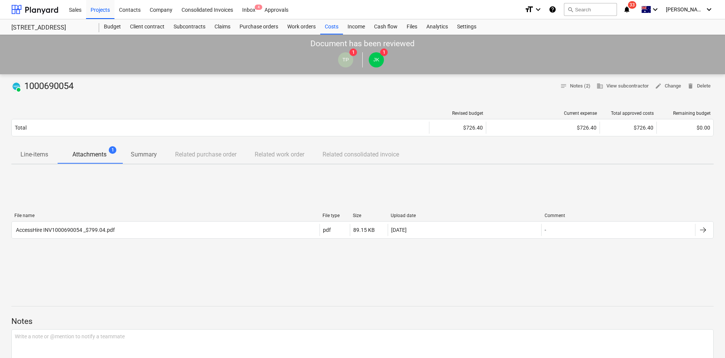
click at [164, 161] on div "Line-items Attachments 1 Summary Related purchase order Related work order Rela…" at bounding box center [362, 155] width 703 height 18
click at [33, 158] on p "Line-items" at bounding box center [34, 154] width 28 height 9
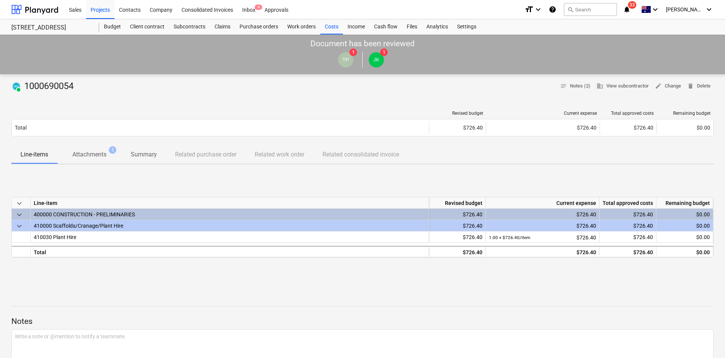
click at [87, 156] on p "Attachments" at bounding box center [89, 154] width 34 height 9
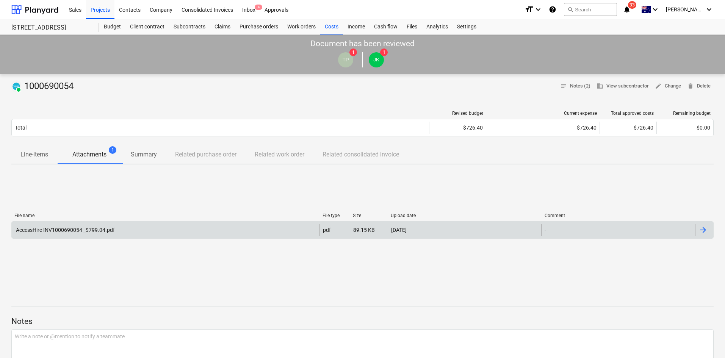
click at [112, 228] on div "AccessHire INV1000690054 _$799.04.pdf" at bounding box center [65, 230] width 100 height 6
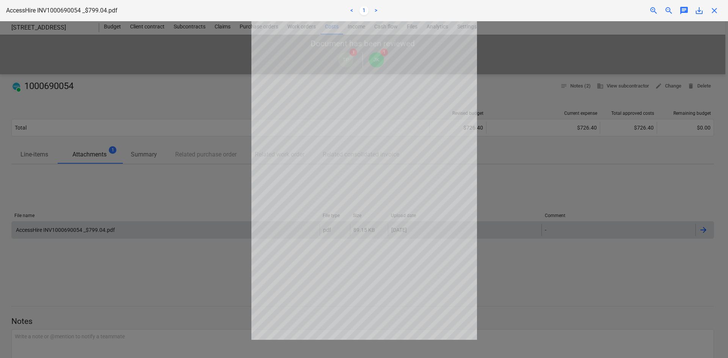
click at [685, 69] on div at bounding box center [364, 189] width 728 height 337
drag, startPoint x: 714, startPoint y: 12, endPoint x: 625, endPoint y: 35, distance: 91.7
click at [714, 12] on span "close" at bounding box center [714, 10] width 9 height 9
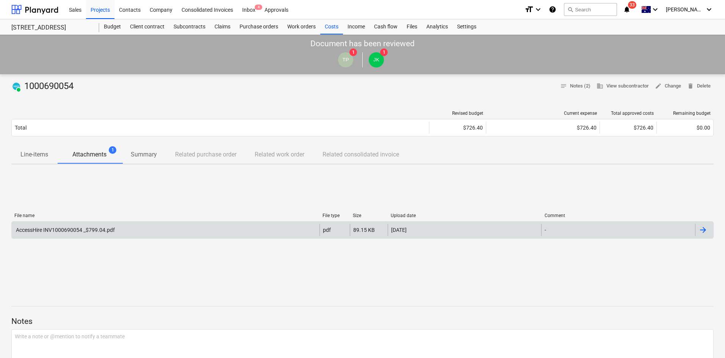
click at [199, 88] on div "PAID 1000690054 notes Notes (2) business View subcontractor edit Change delete …" at bounding box center [362, 86] width 703 height 12
click at [254, 27] on div "Purchase orders" at bounding box center [259, 26] width 48 height 15
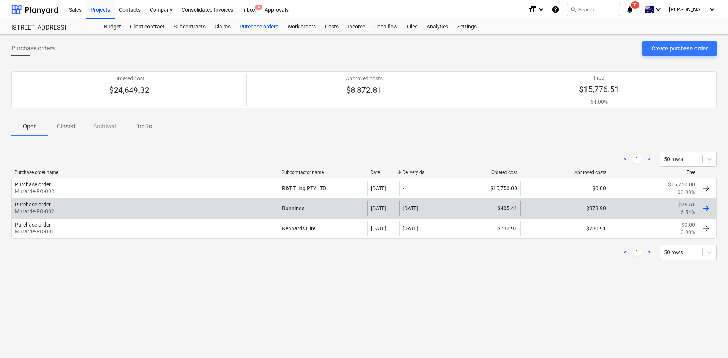
click at [158, 208] on div "Purchase order Murarrie-PO-002" at bounding box center [145, 208] width 267 height 15
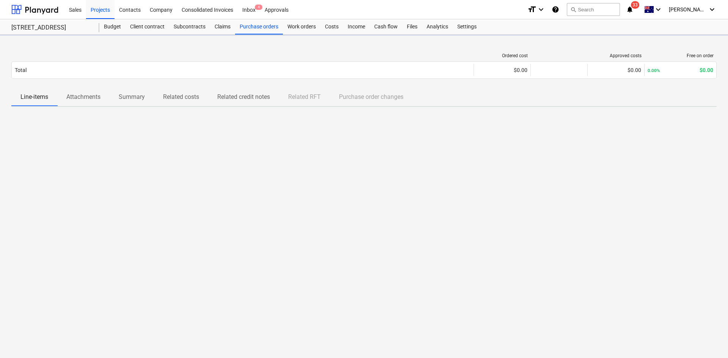
click at [180, 97] on p "Related costs" at bounding box center [181, 97] width 36 height 9
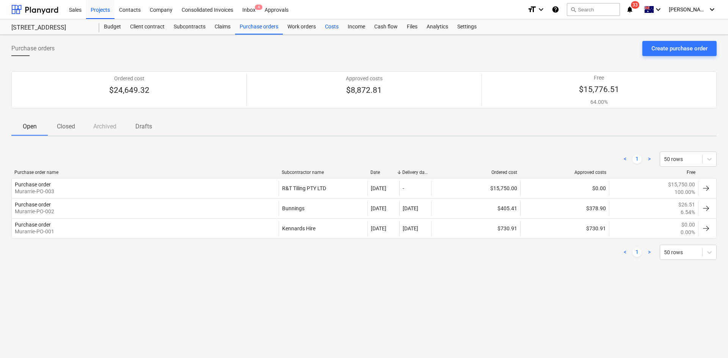
click at [331, 27] on div "Costs" at bounding box center [331, 26] width 23 height 15
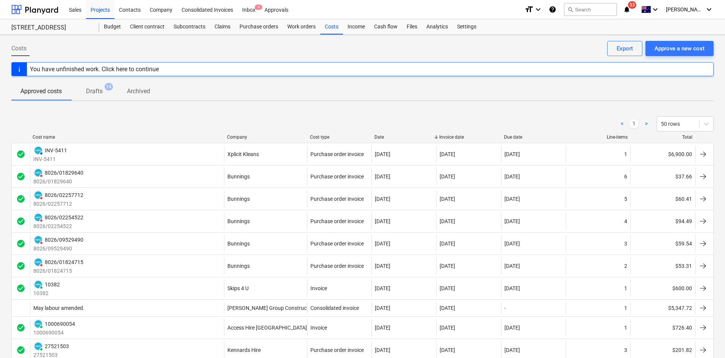
click at [233, 136] on div "Company" at bounding box center [265, 137] width 77 height 5
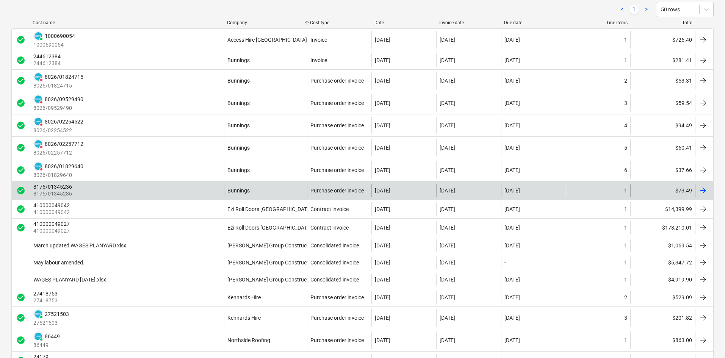
scroll to position [114, 0]
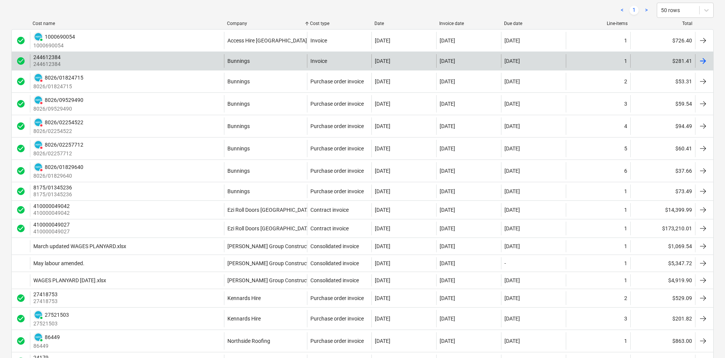
click at [164, 60] on div "244612384 244612384" at bounding box center [127, 61] width 194 height 14
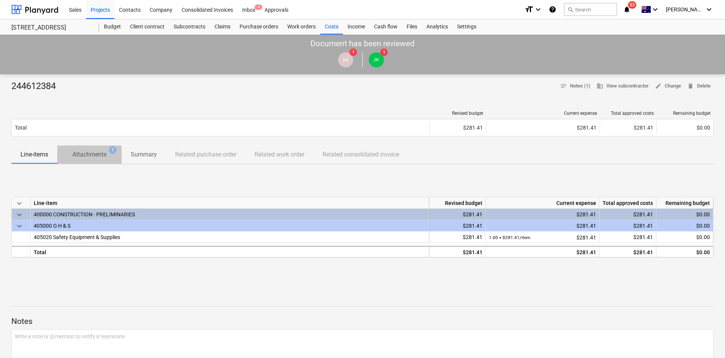
click at [99, 149] on span "Attachments 1" at bounding box center [89, 154] width 64 height 14
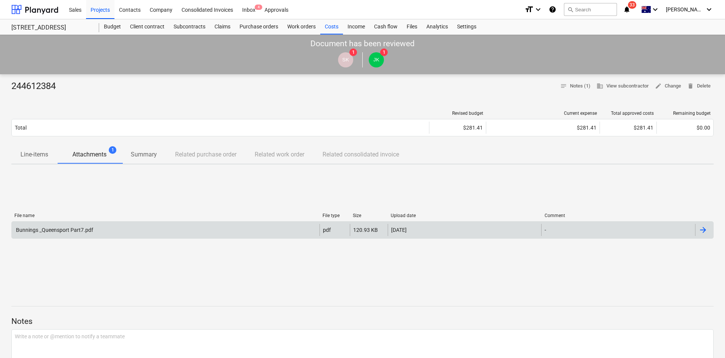
click at [110, 234] on div "Bunnings _Queensport Part7.pdf" at bounding box center [166, 230] width 308 height 12
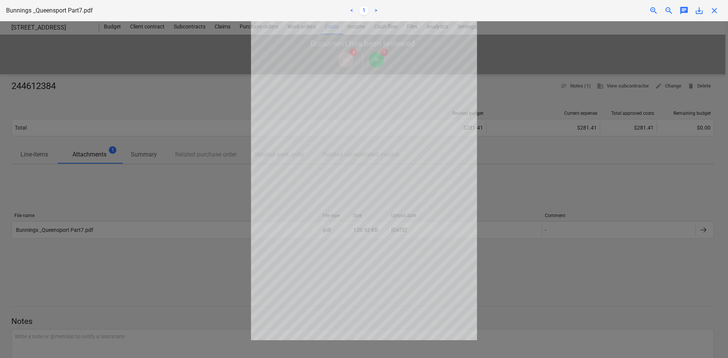
click at [714, 11] on span "close" at bounding box center [714, 10] width 9 height 9
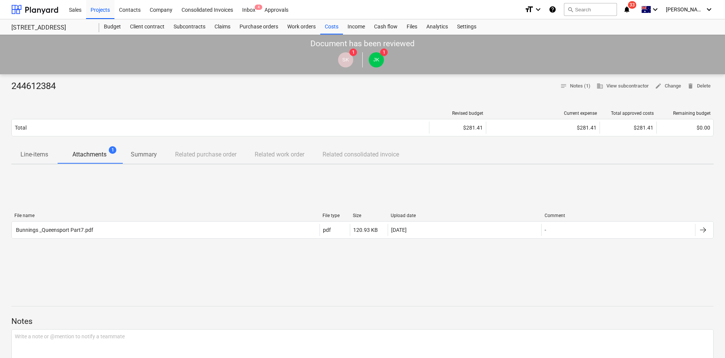
click at [212, 97] on div at bounding box center [362, 96] width 703 height 6
click at [256, 25] on div "Purchase orders" at bounding box center [259, 26] width 48 height 15
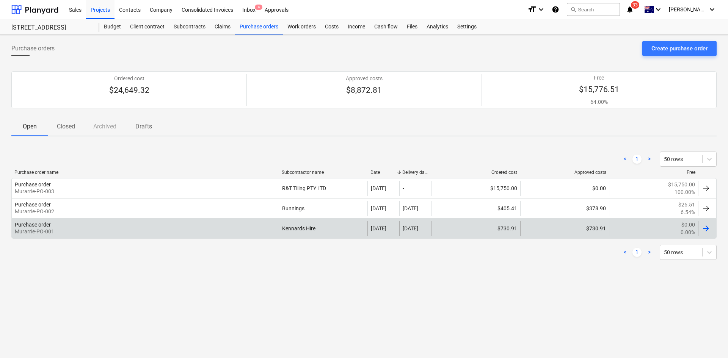
drag, startPoint x: 190, startPoint y: 251, endPoint x: 173, endPoint y: 235, distance: 23.6
click at [190, 251] on div "< 1 > 50 rows" at bounding box center [363, 252] width 705 height 15
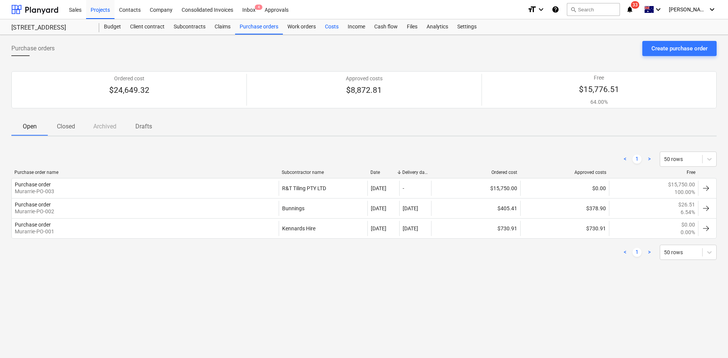
click at [332, 28] on div "Costs" at bounding box center [331, 26] width 23 height 15
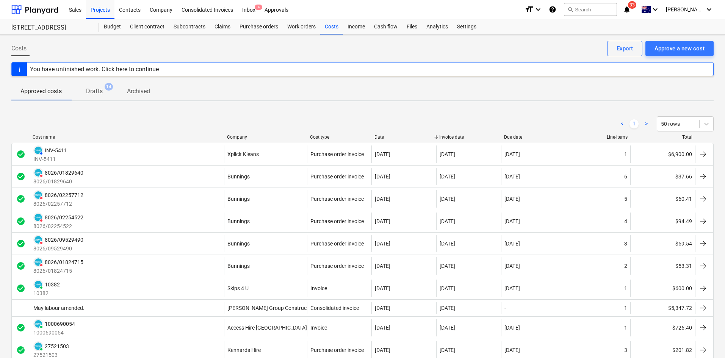
click at [242, 136] on div "Company" at bounding box center [265, 137] width 77 height 5
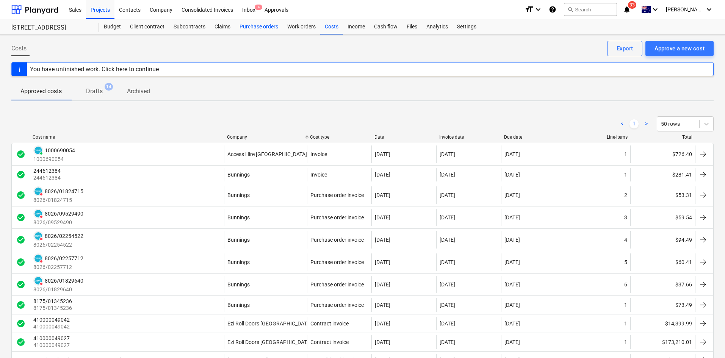
click at [262, 25] on div "Purchase orders" at bounding box center [259, 26] width 48 height 15
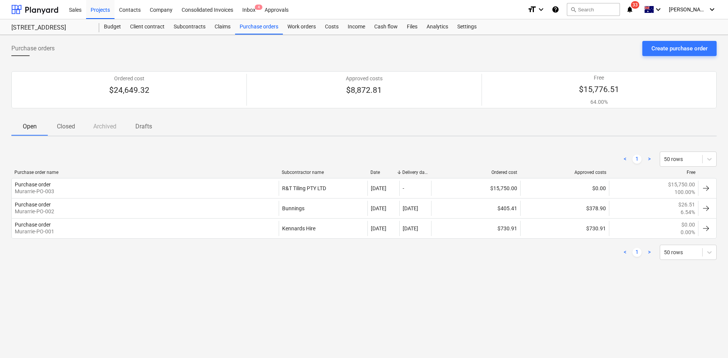
click at [212, 153] on div "< 1 > 50 rows" at bounding box center [363, 159] width 705 height 15
click at [248, 26] on div "Purchase orders" at bounding box center [259, 26] width 48 height 15
click at [72, 124] on p "Closed" at bounding box center [66, 126] width 18 height 9
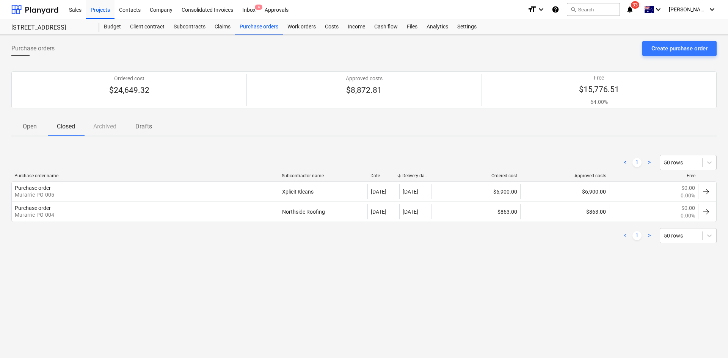
click at [104, 125] on div "Open Closed Archived Drafts" at bounding box center [363, 127] width 705 height 18
drag, startPoint x: 127, startPoint y: 127, endPoint x: 141, endPoint y: 127, distance: 14.4
click at [128, 127] on span "Drafts" at bounding box center [143, 127] width 36 height 14
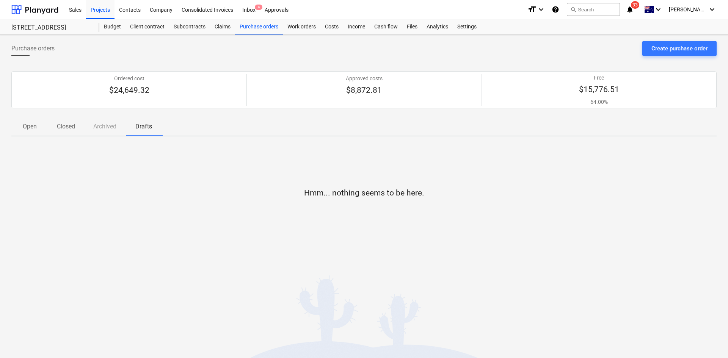
click at [143, 127] on p "Drafts" at bounding box center [144, 126] width 18 height 9
click at [63, 127] on p "Closed" at bounding box center [66, 126] width 18 height 9
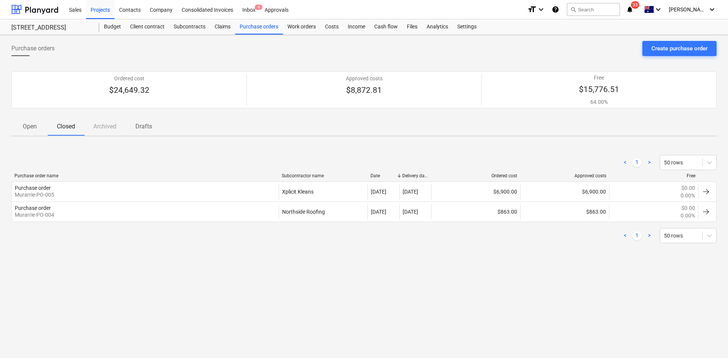
click at [27, 126] on p "Open" at bounding box center [29, 126] width 18 height 9
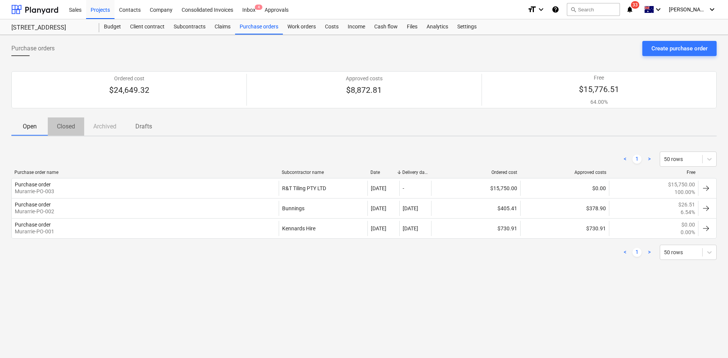
click at [75, 126] on p "Closed" at bounding box center [66, 126] width 18 height 9
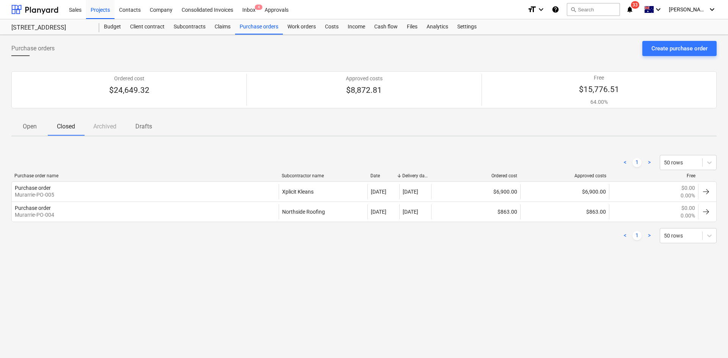
drag, startPoint x: 208, startPoint y: 146, endPoint x: 215, endPoint y: 63, distance: 83.7
click at [208, 146] on div "< 1 > 50 rows Purchase order name Subcontractor name Date Delivery date Ordered…" at bounding box center [363, 199] width 705 height 107
click at [253, 25] on div "Purchase orders" at bounding box center [259, 26] width 48 height 15
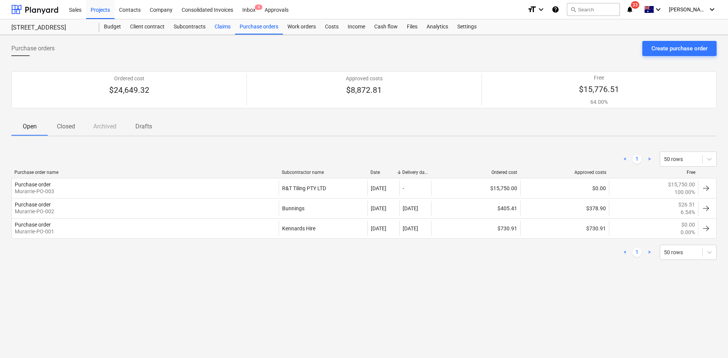
click at [213, 28] on div "Claims" at bounding box center [222, 26] width 25 height 15
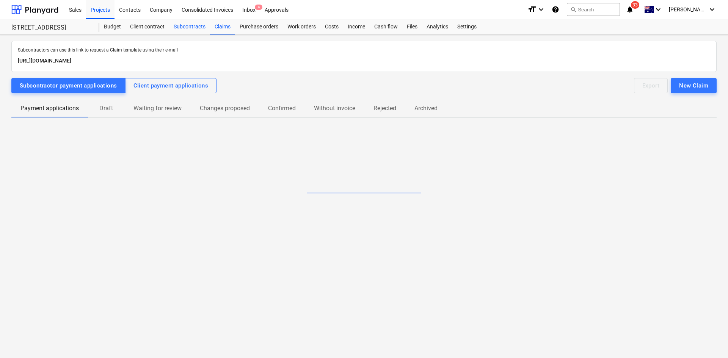
click at [188, 27] on div "Subcontracts" at bounding box center [189, 26] width 41 height 15
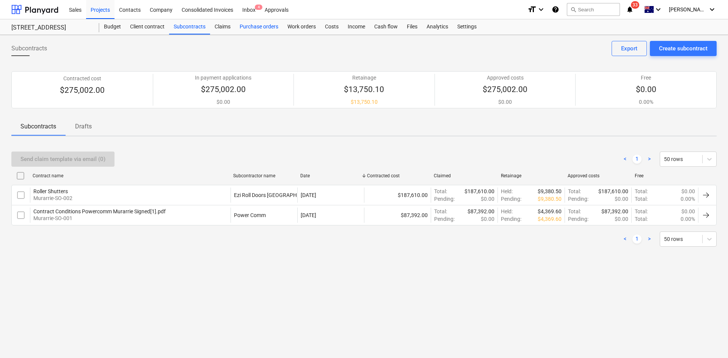
click at [268, 27] on div "Purchase orders" at bounding box center [259, 26] width 48 height 15
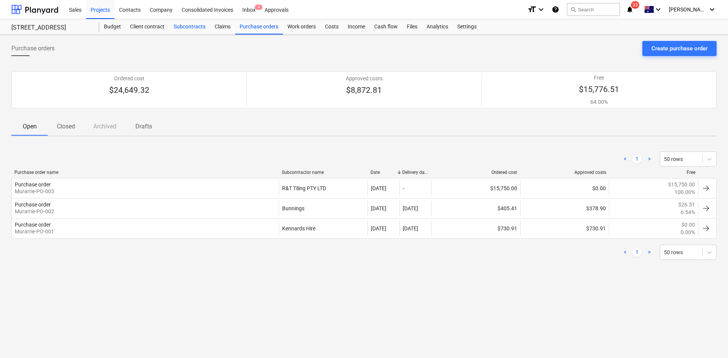
click at [193, 26] on div "Subcontracts" at bounding box center [189, 26] width 41 height 15
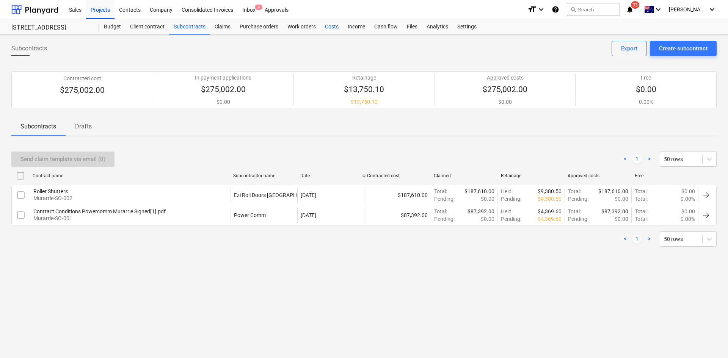
click at [331, 25] on div "Costs" at bounding box center [331, 26] width 23 height 15
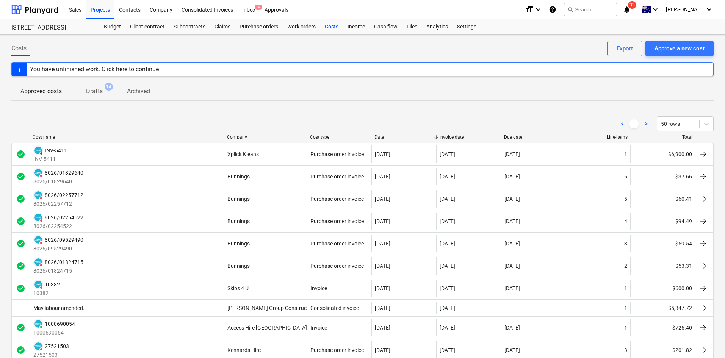
click at [242, 137] on div "Company" at bounding box center [265, 137] width 77 height 5
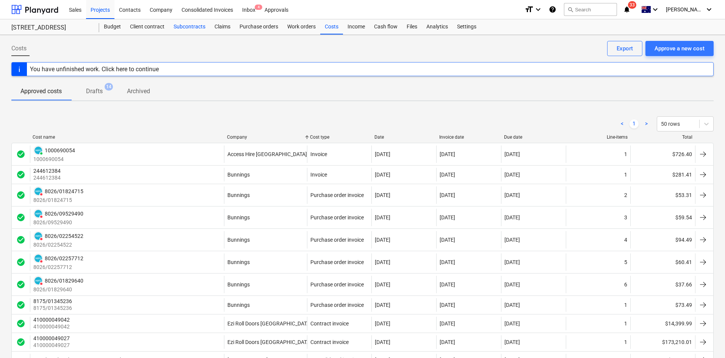
click at [188, 27] on div "Subcontracts" at bounding box center [189, 26] width 41 height 15
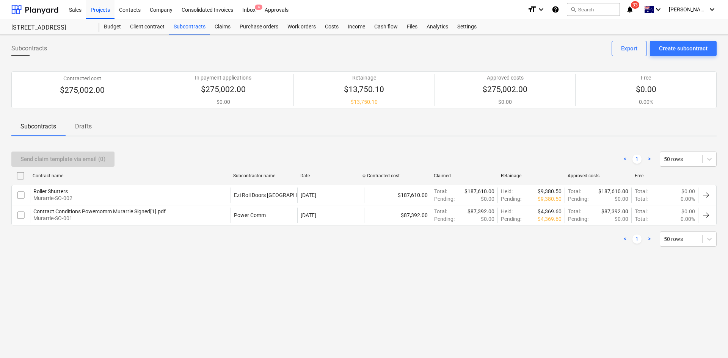
click at [209, 194] on div "Roller Shutters Murarrie-SO-002" at bounding box center [130, 195] width 201 height 15
drag, startPoint x: 393, startPoint y: 266, endPoint x: 290, endPoint y: 129, distance: 171.7
click at [393, 266] on div "Subcontracts Create subcontract Export Contracted cost $275,002.00 In payment a…" at bounding box center [364, 196] width 728 height 323
click at [334, 25] on div "Costs" at bounding box center [331, 26] width 23 height 15
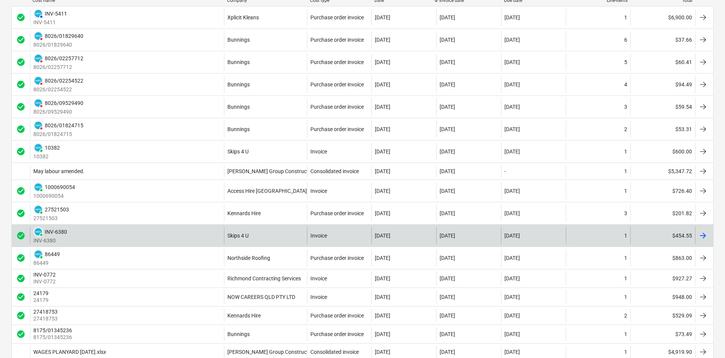
scroll to position [152, 0]
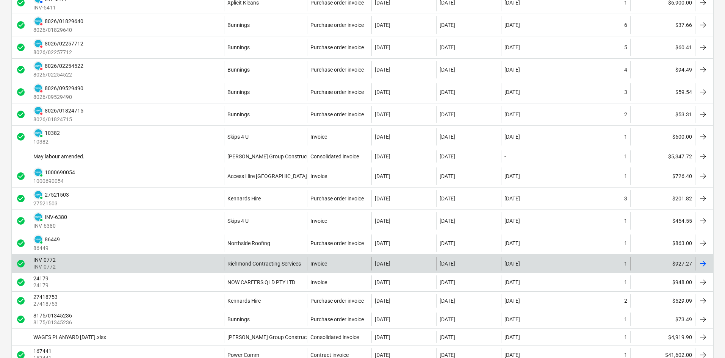
click at [166, 262] on div "INV-0772 INV-0772" at bounding box center [127, 264] width 194 height 14
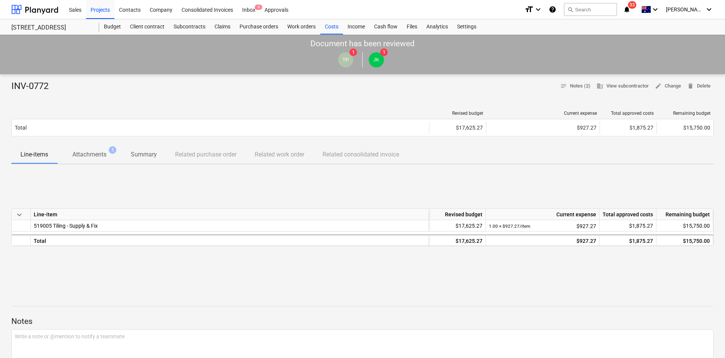
click at [82, 153] on p "Attachments" at bounding box center [89, 154] width 34 height 9
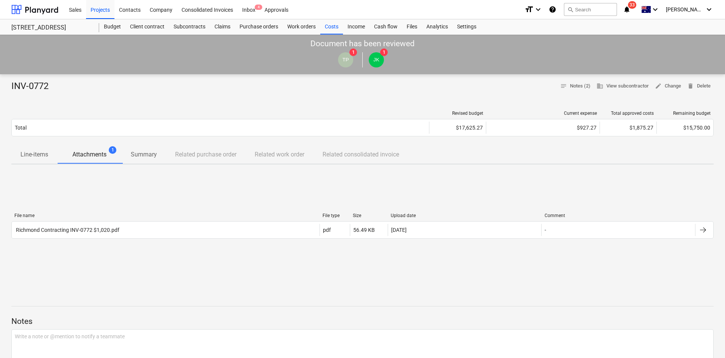
click at [142, 156] on p "Summary" at bounding box center [144, 154] width 26 height 9
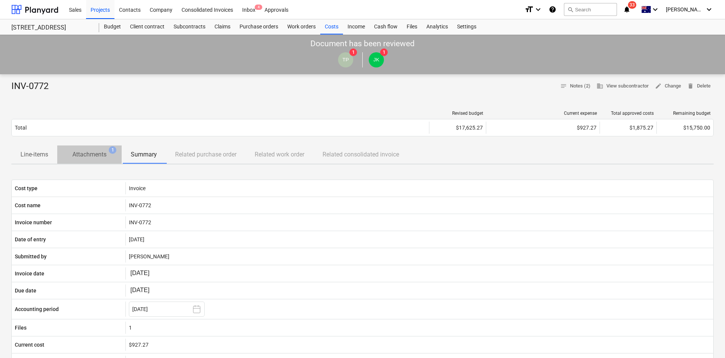
click at [97, 154] on p "Attachments" at bounding box center [89, 154] width 34 height 9
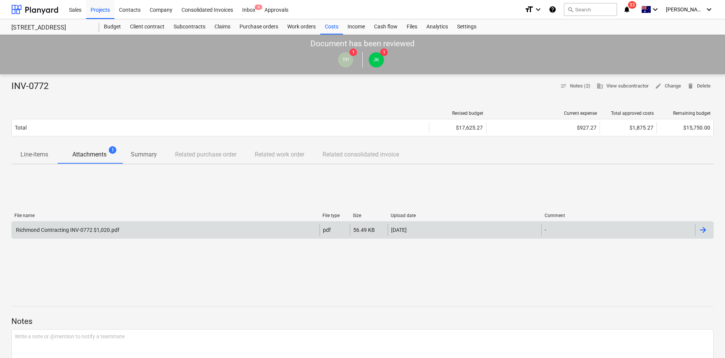
click at [157, 238] on div "Richmond Contracting INV-0772 $1,020.pdf pdf 56.49 KB 27.05.2025 -" at bounding box center [362, 229] width 703 height 17
click at [196, 226] on div "Richmond Contracting INV-0772 $1,020.pdf" at bounding box center [166, 230] width 308 height 12
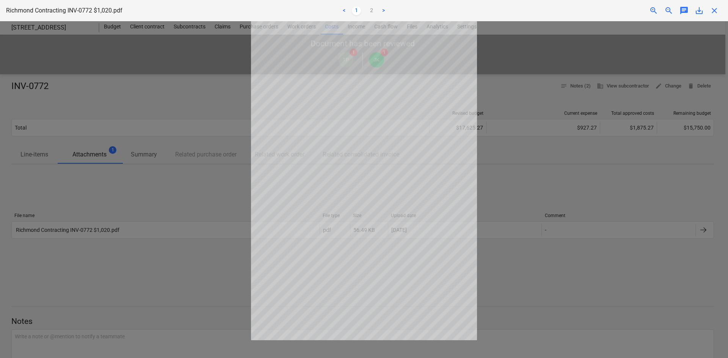
click at [713, 13] on span "close" at bounding box center [714, 10] width 9 height 9
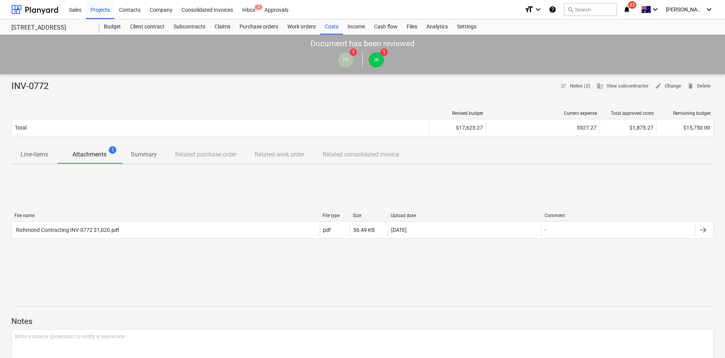
click at [230, 208] on div "File name File type Size Upload date Comment Richmond Contracting INV-0772 $1,0…" at bounding box center [362, 227] width 703 height 41
click at [334, 26] on div "Costs" at bounding box center [331, 26] width 23 height 15
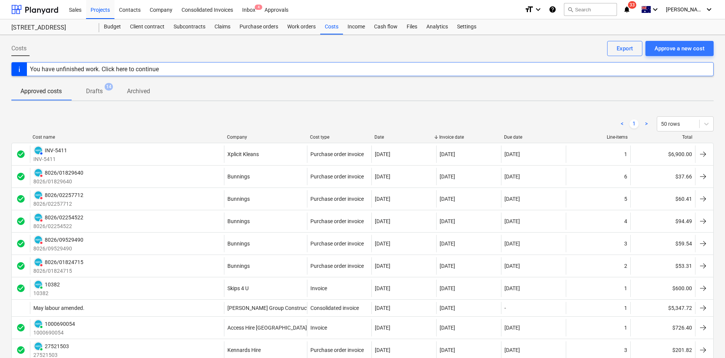
click at [235, 137] on div "Company" at bounding box center [265, 137] width 77 height 5
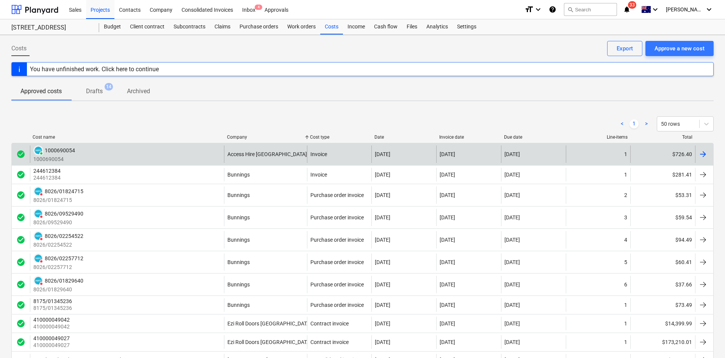
click at [199, 152] on div "PAID 1000690054 1000690054" at bounding box center [127, 154] width 194 height 17
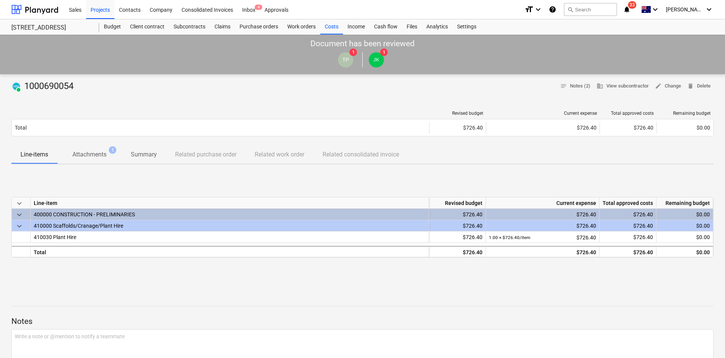
click at [100, 158] on p "Attachments" at bounding box center [89, 154] width 34 height 9
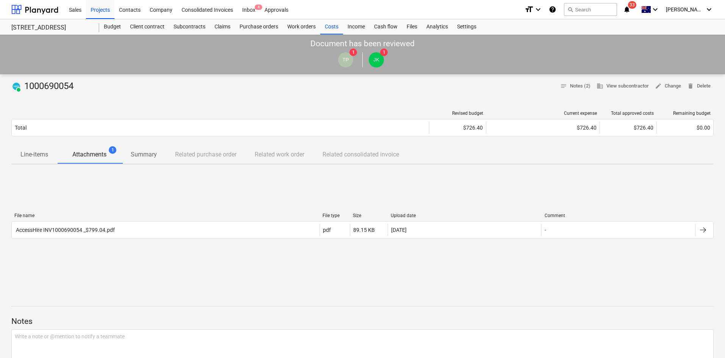
click at [86, 242] on div "File name File type Size Upload date Comment AccessHire INV1000690054 _$799.04.…" at bounding box center [362, 227] width 703 height 41
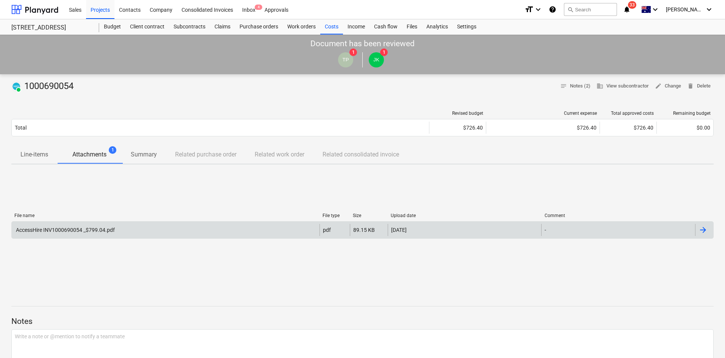
click at [96, 233] on div "AccessHire INV1000690054 _$799.04.pdf" at bounding box center [65, 230] width 100 height 6
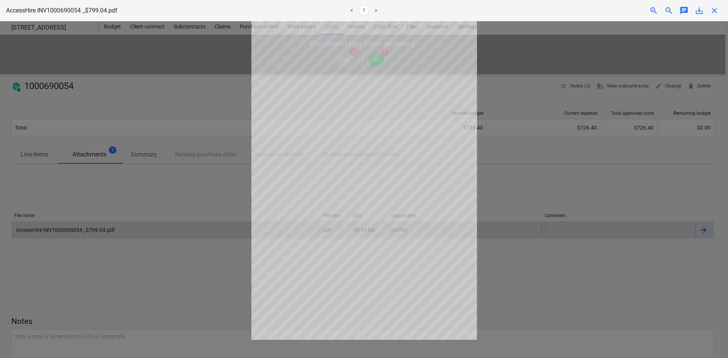
click at [540, 174] on div at bounding box center [364, 189] width 728 height 337
click at [716, 12] on span "close" at bounding box center [714, 10] width 9 height 9
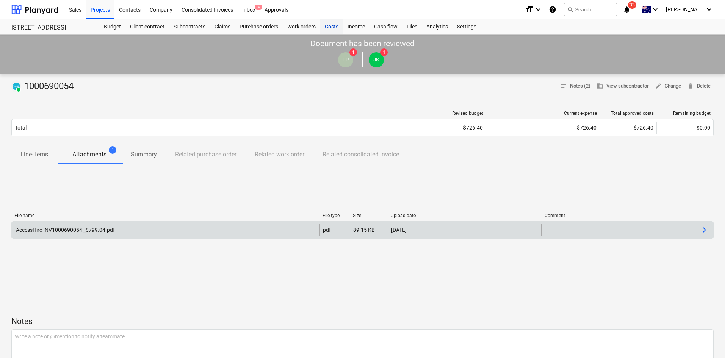
click at [343, 27] on div "Income" at bounding box center [356, 26] width 27 height 15
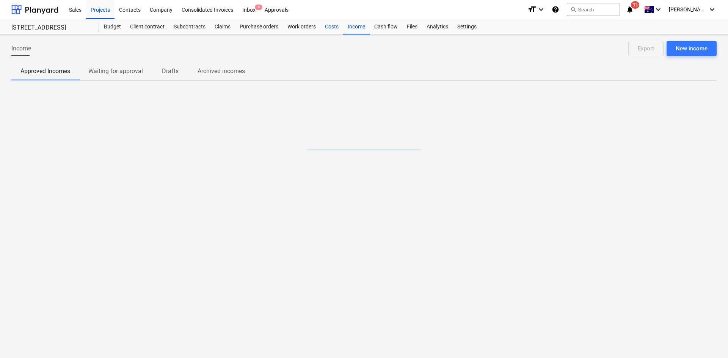
click at [339, 27] on div "Costs" at bounding box center [331, 26] width 23 height 15
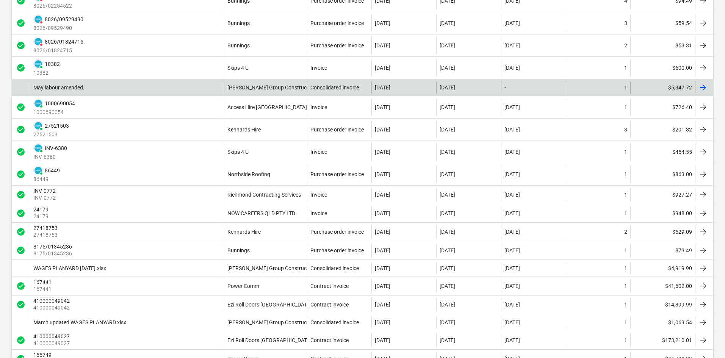
scroll to position [295, 0]
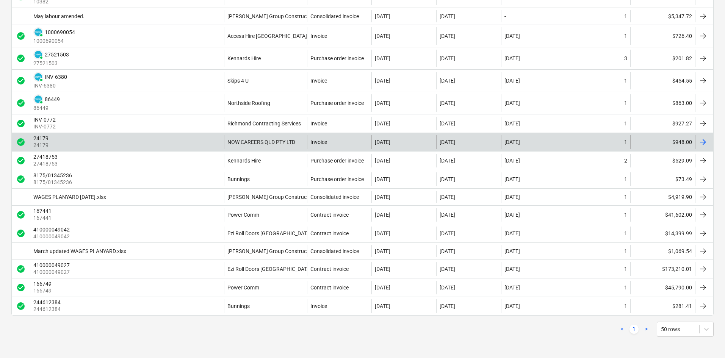
click at [166, 141] on div "24179 24179" at bounding box center [127, 142] width 194 height 14
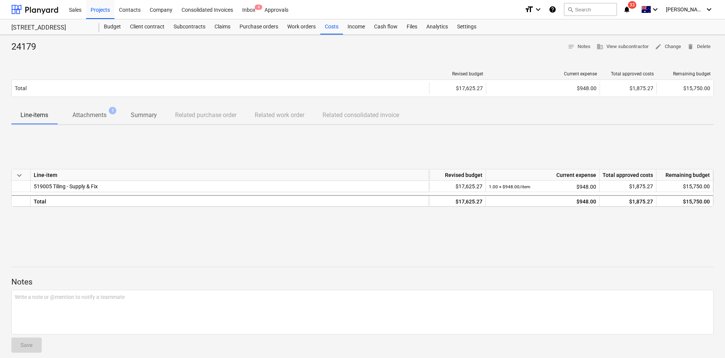
click at [85, 58] on div at bounding box center [362, 56] width 703 height 6
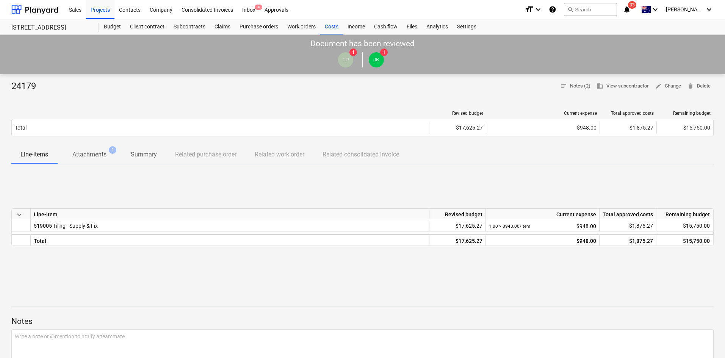
drag, startPoint x: 102, startPoint y: 107, endPoint x: 93, endPoint y: 142, distance: 35.6
click at [102, 108] on div "Revised budget Current expense Total approved costs Remaining budget Total $17,…" at bounding box center [362, 125] width 703 height 41
click at [93, 149] on span "Attachments 1" at bounding box center [89, 154] width 64 height 14
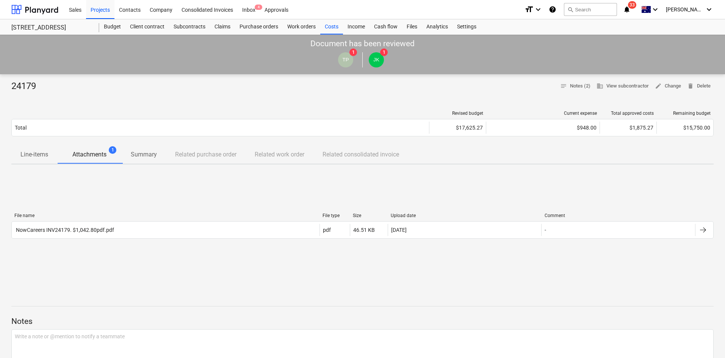
click at [106, 241] on div "File name File type Size Upload date Comment NowCareers INV24179. $1,042.80pdf.…" at bounding box center [362, 227] width 703 height 29
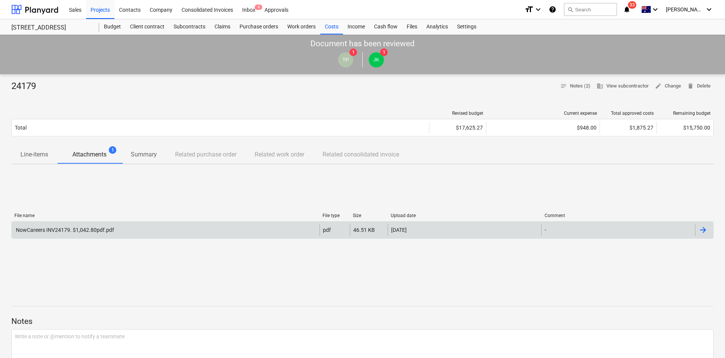
click at [109, 232] on div "NowCareers INV24179. $1,042.80pdf.pdf" at bounding box center [64, 230] width 99 height 6
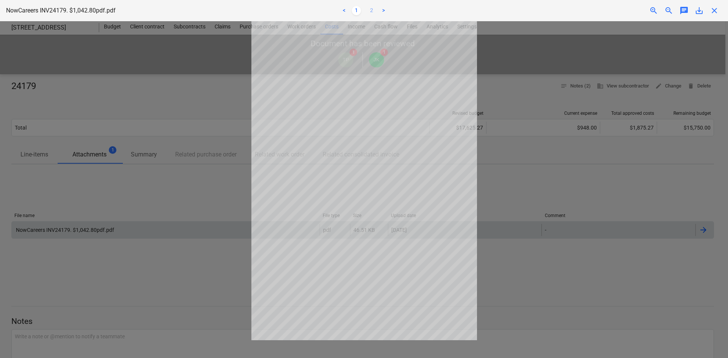
click at [370, 11] on link "2" at bounding box center [371, 10] width 9 height 9
click at [358, 9] on link "1" at bounding box center [356, 10] width 9 height 9
click at [369, 11] on link "2" at bounding box center [371, 10] width 9 height 9
drag, startPoint x: 719, startPoint y: 8, endPoint x: 622, endPoint y: 52, distance: 107.1
click at [719, 8] on div "close" at bounding box center [714, 10] width 15 height 9
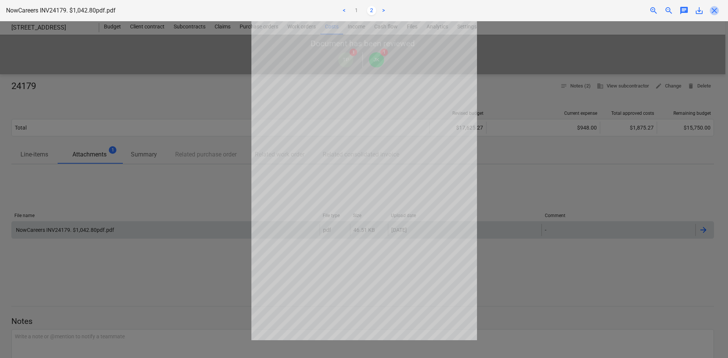
click at [717, 11] on span "close" at bounding box center [714, 10] width 9 height 9
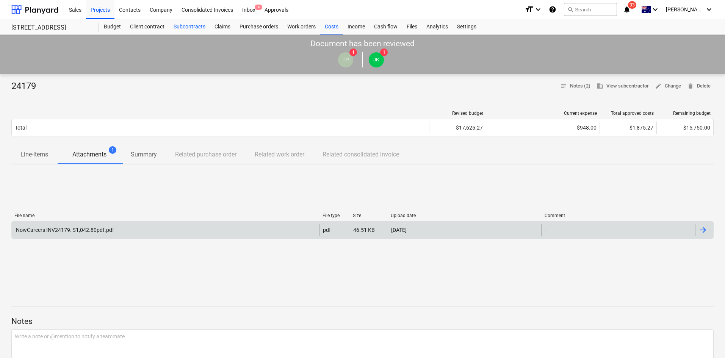
click at [185, 31] on div "Subcontracts" at bounding box center [189, 26] width 41 height 15
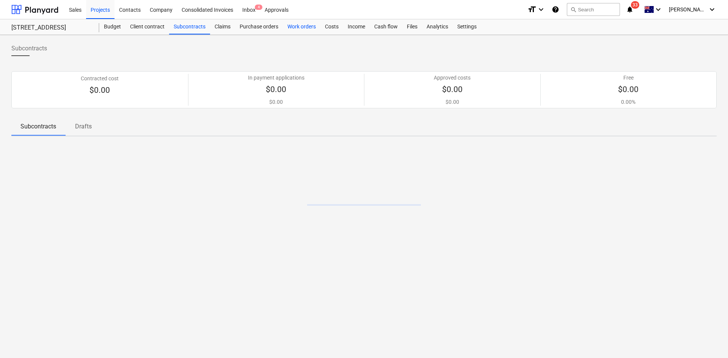
drag, startPoint x: 229, startPoint y: 27, endPoint x: 302, endPoint y: 27, distance: 72.8
click at [230, 27] on div "Claims" at bounding box center [222, 26] width 25 height 15
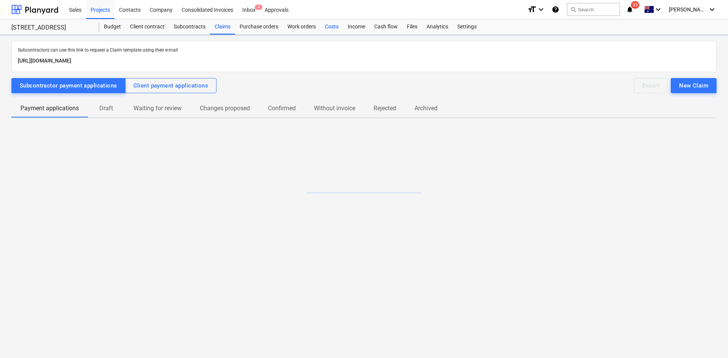
click at [326, 26] on div "Costs" at bounding box center [331, 26] width 23 height 15
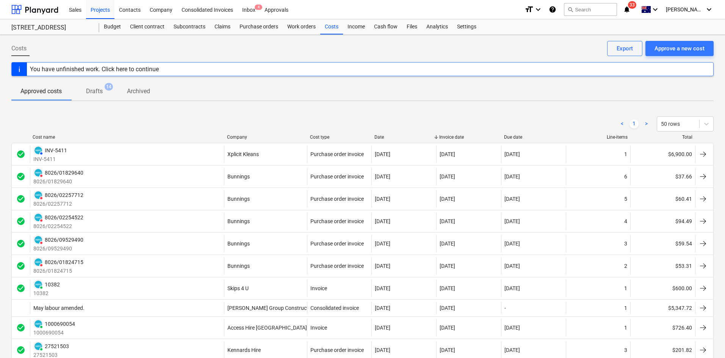
click at [237, 137] on div "Company" at bounding box center [265, 137] width 77 height 5
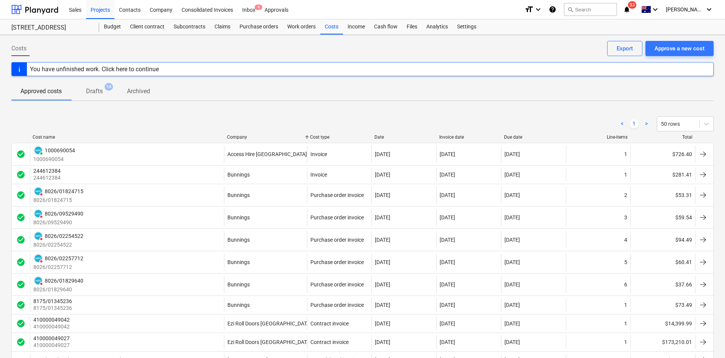
click at [235, 138] on div "Company" at bounding box center [265, 137] width 77 height 5
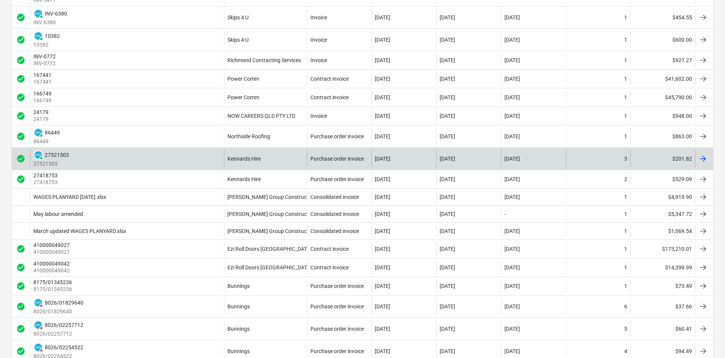
scroll to position [227, 0]
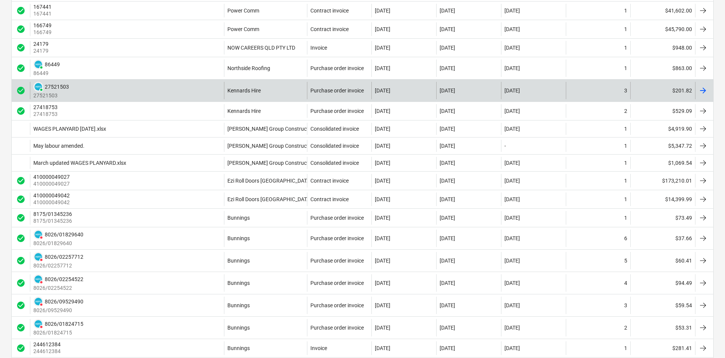
click at [194, 96] on div "PAID 27521503 27521503" at bounding box center [127, 90] width 194 height 17
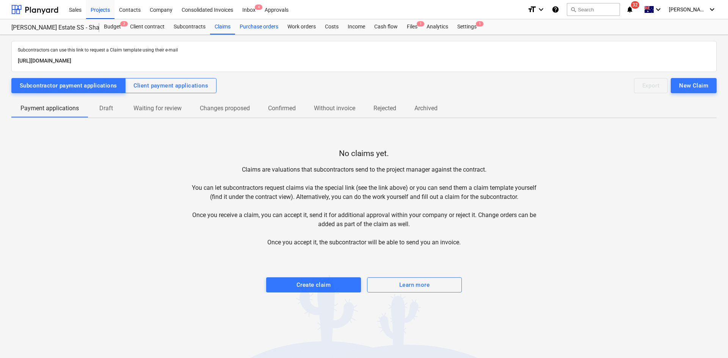
click at [266, 26] on div "Purchase orders" at bounding box center [259, 26] width 48 height 15
